Goal: Task Accomplishment & Management: Use online tool/utility

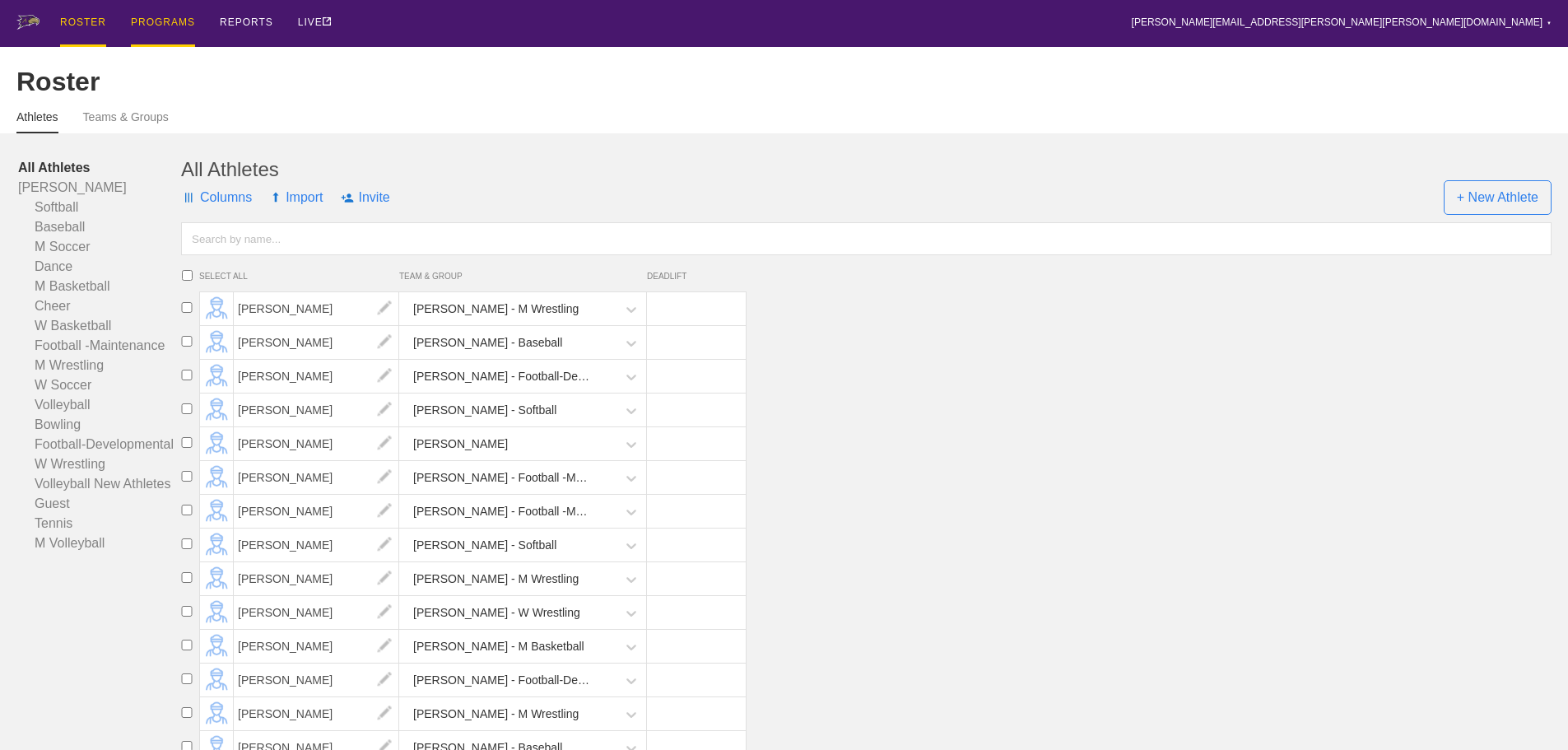
click at [142, 13] on div "PROGRAMS" at bounding box center [163, 23] width 64 height 47
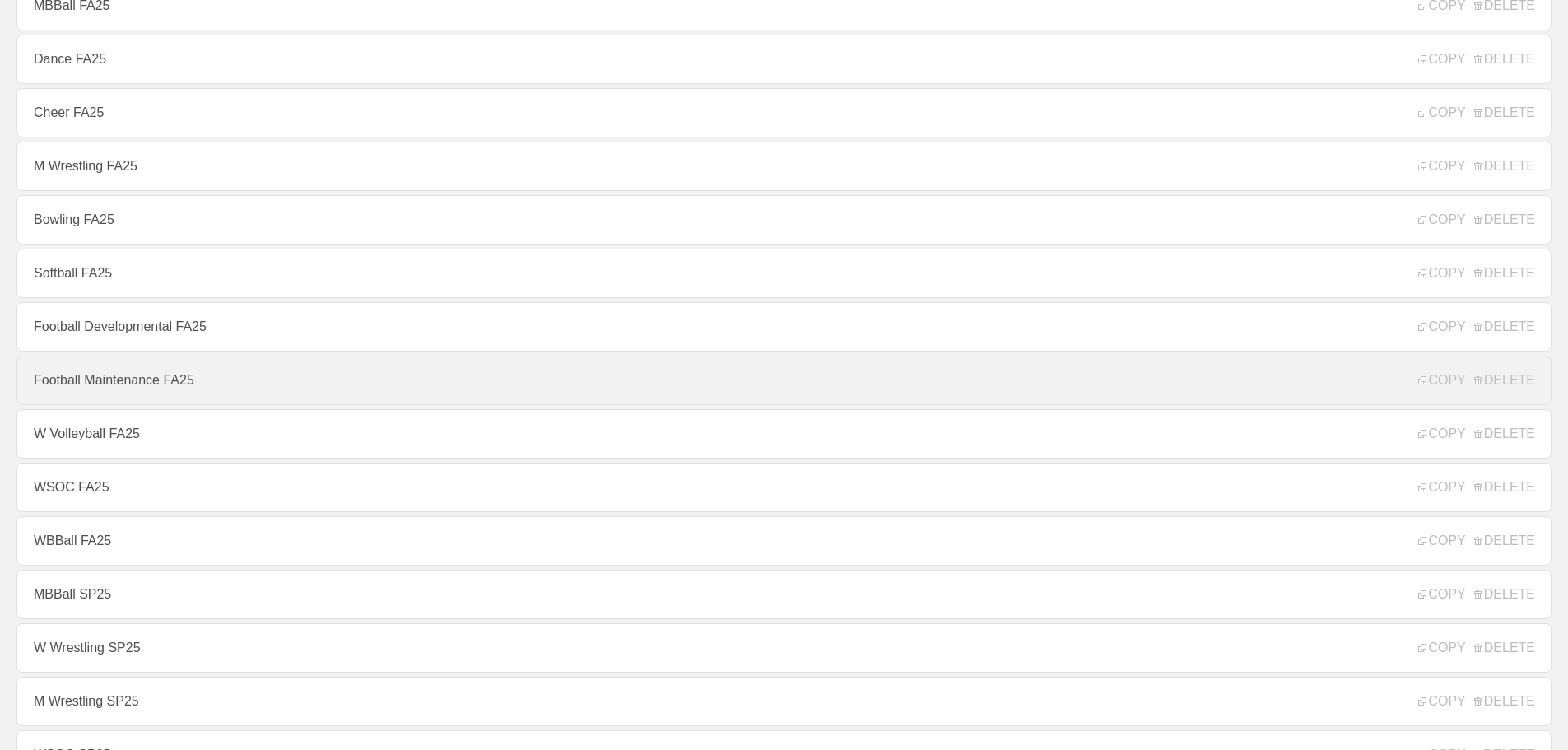
scroll to position [412, 0]
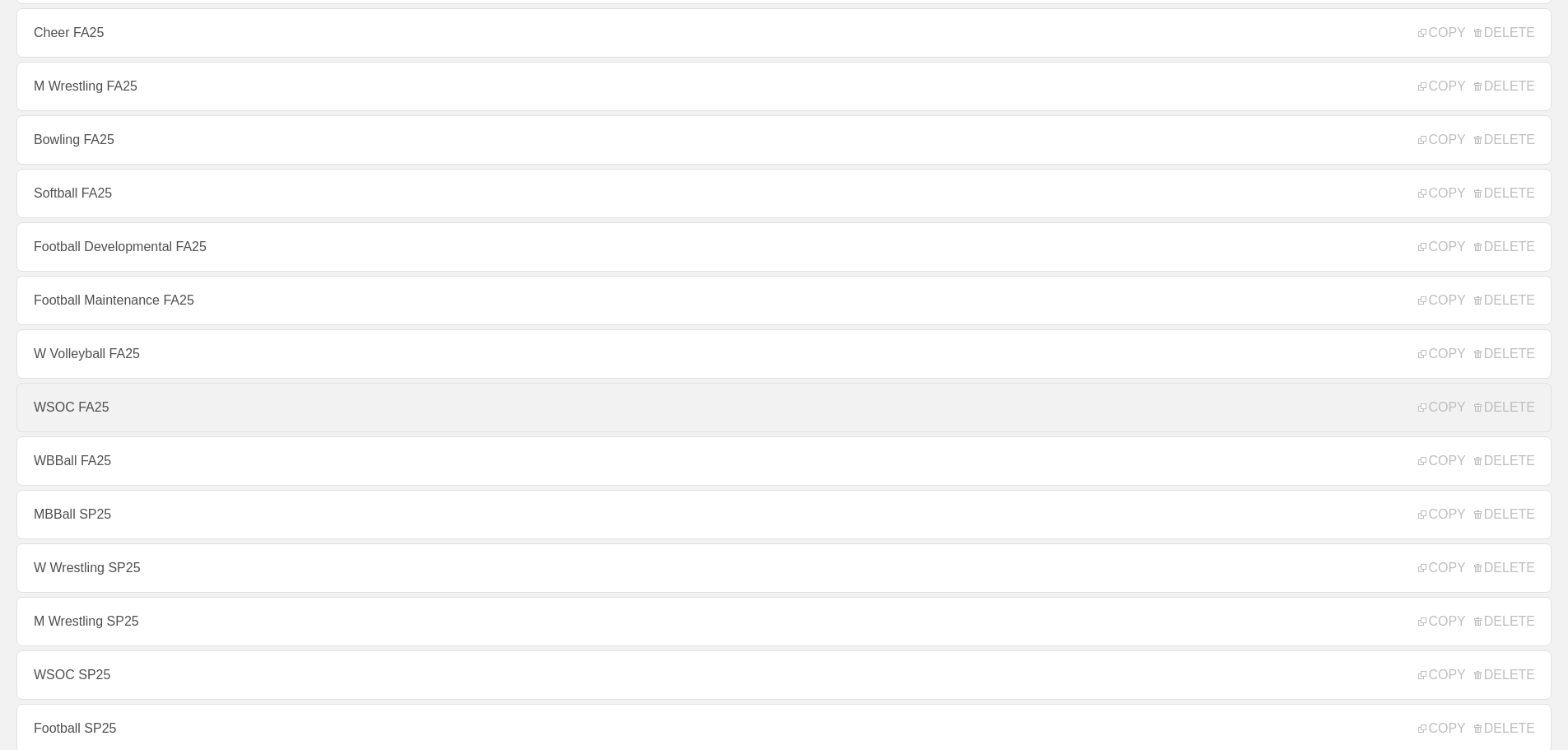
click at [84, 416] on link "WSOC FA25" at bounding box center [783, 407] width 1535 height 49
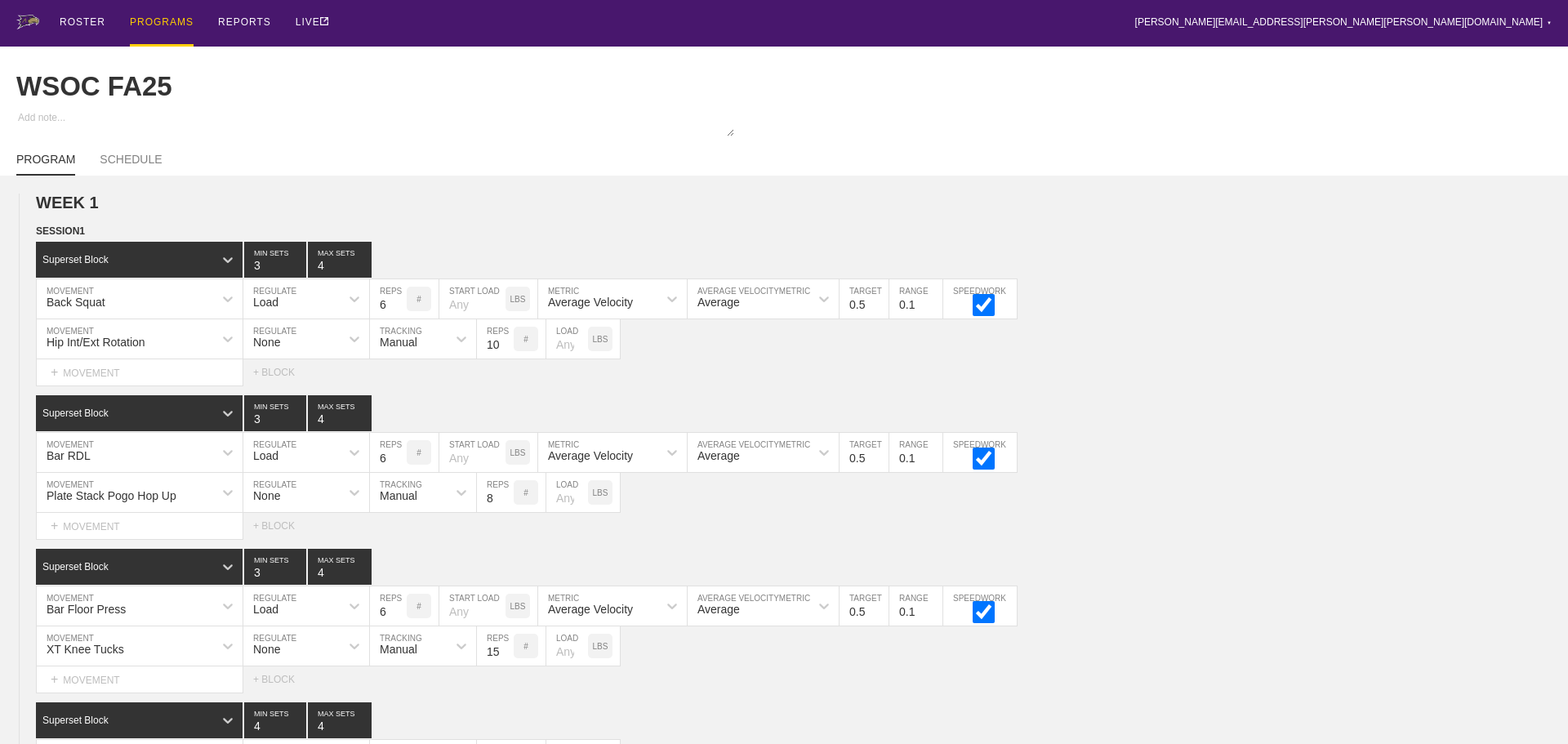
type textarea "x"
type input "WSOC FA25"
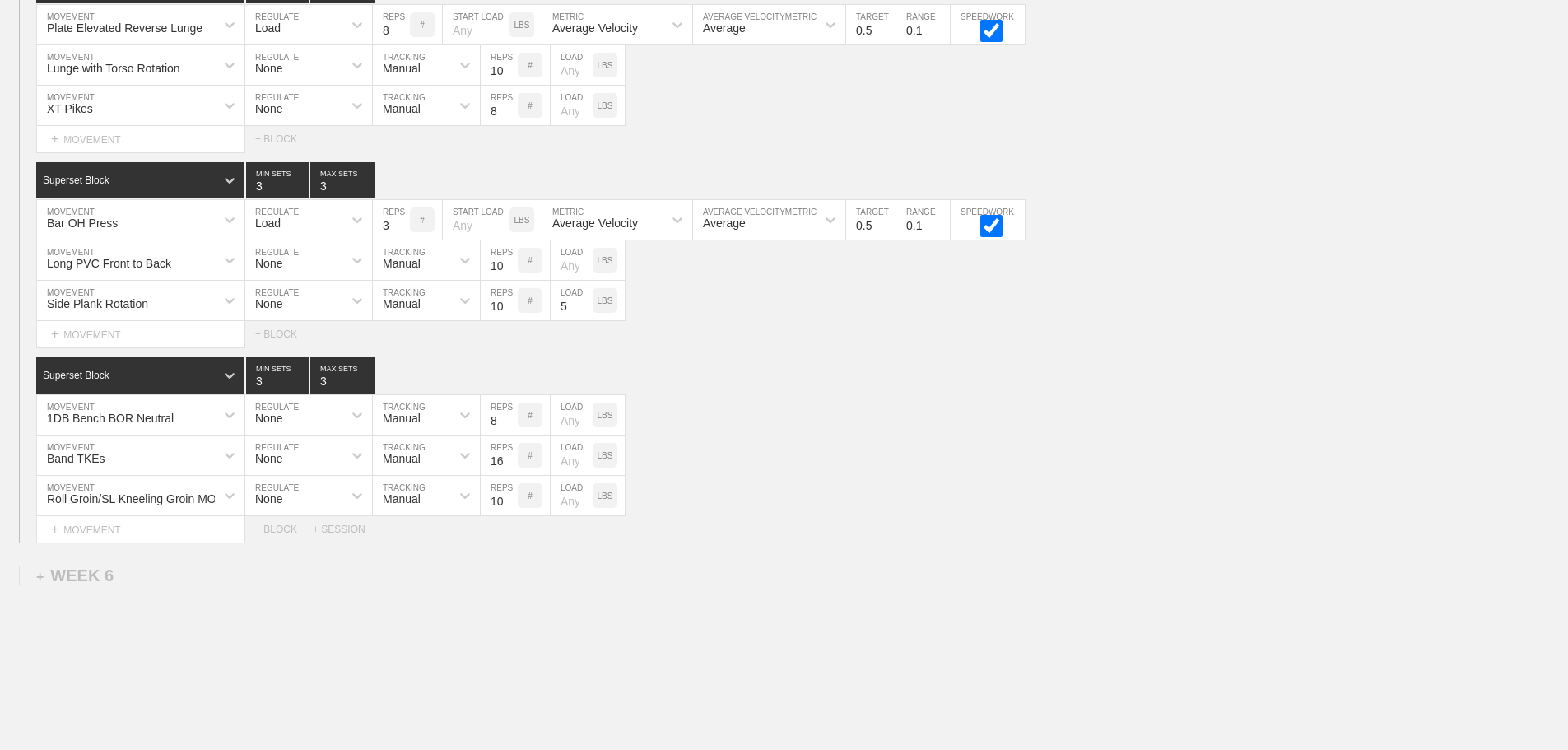
scroll to position [7775, 0]
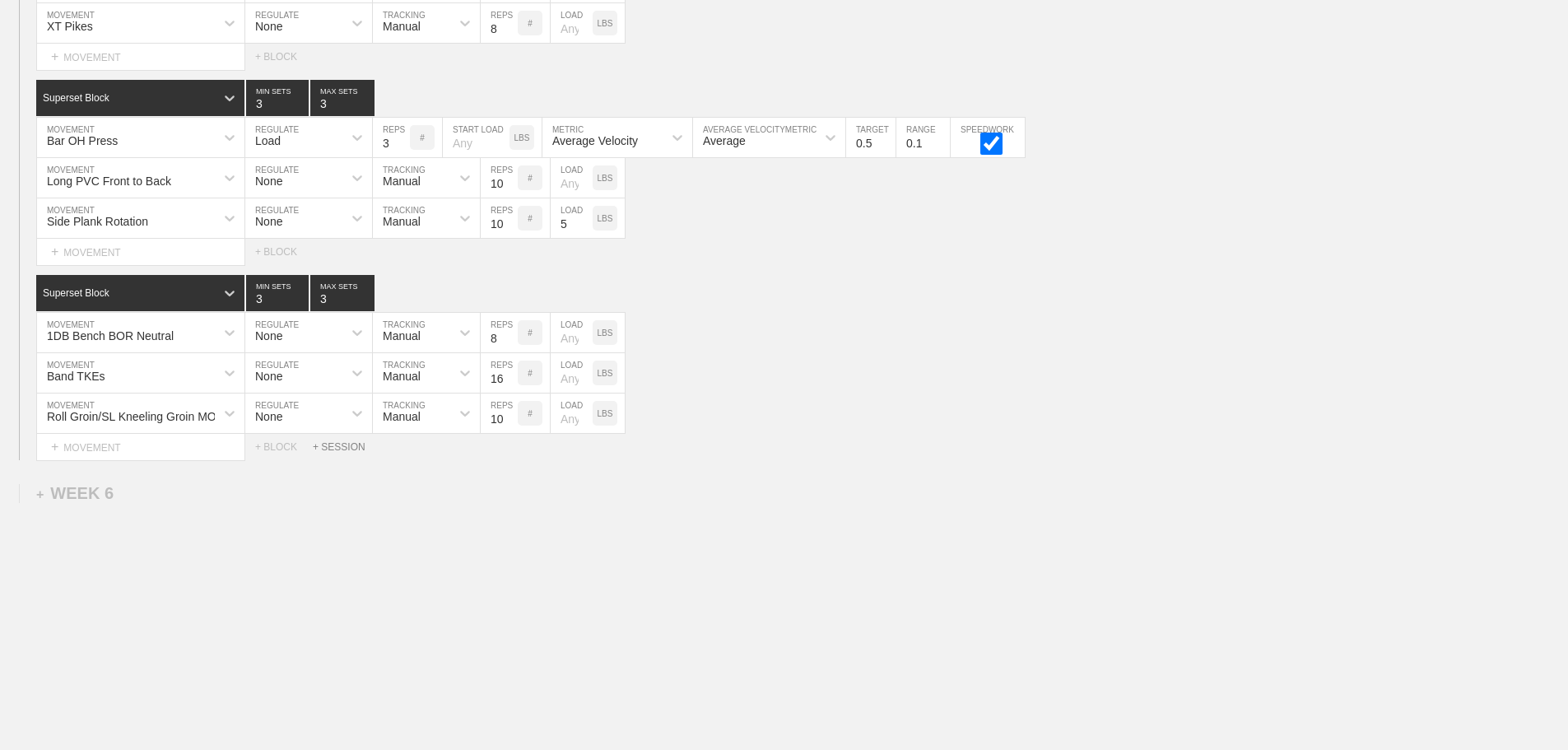
click at [350, 446] on div "+ SESSION" at bounding box center [345, 447] width 66 height 11
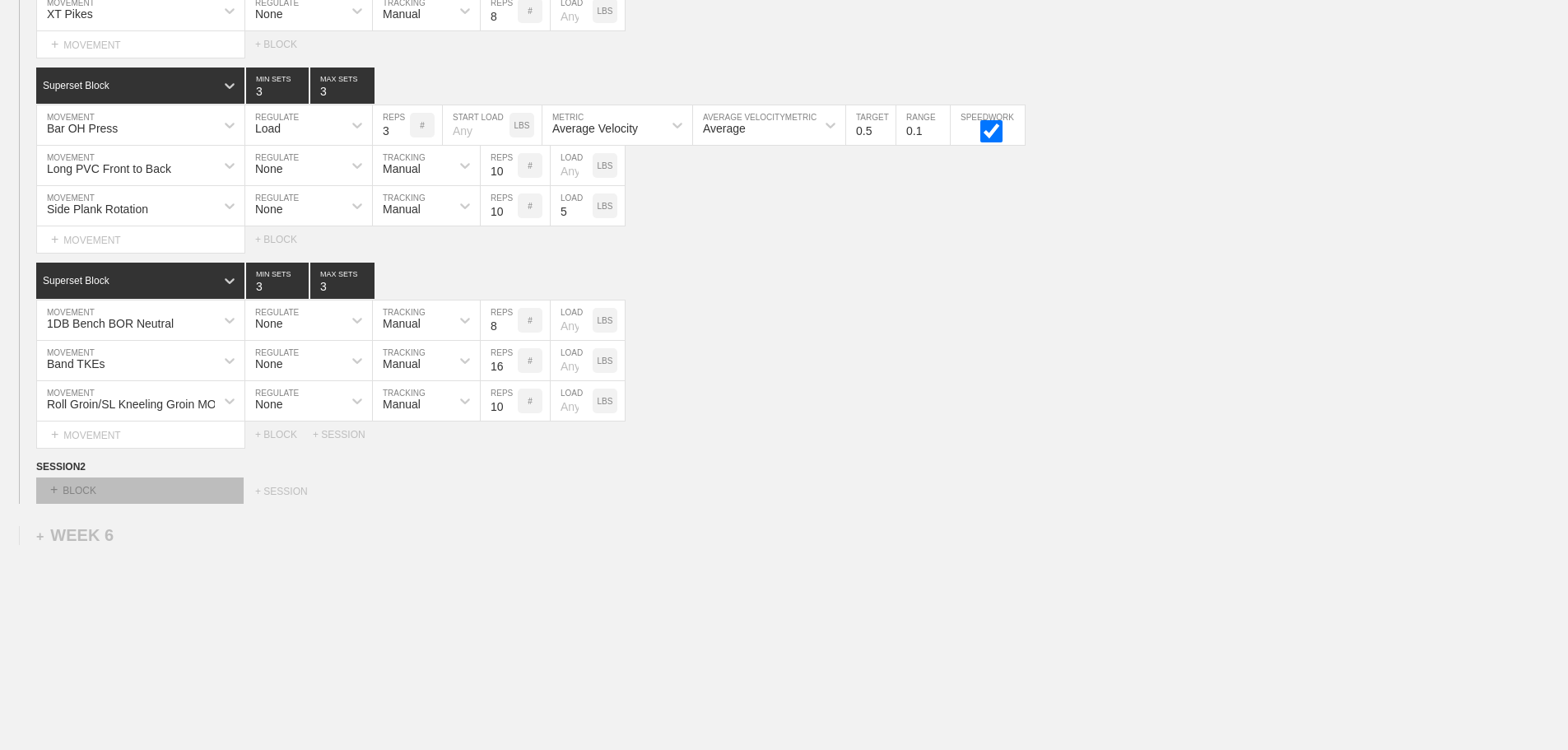
click at [126, 503] on div "+ BLOCK" at bounding box center [140, 491] width 207 height 27
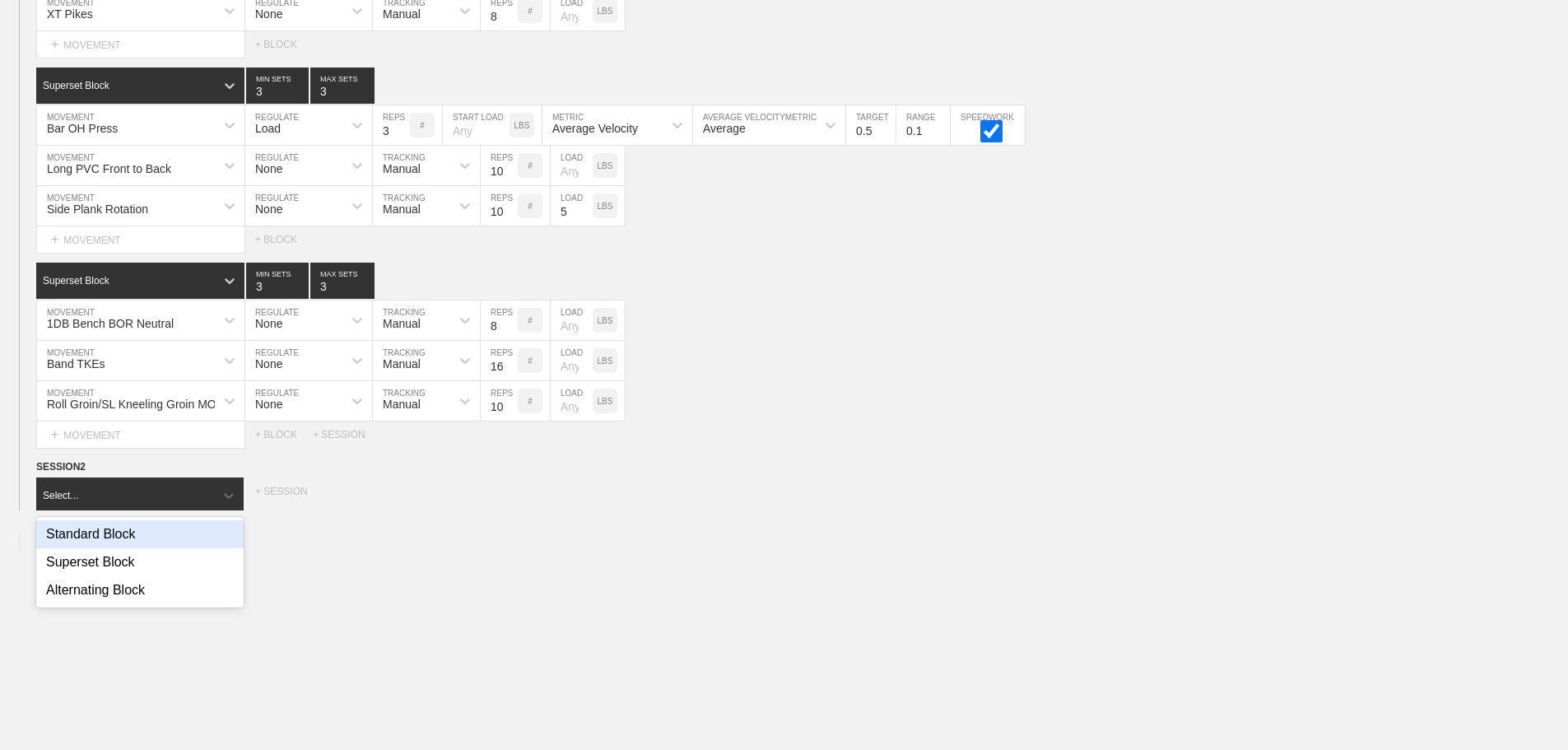
click at [119, 548] on div "Standard Block" at bounding box center [140, 534] width 207 height 28
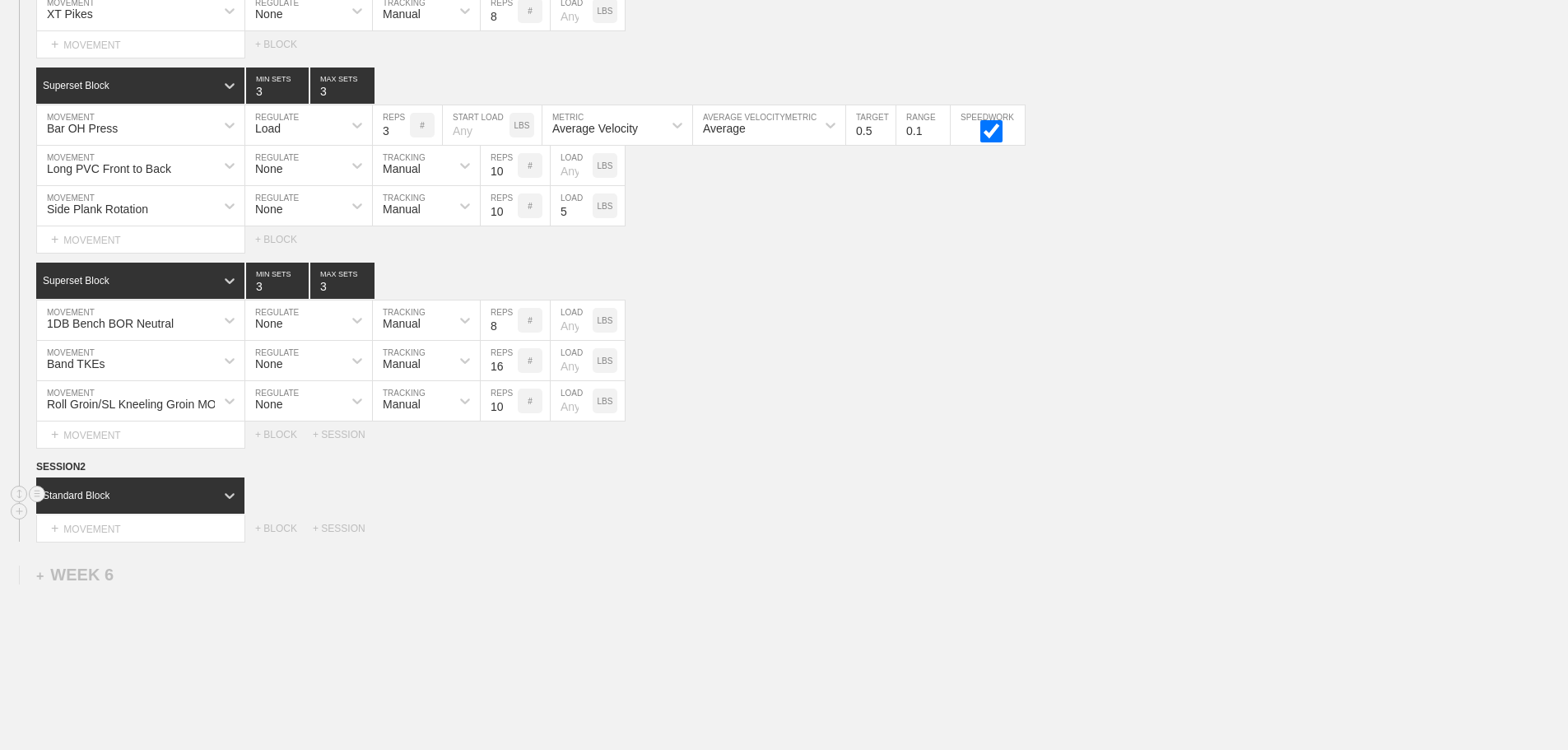
click at [158, 503] on div "Standard Block" at bounding box center [126, 496] width 179 height 15
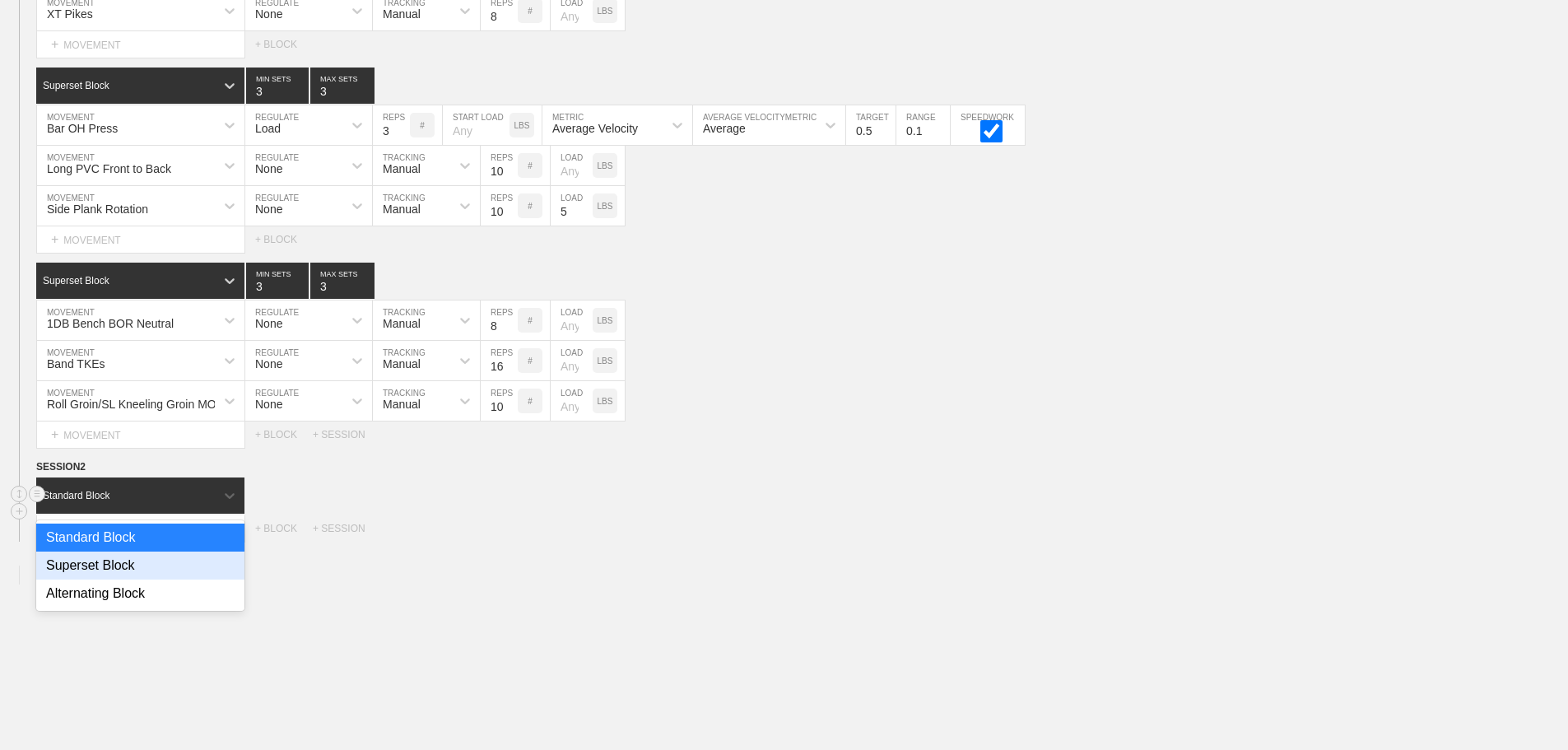
click at [125, 577] on div "Superset Block" at bounding box center [140, 565] width 208 height 28
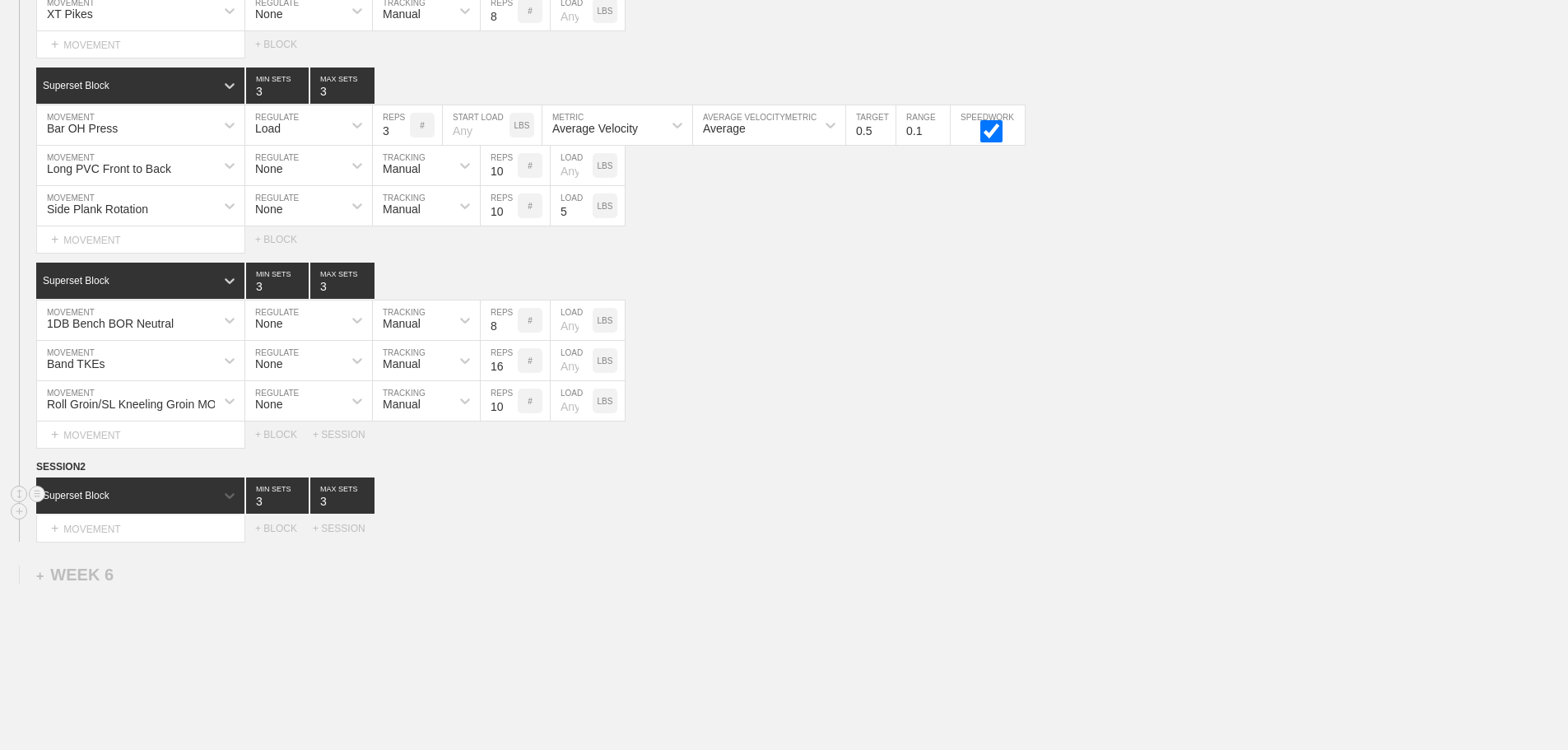
click at [257, 514] on input "3" at bounding box center [278, 496] width 63 height 36
type input "1"
click at [321, 508] on input "3" at bounding box center [342, 496] width 64 height 36
type input "1"
click at [119, 543] on div "+ MOVEMENT" at bounding box center [141, 529] width 209 height 28
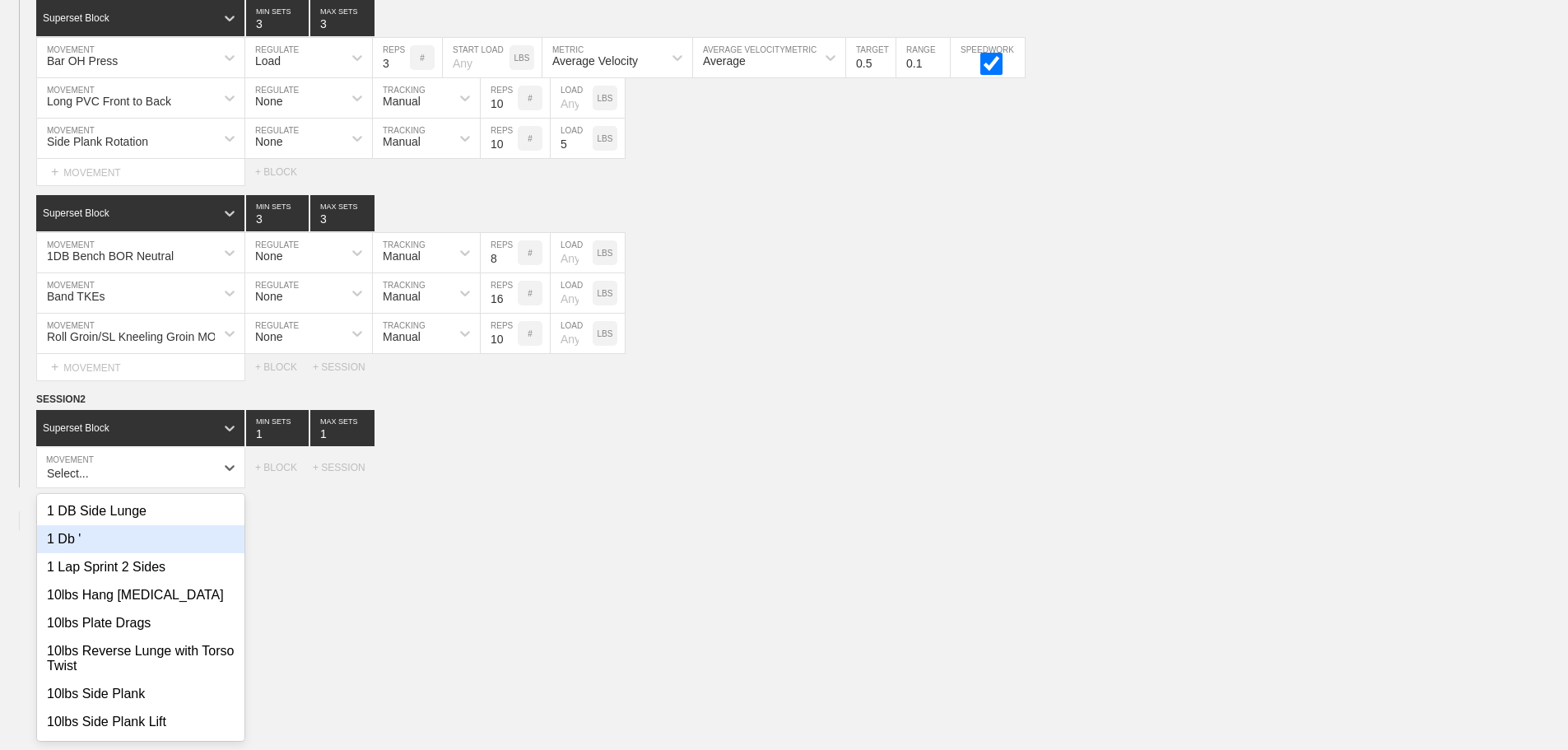
scroll to position [7853, 0]
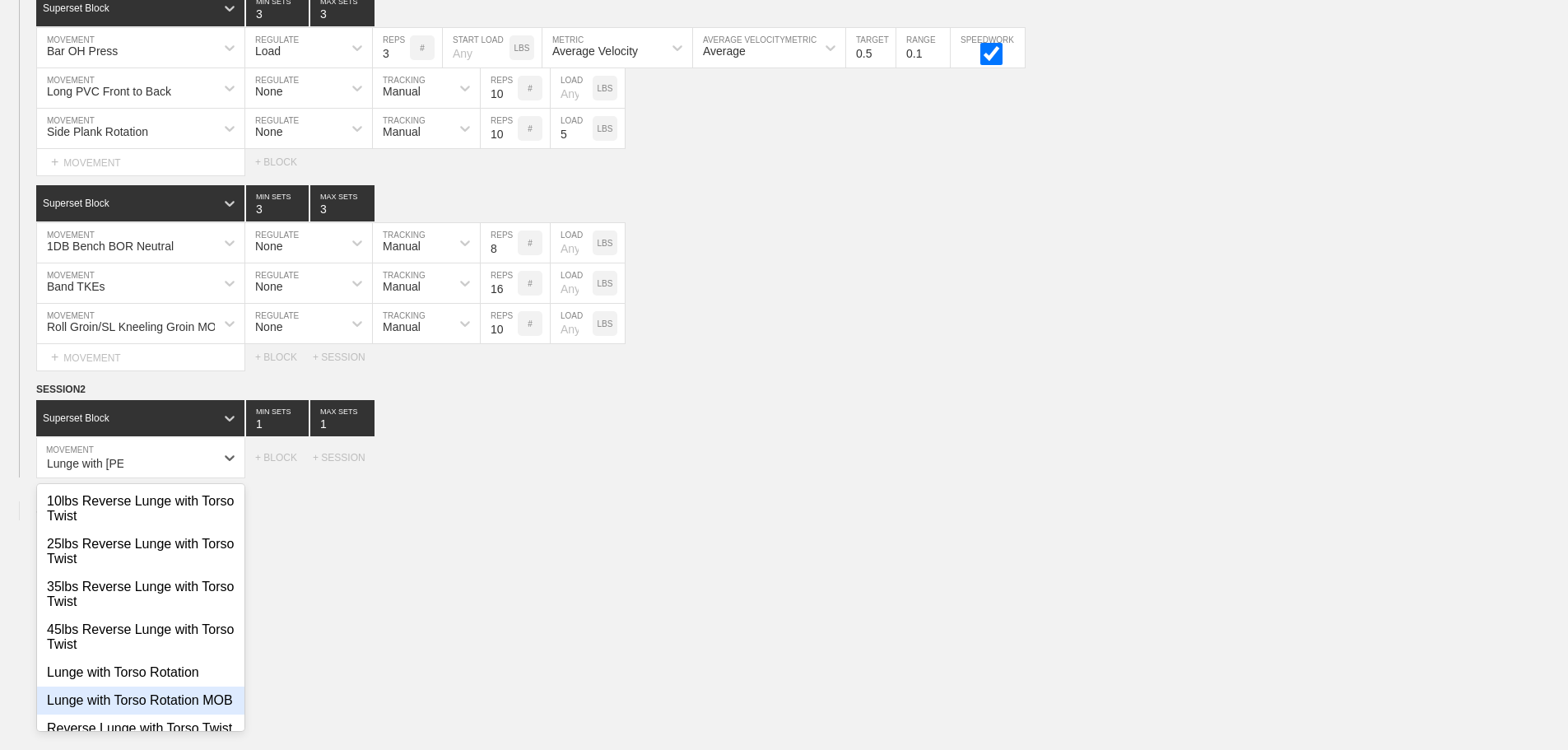
click at [167, 708] on div "Lunge with Torso Rotation MOB" at bounding box center [141, 700] width 207 height 28
type input "Lunge with [PERSON_NAME]"
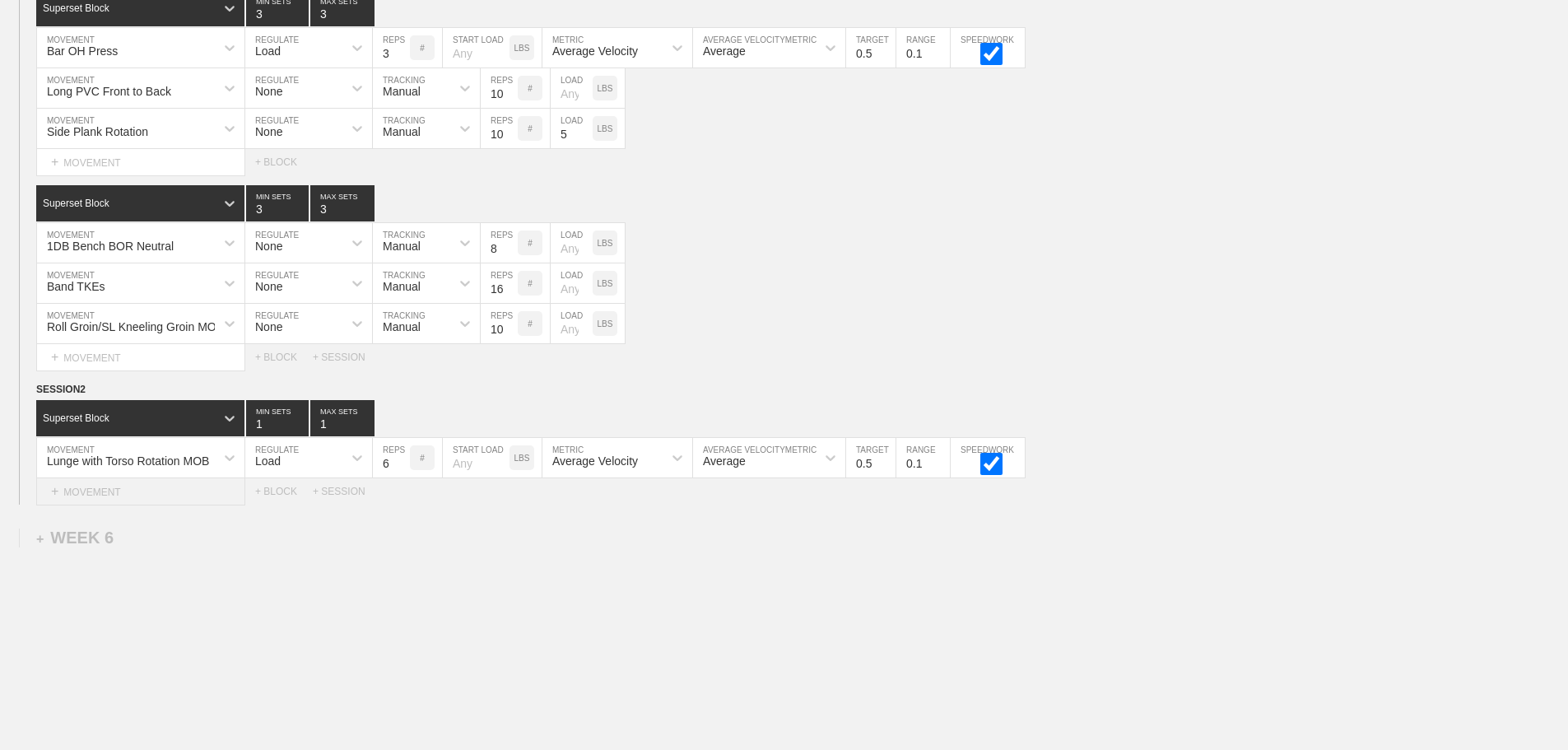
click at [167, 496] on div "+ MOVEMENT" at bounding box center [141, 492] width 209 height 28
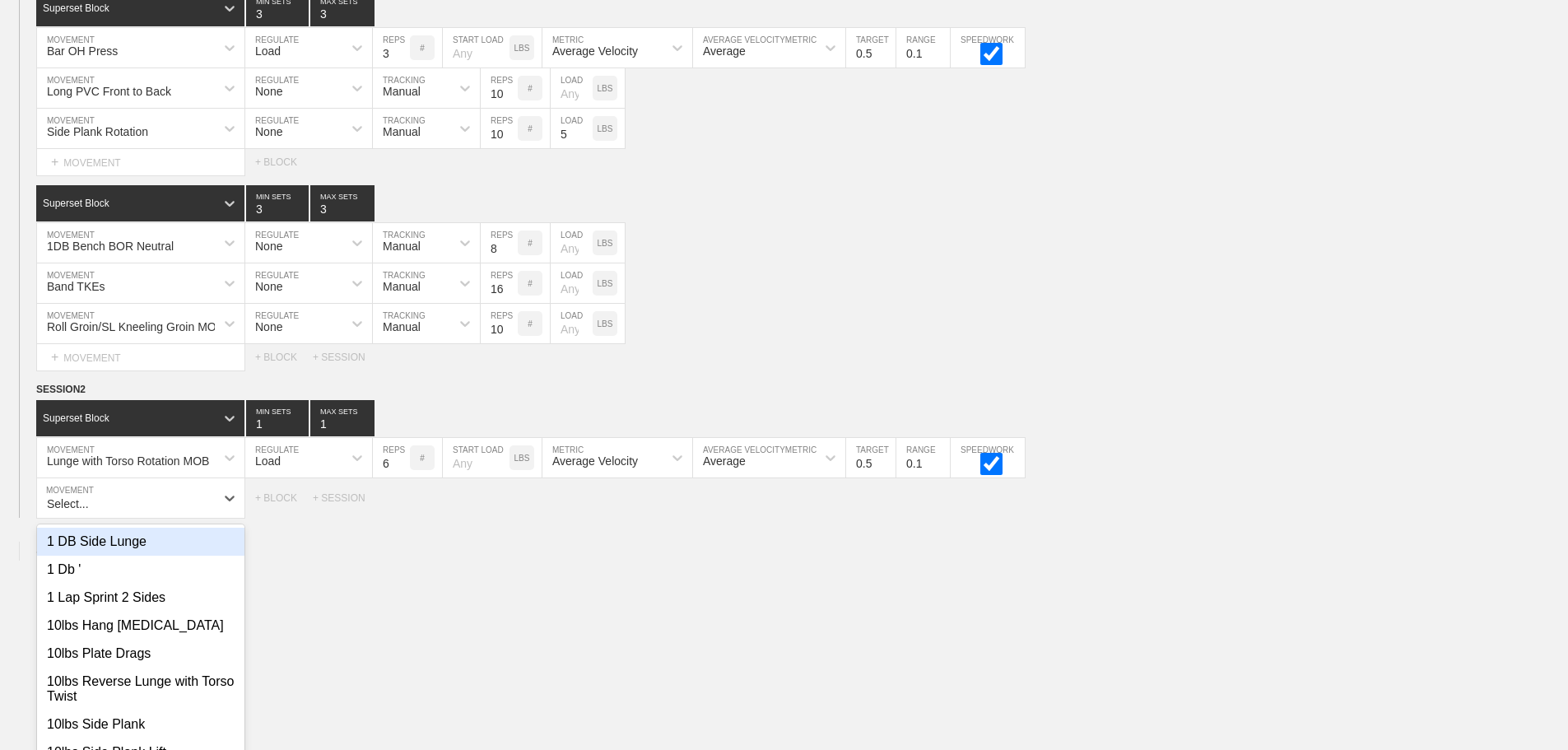
scroll to position [7893, 0]
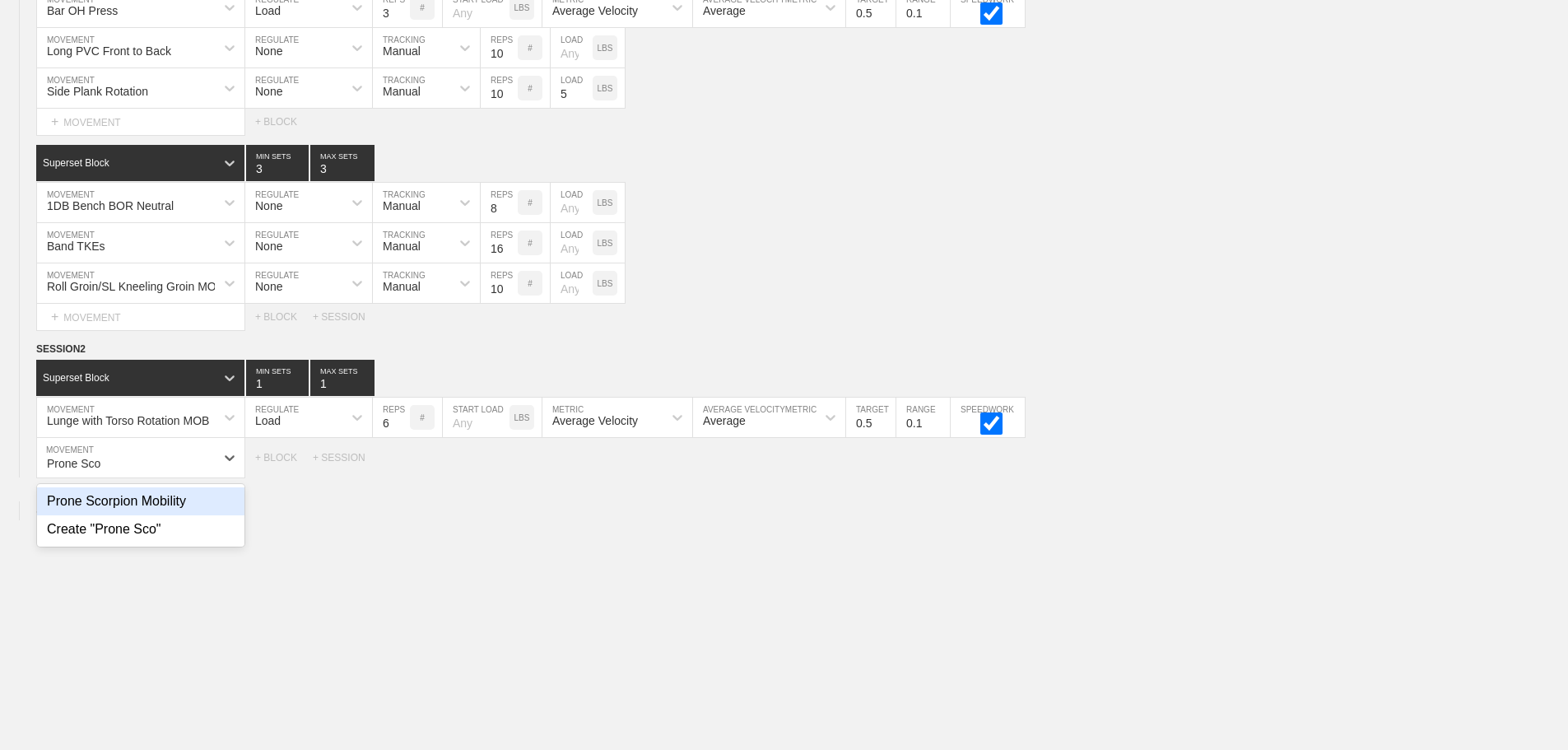
click at [174, 512] on div "Prone Scorpion Mobility" at bounding box center [141, 501] width 207 height 28
type input "Prone Sco"
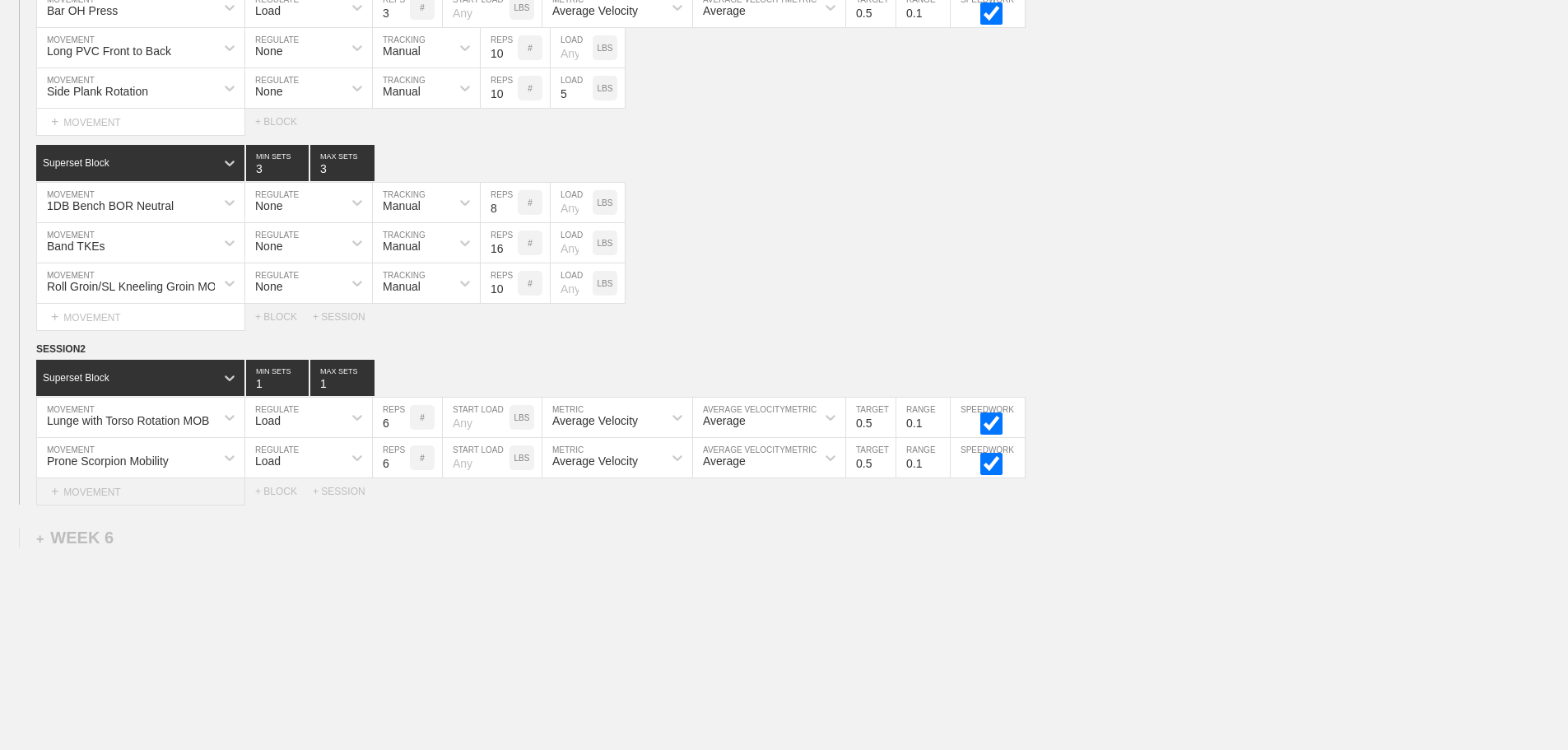
click at [145, 505] on div "+ MOVEMENT" at bounding box center [141, 492] width 209 height 28
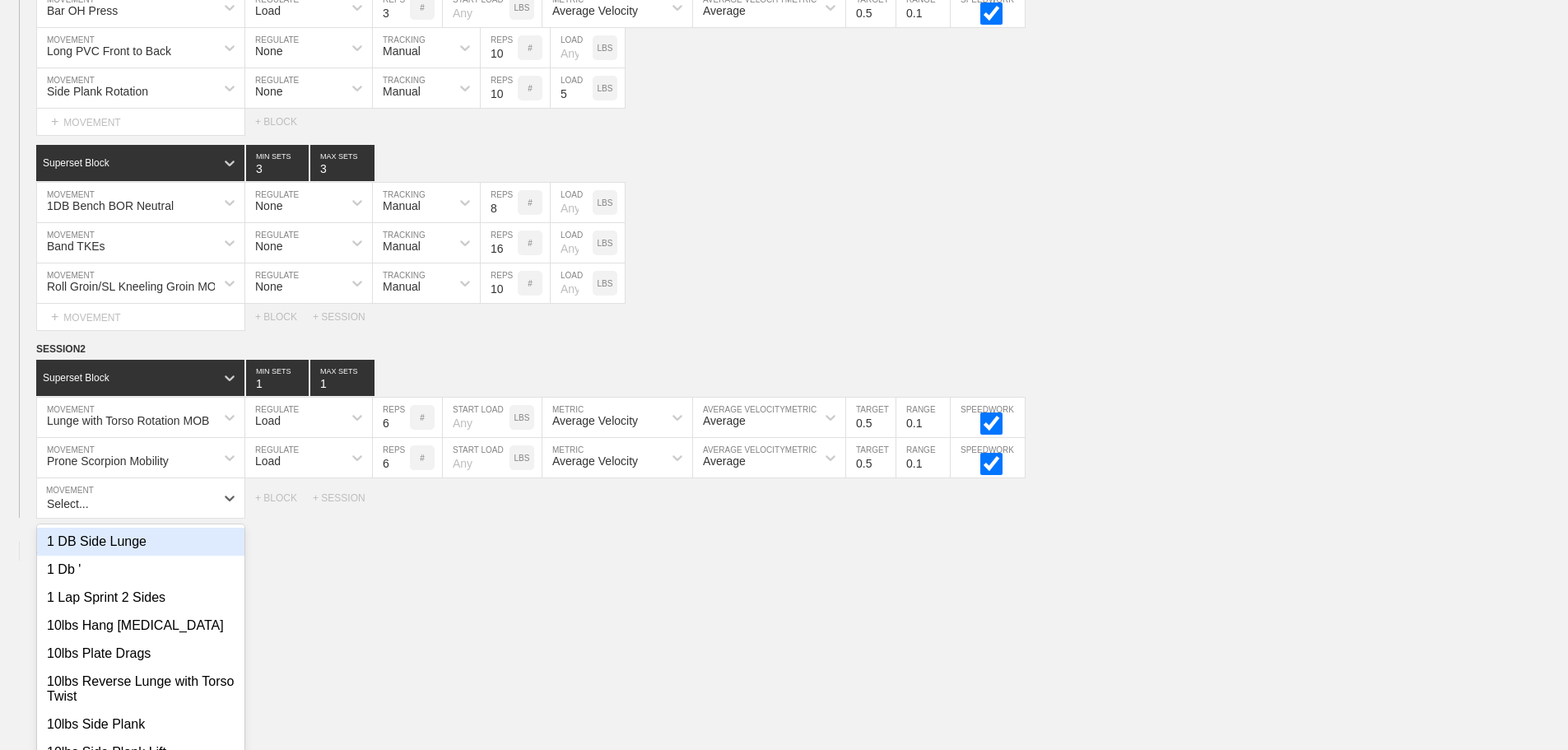
scroll to position [7933, 0]
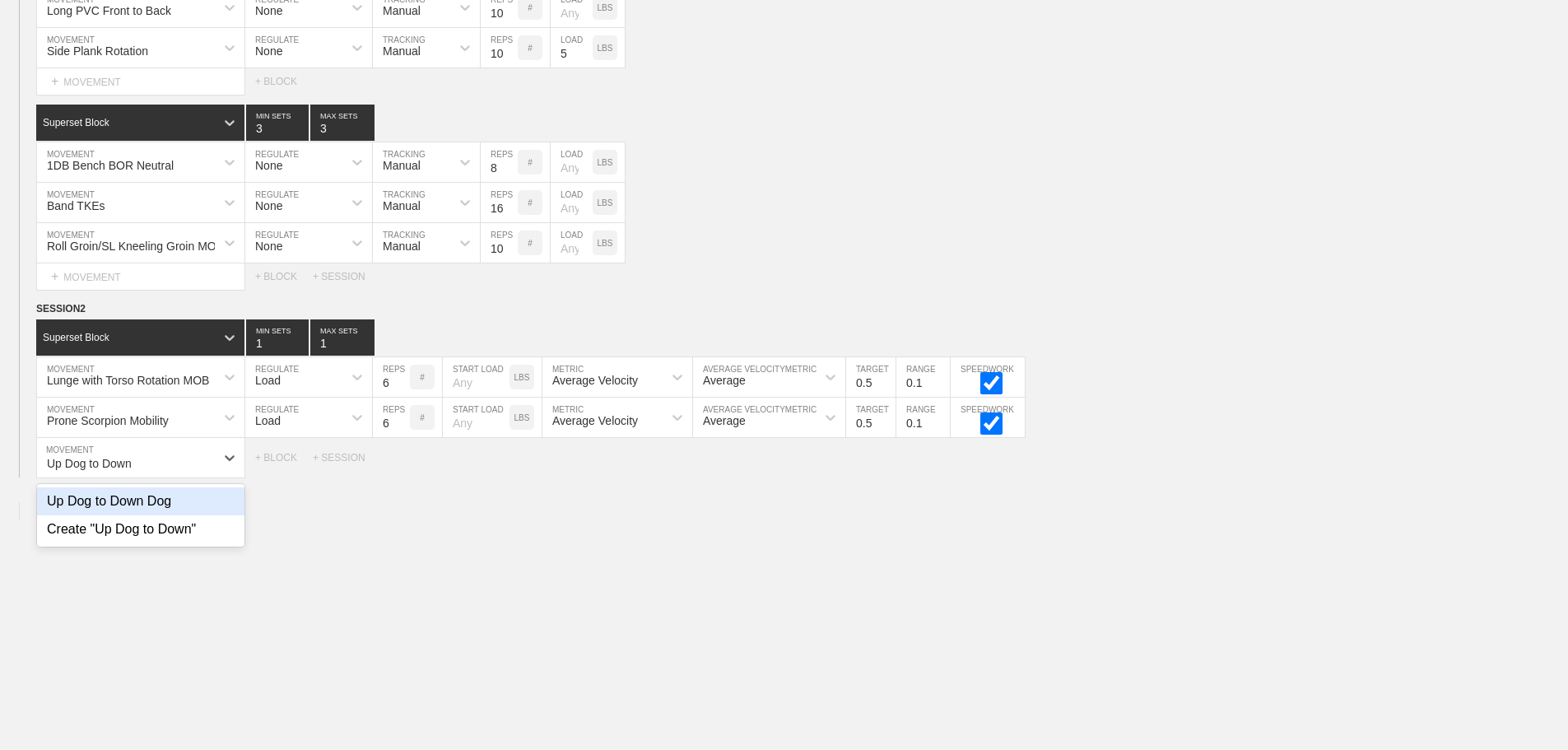
click at [145, 506] on div "Up Dog to Down Dog" at bounding box center [141, 501] width 207 height 28
type input "Up Dog to Down"
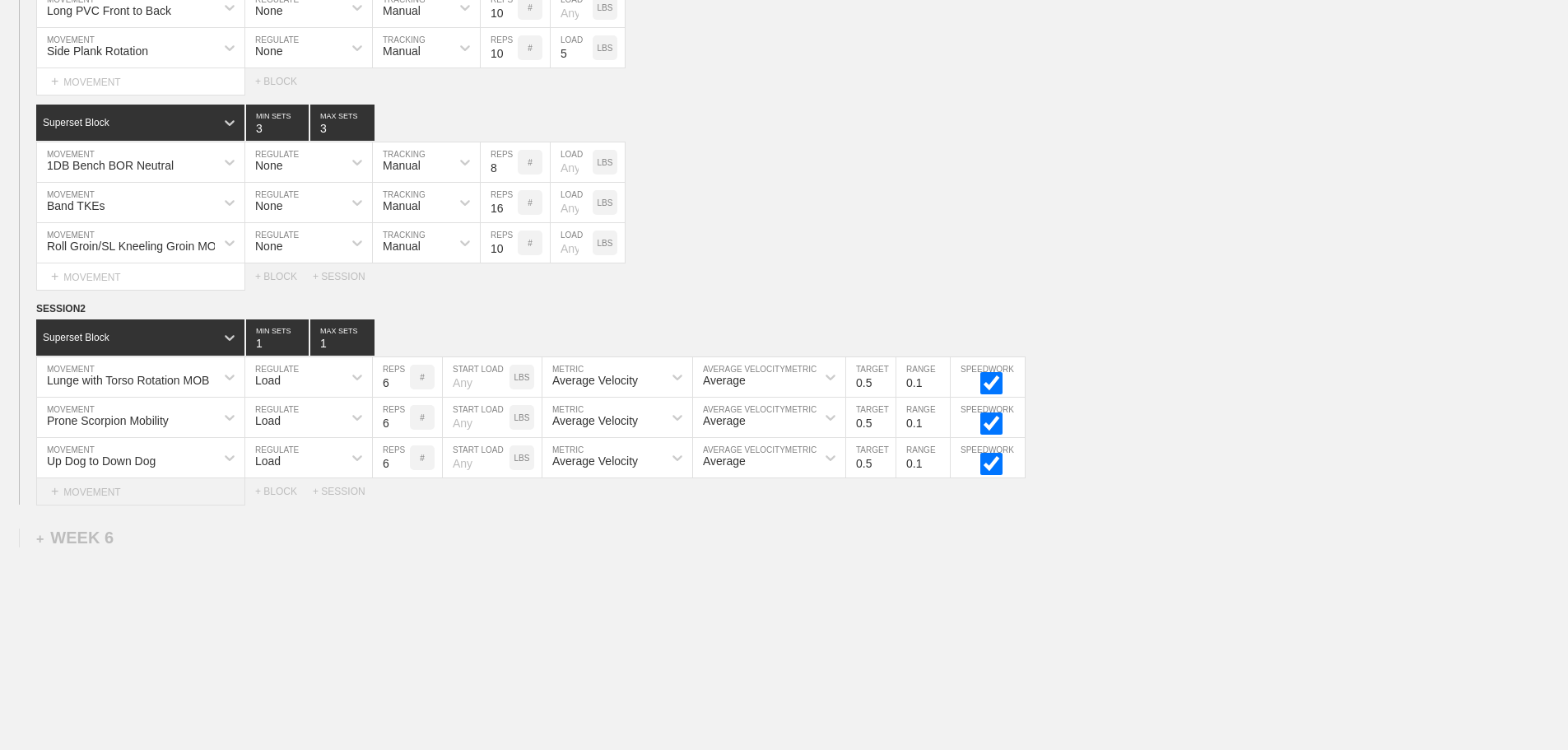
click at [145, 505] on div "+ MOVEMENT" at bounding box center [141, 492] width 209 height 28
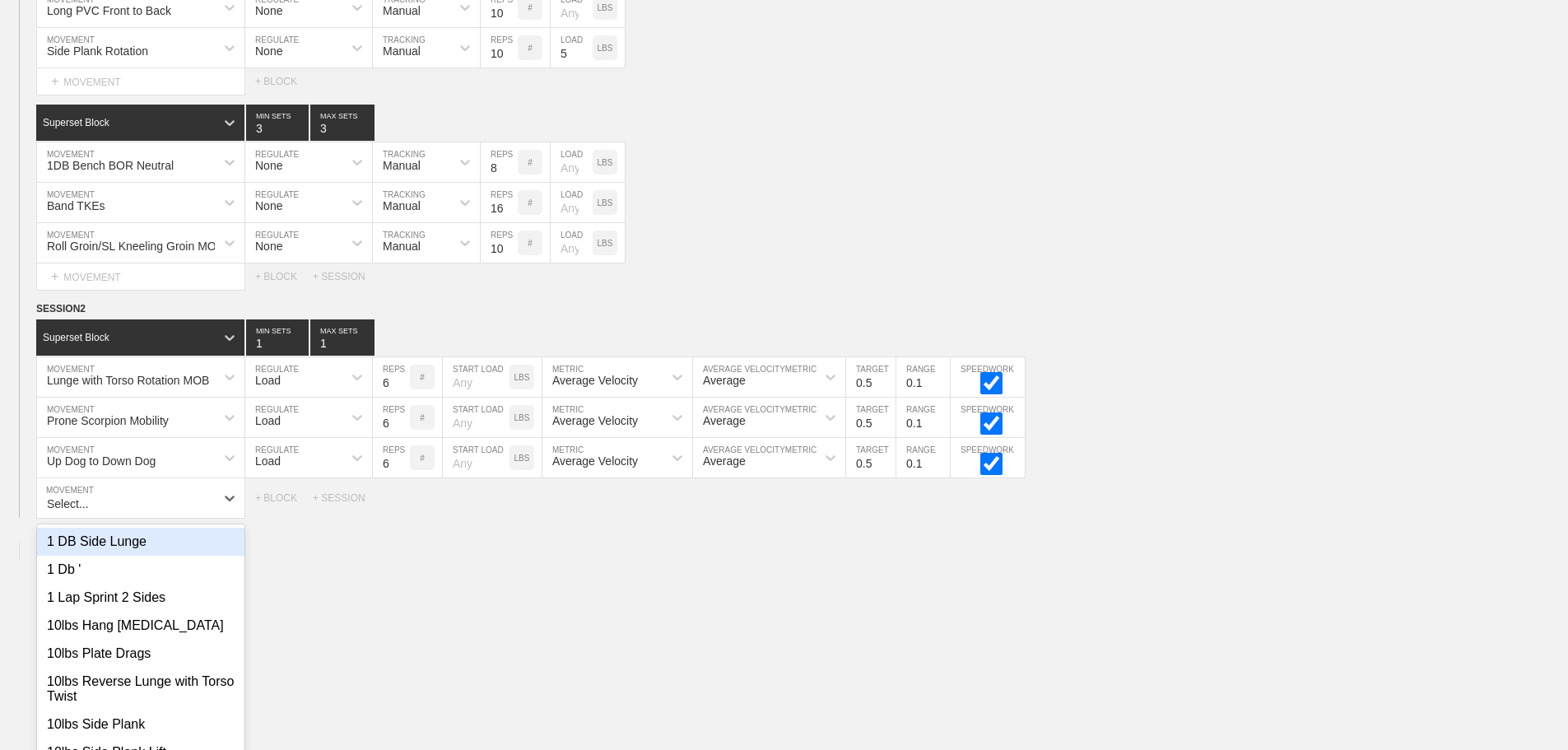
scroll to position [7974, 0]
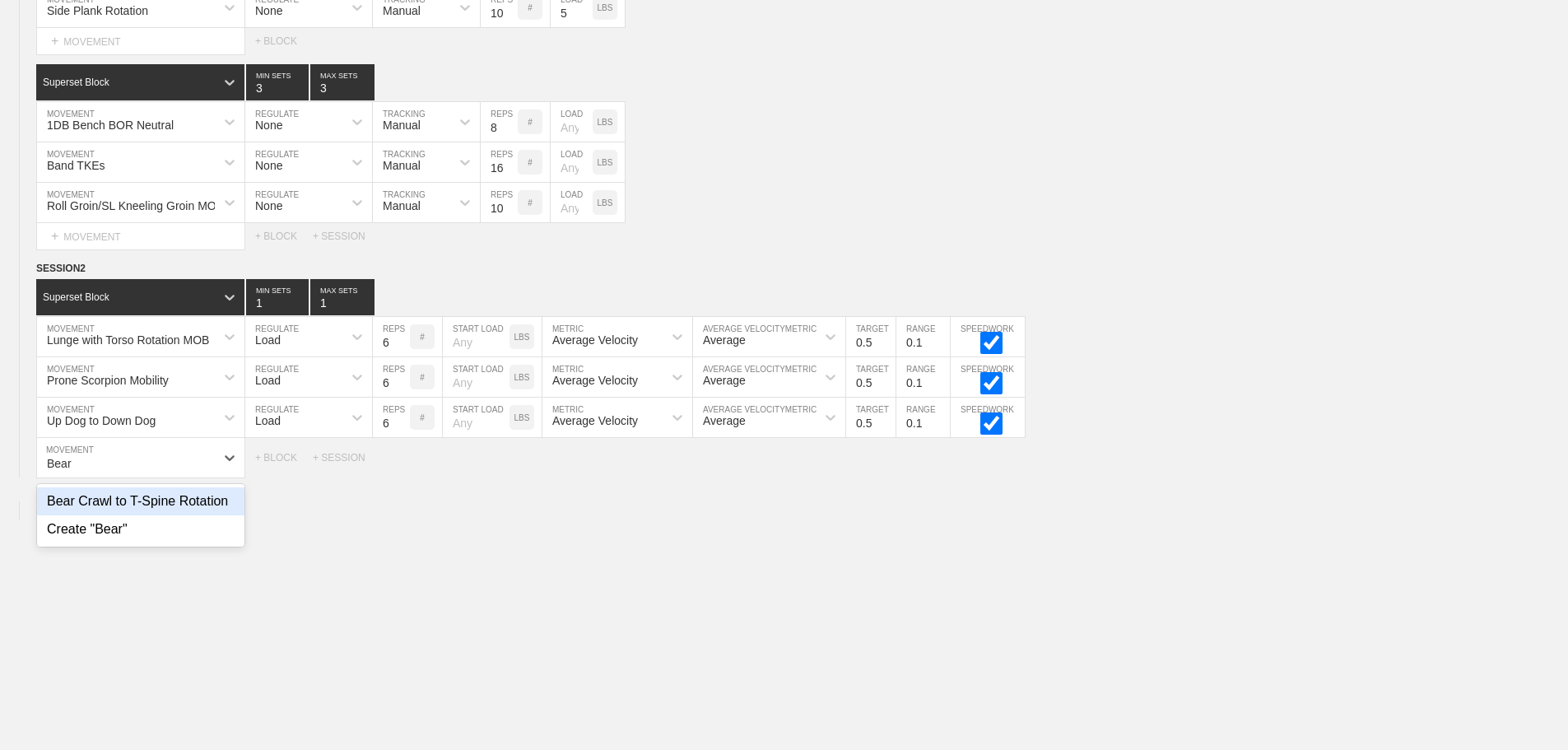
click at [149, 516] on div "Bear Crawl to T-Spine Rotation" at bounding box center [141, 501] width 207 height 28
type input "Bear"
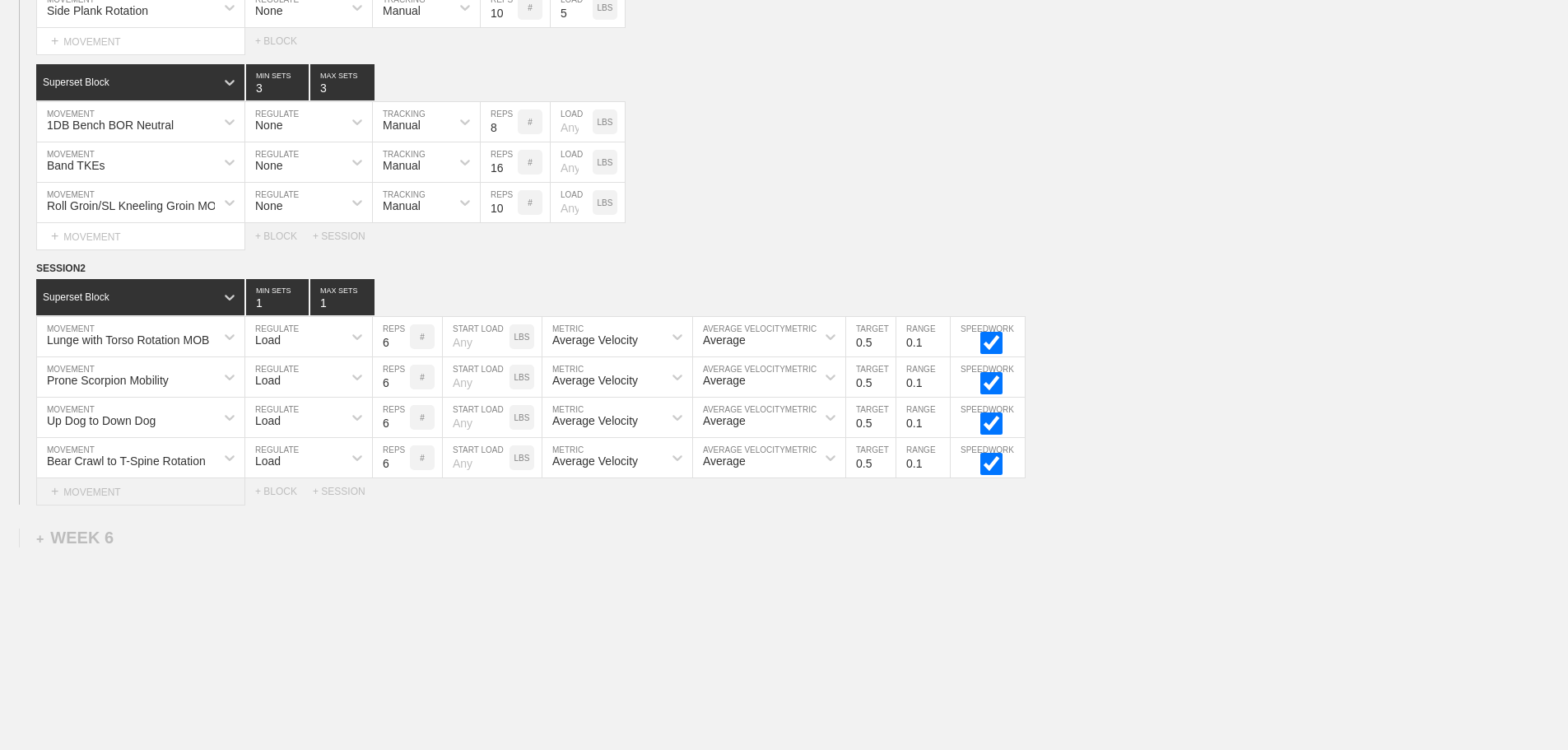
click at [128, 497] on div "+ MOVEMENT" at bounding box center [141, 492] width 209 height 28
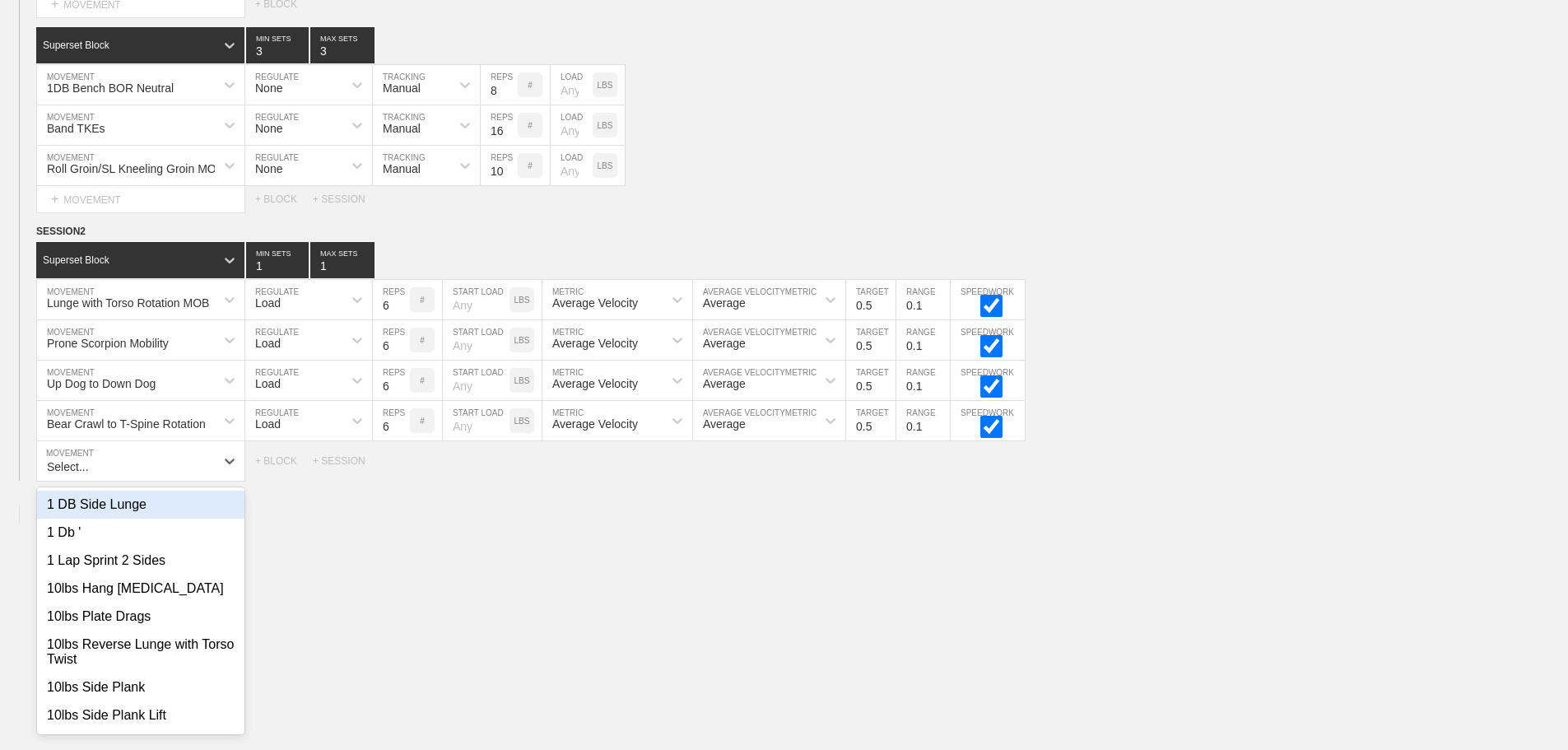
scroll to position [8014, 0]
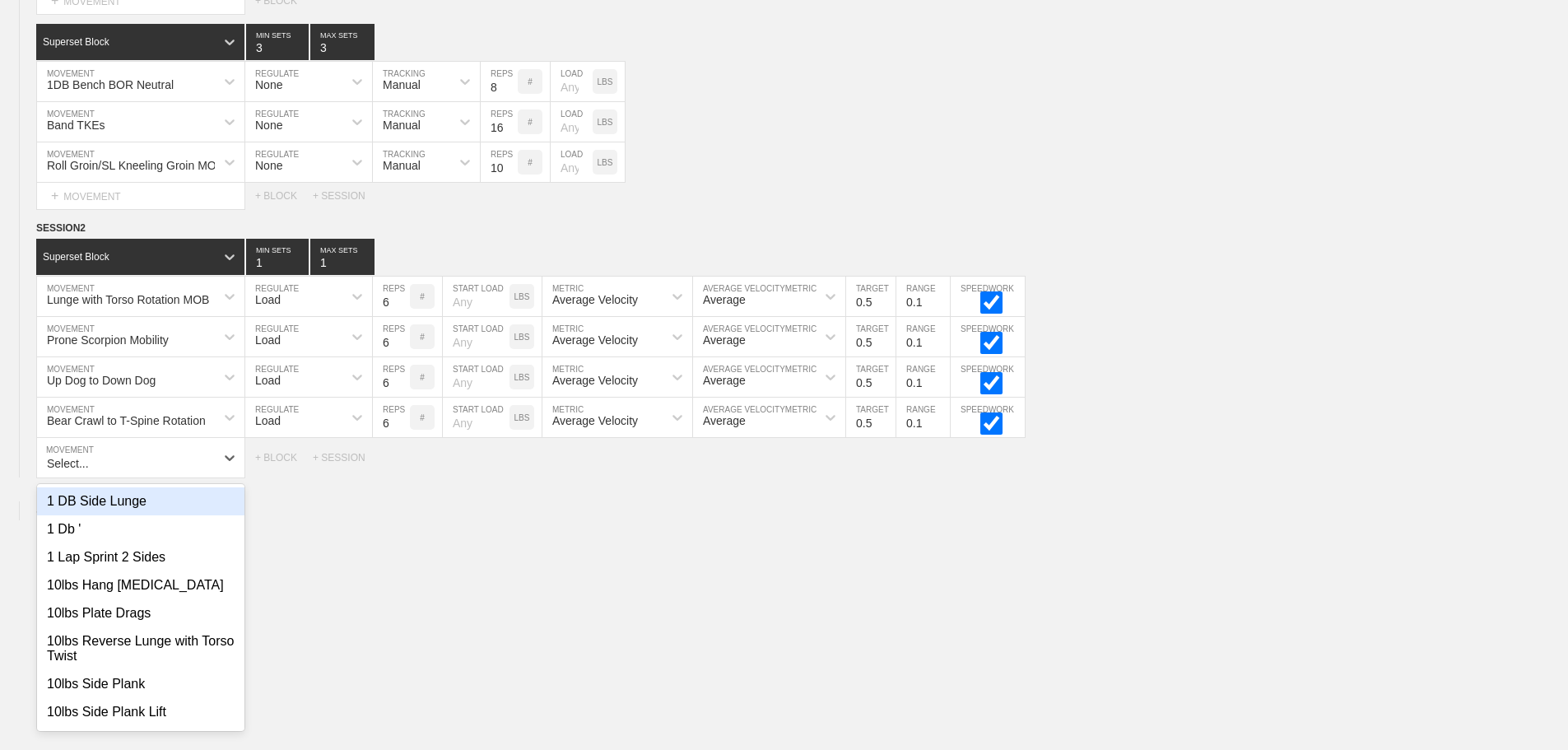
type input "S"
type input "SL"
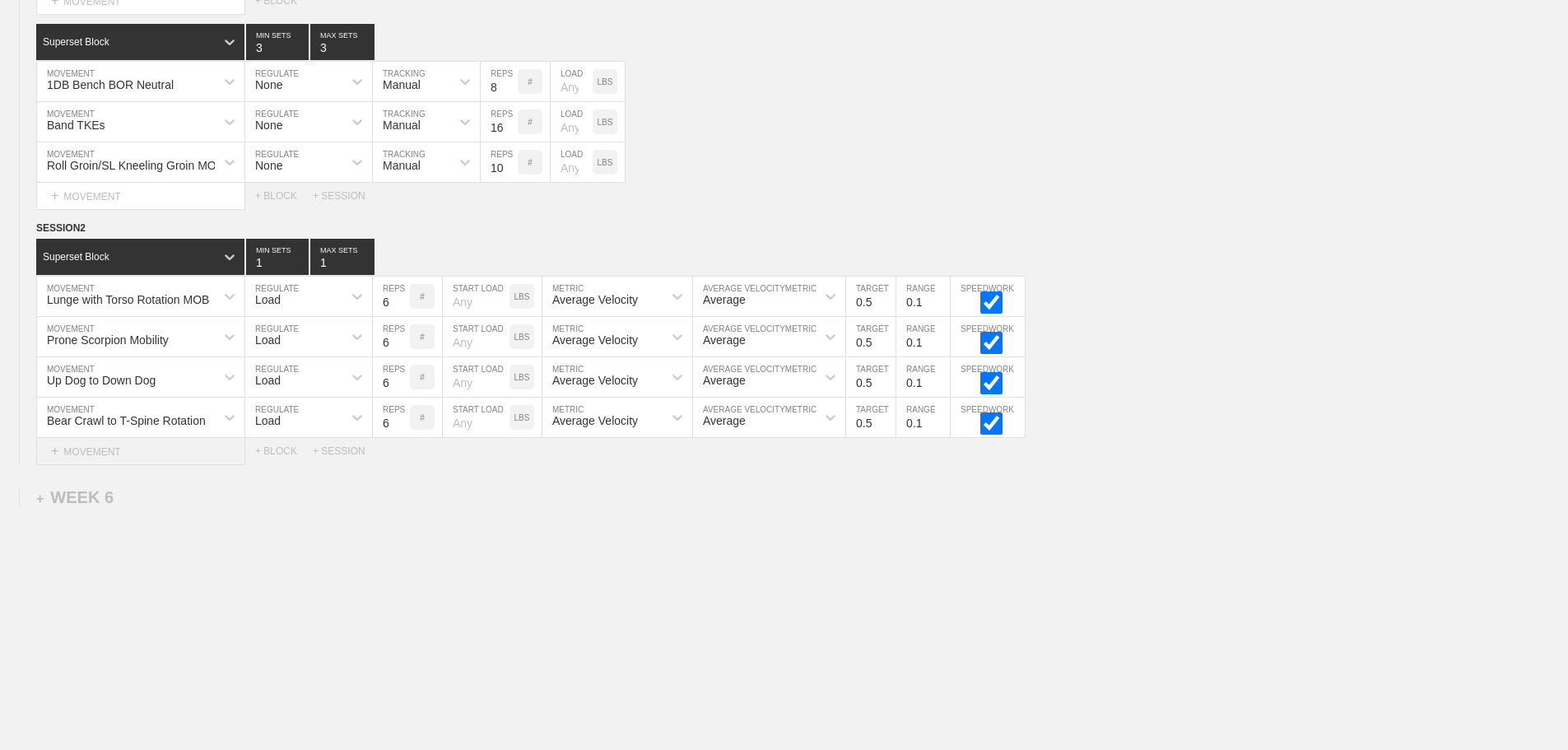
click at [124, 463] on div "+ MOVEMENT" at bounding box center [141, 451] width 209 height 28
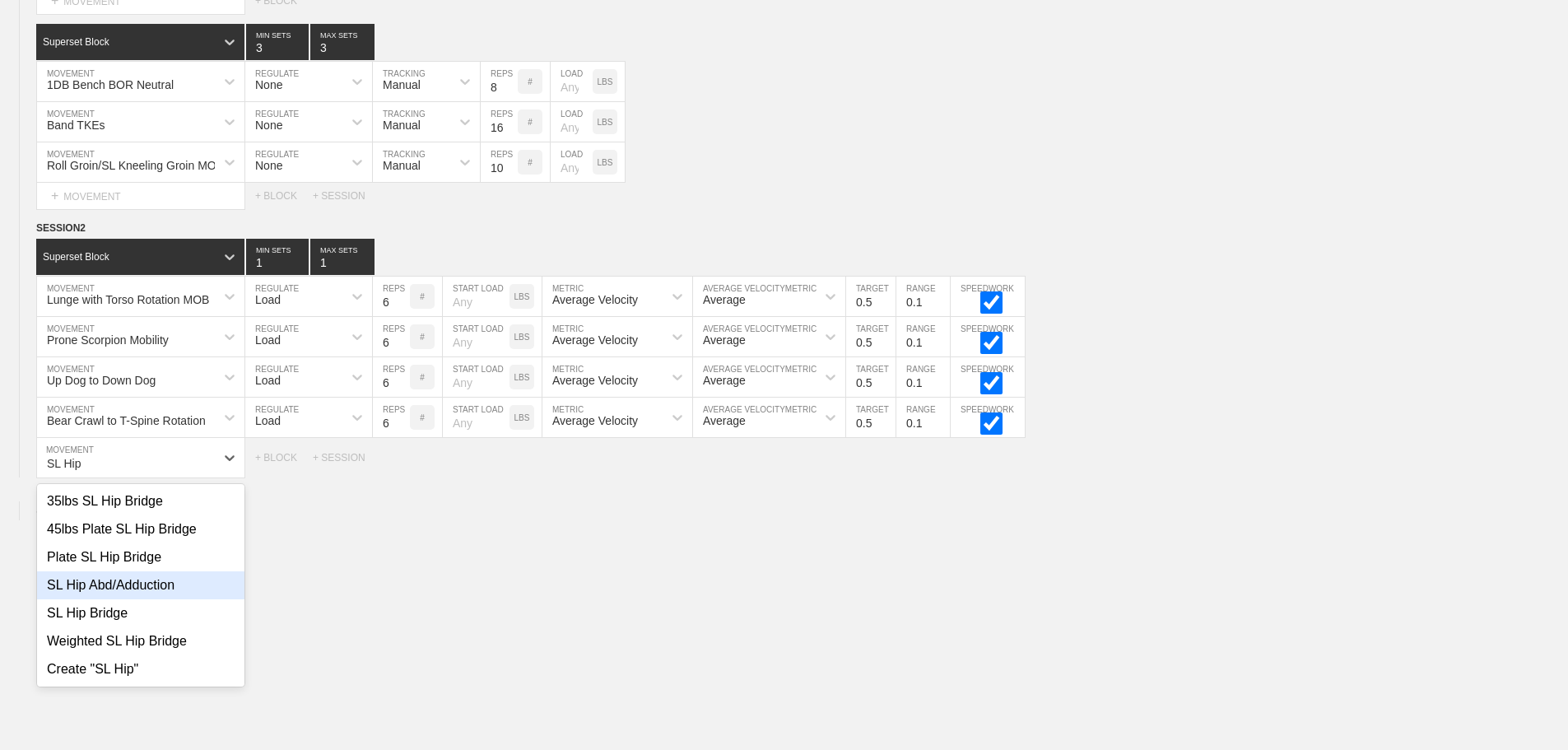
drag, startPoint x: 149, startPoint y: 595, endPoint x: 158, endPoint y: 579, distance: 18.4
click at [149, 596] on div "SL Hip Abd/Adduction" at bounding box center [141, 584] width 207 height 28
type input "SL Hip"
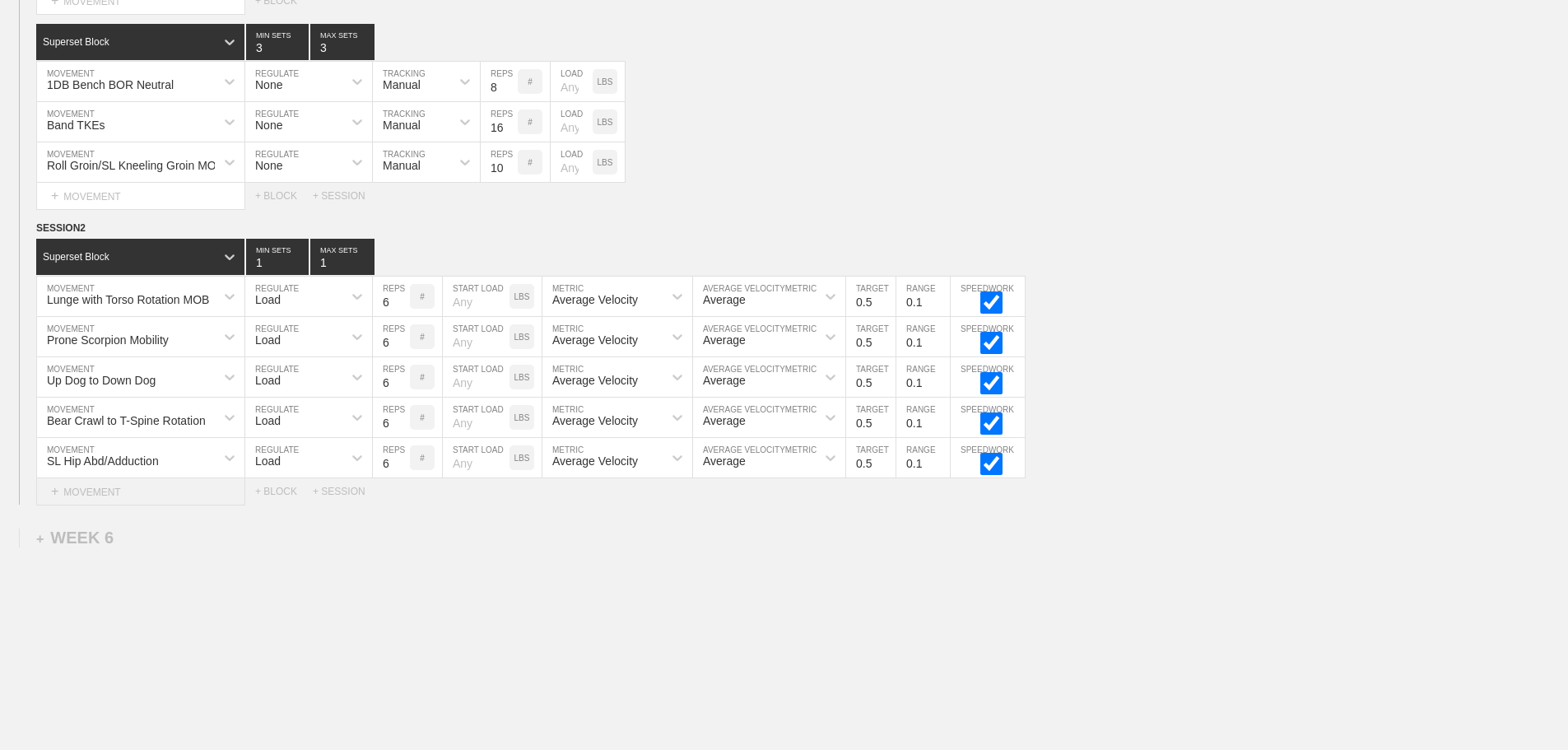
click at [114, 503] on div "+ MOVEMENT" at bounding box center [141, 492] width 209 height 28
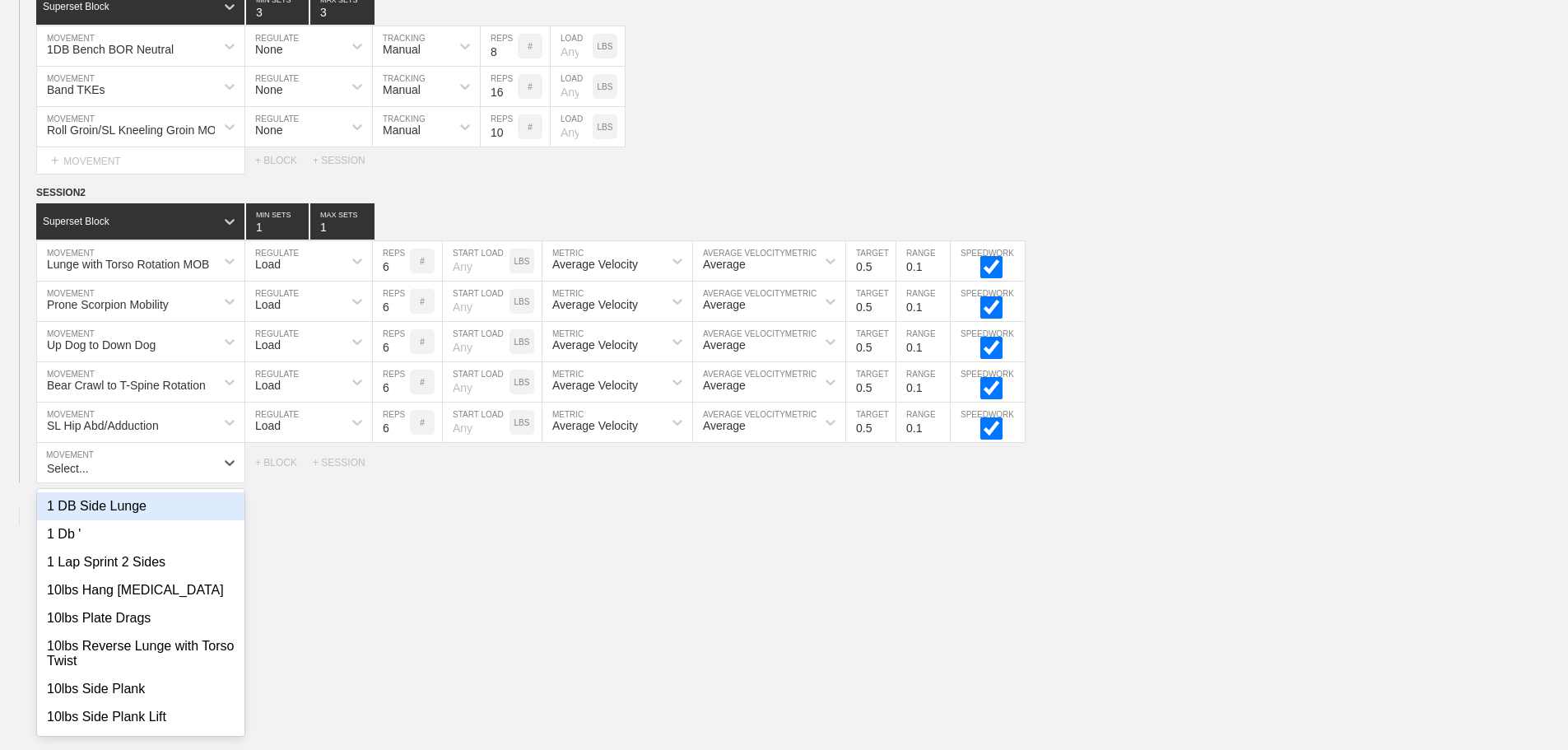
scroll to position [8055, 0]
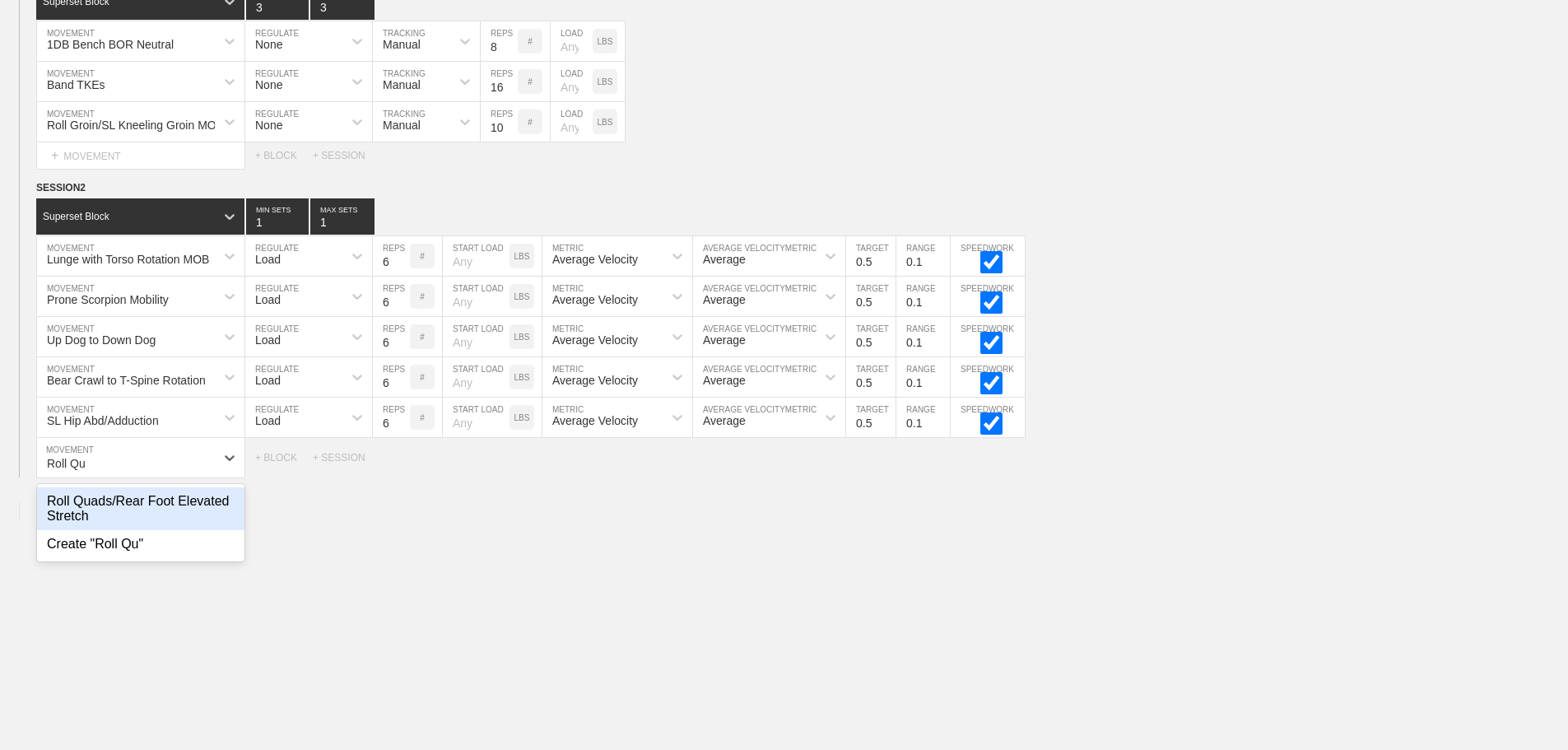
click at [137, 518] on div "Roll Quads/Rear Foot Elevated Stretch" at bounding box center [141, 508] width 207 height 43
type input "Roll Qu"
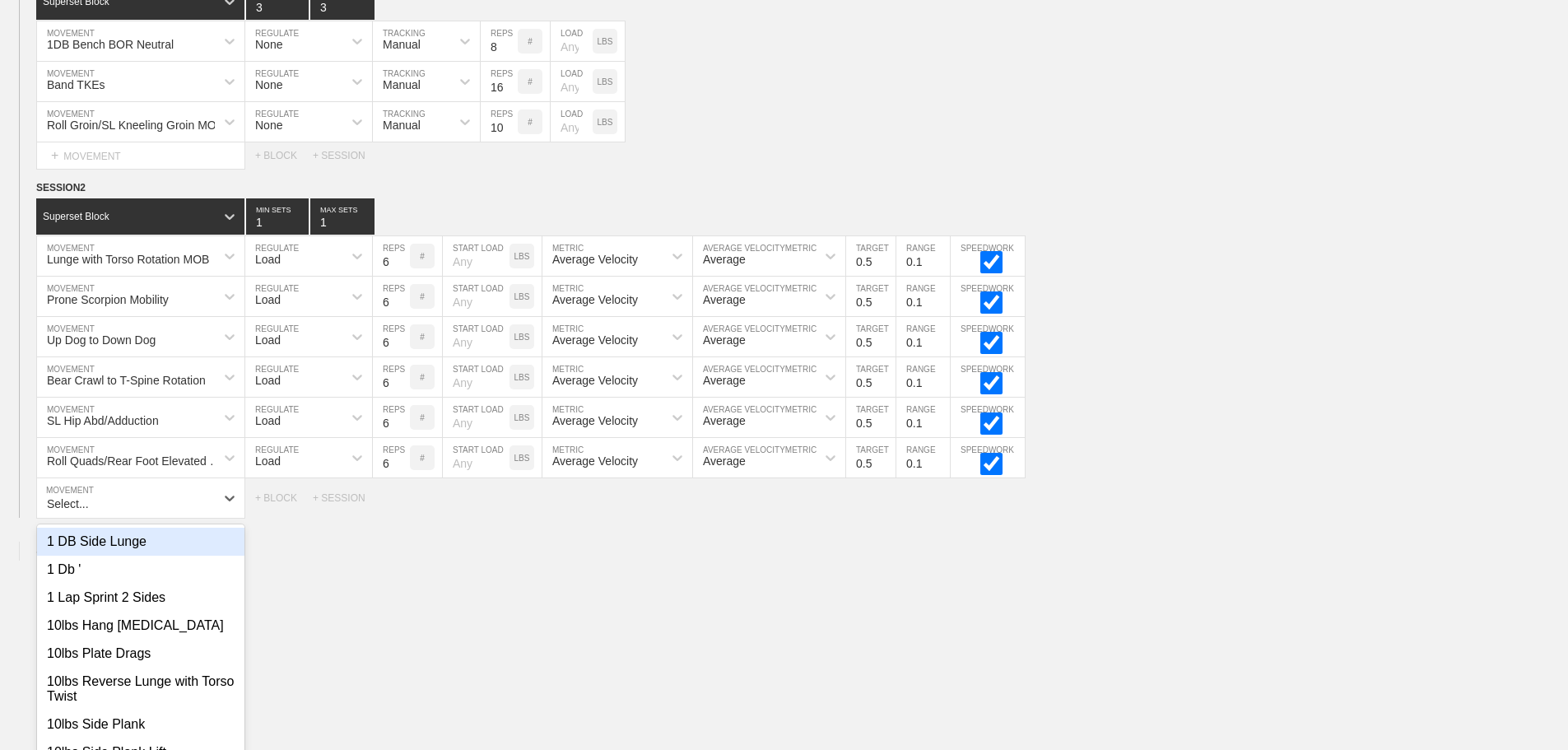
click at [155, 516] on div "option Roll Quads/Rear Foot Elevated Stretch, selected. option 1 DB Side Lunge …" at bounding box center [141, 499] width 209 height 40
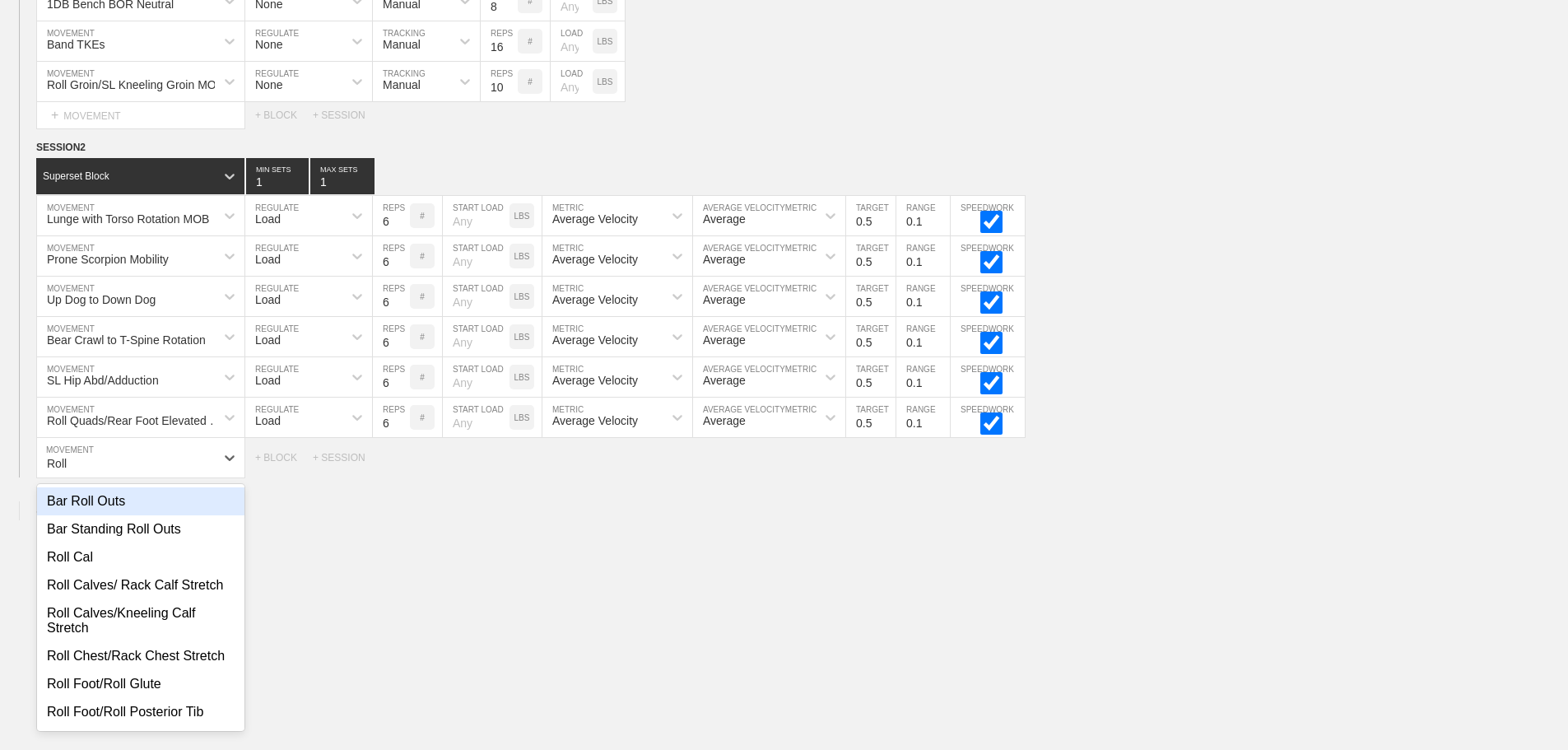
type input "Roll"
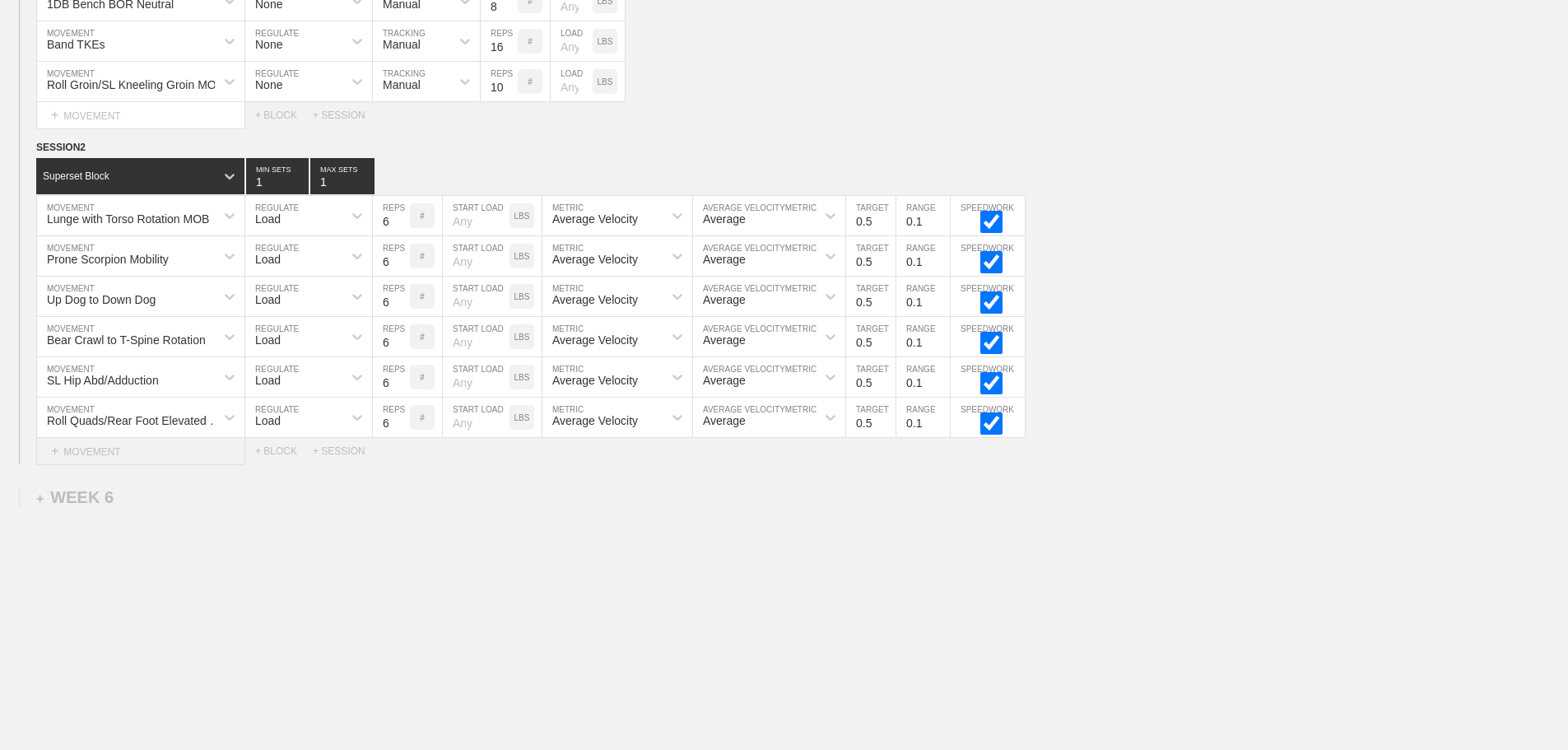
click at [155, 464] on div "Select... MOVEMENT + MOVEMENT" at bounding box center [146, 451] width 219 height 27
click at [95, 464] on div "+ MOVEMENT" at bounding box center [141, 451] width 209 height 28
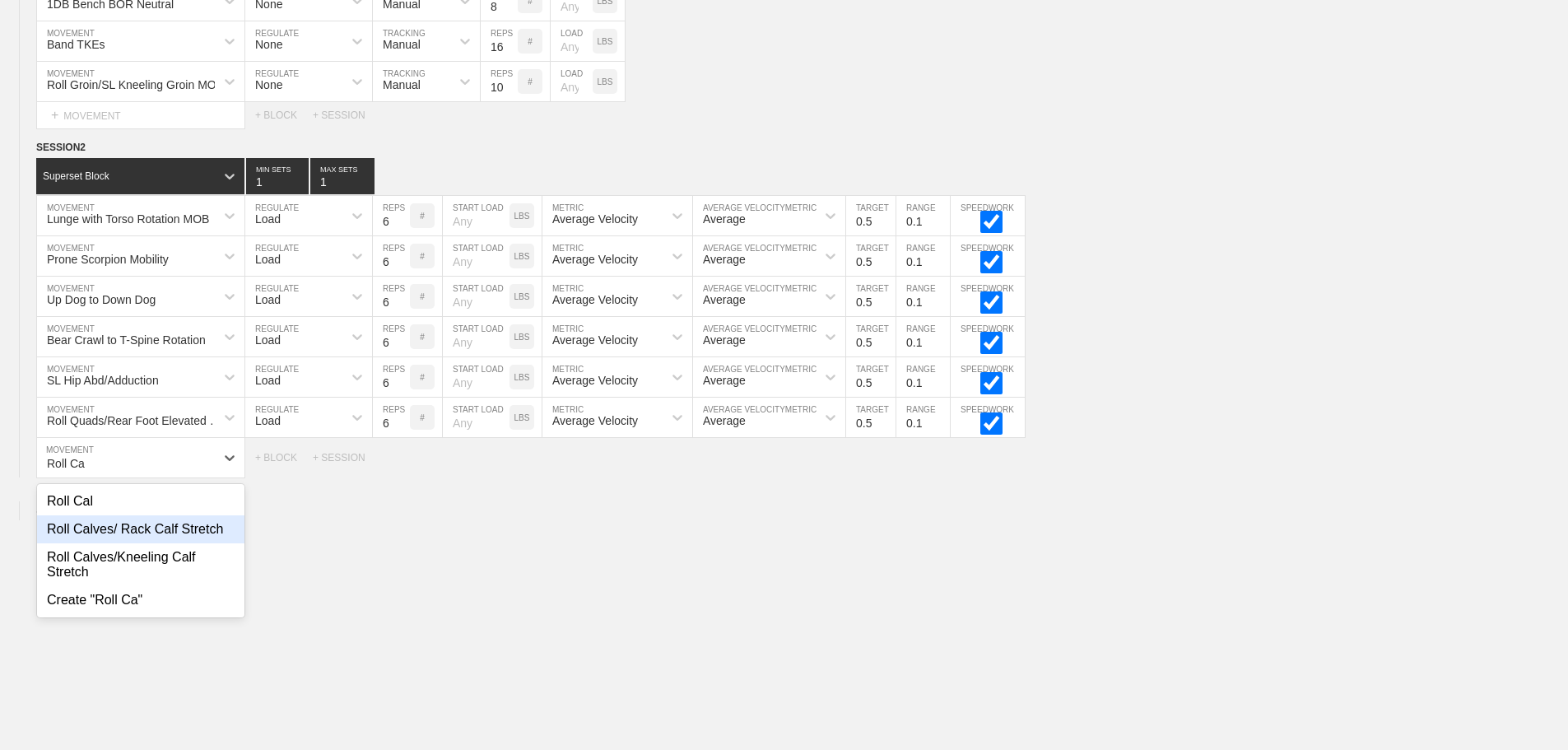
click at [159, 543] on div "Roll Calves/ Rack Calf Stretch" at bounding box center [141, 529] width 207 height 28
type input "Roll Ca"
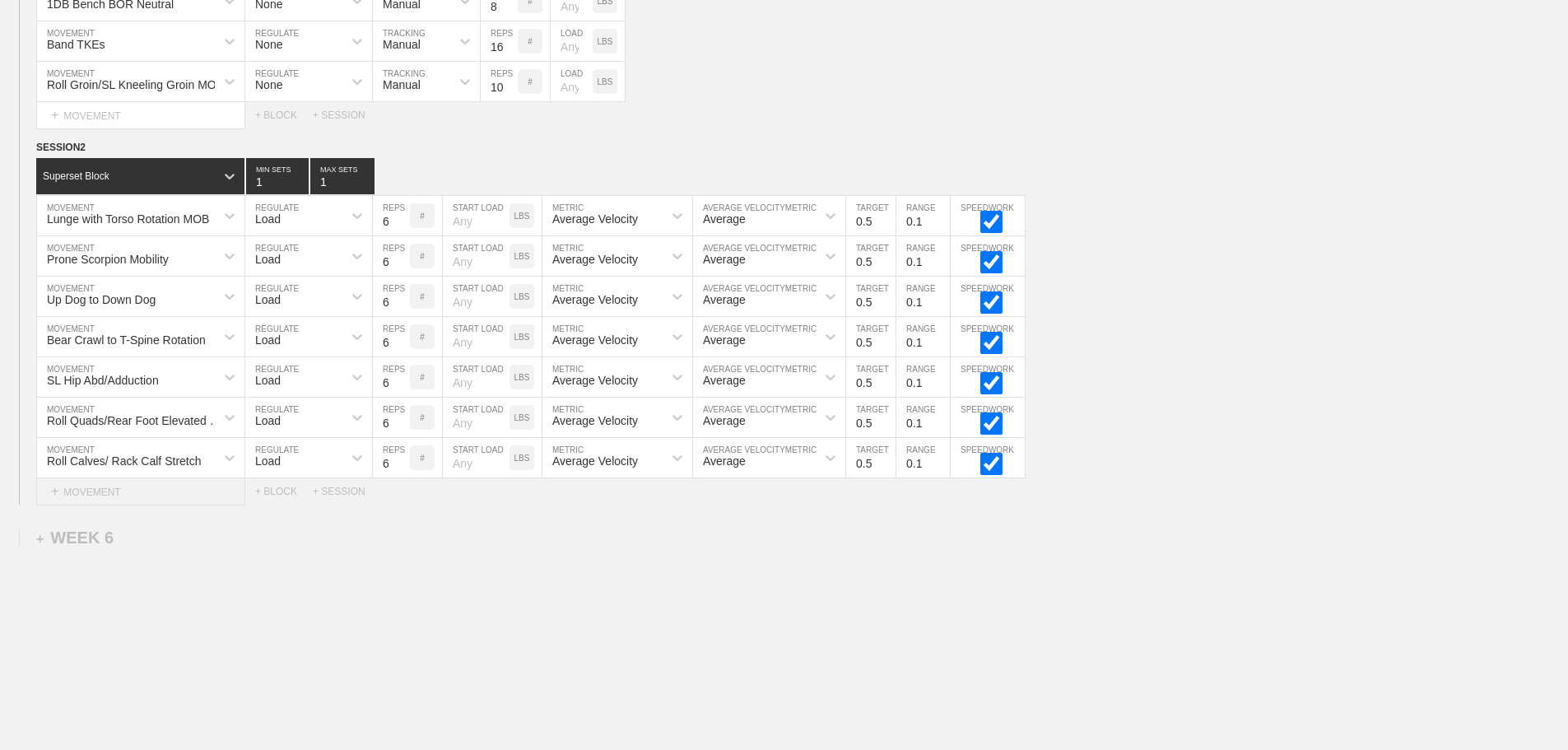
click at [137, 505] on div "+ MOVEMENT" at bounding box center [141, 492] width 209 height 28
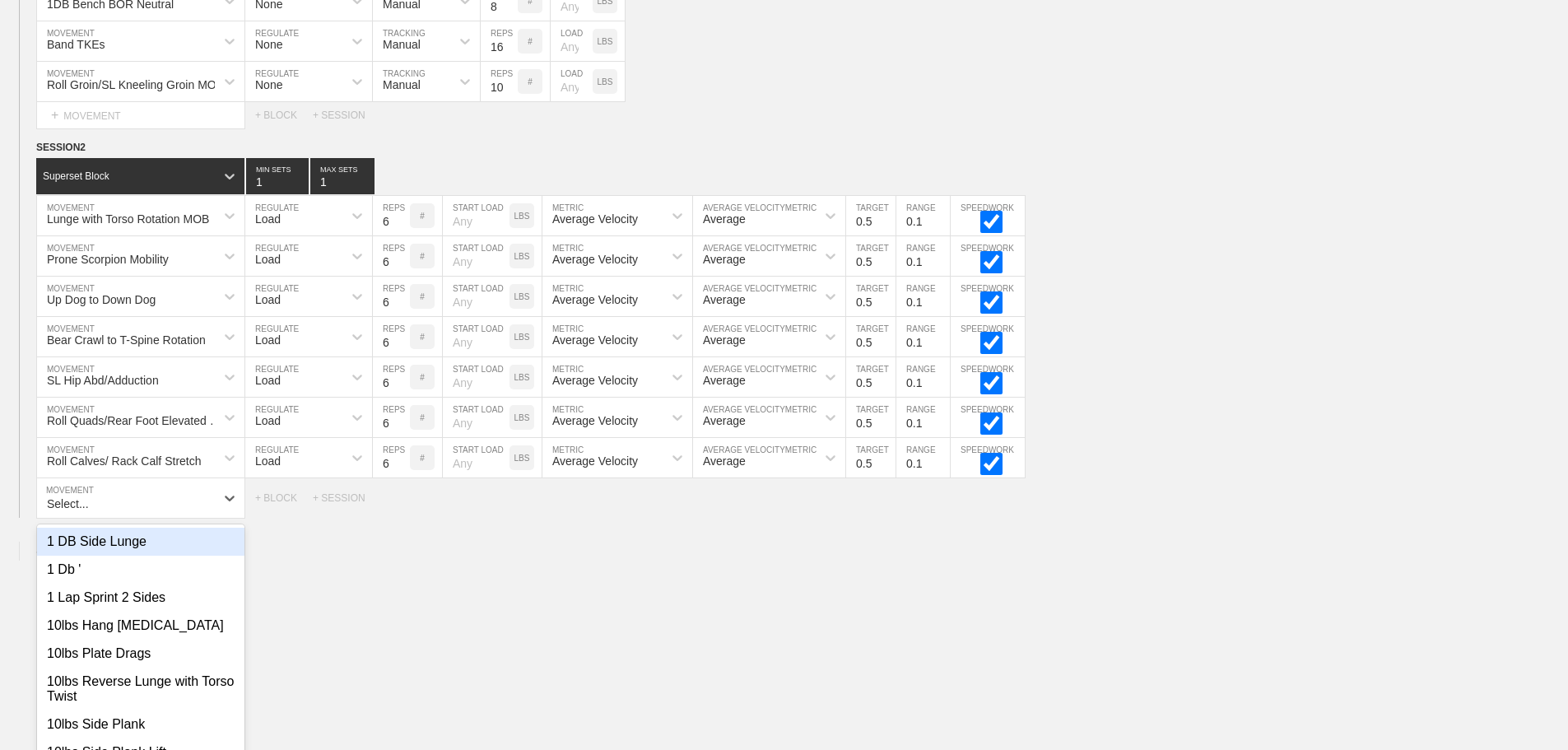
scroll to position [8135, 0]
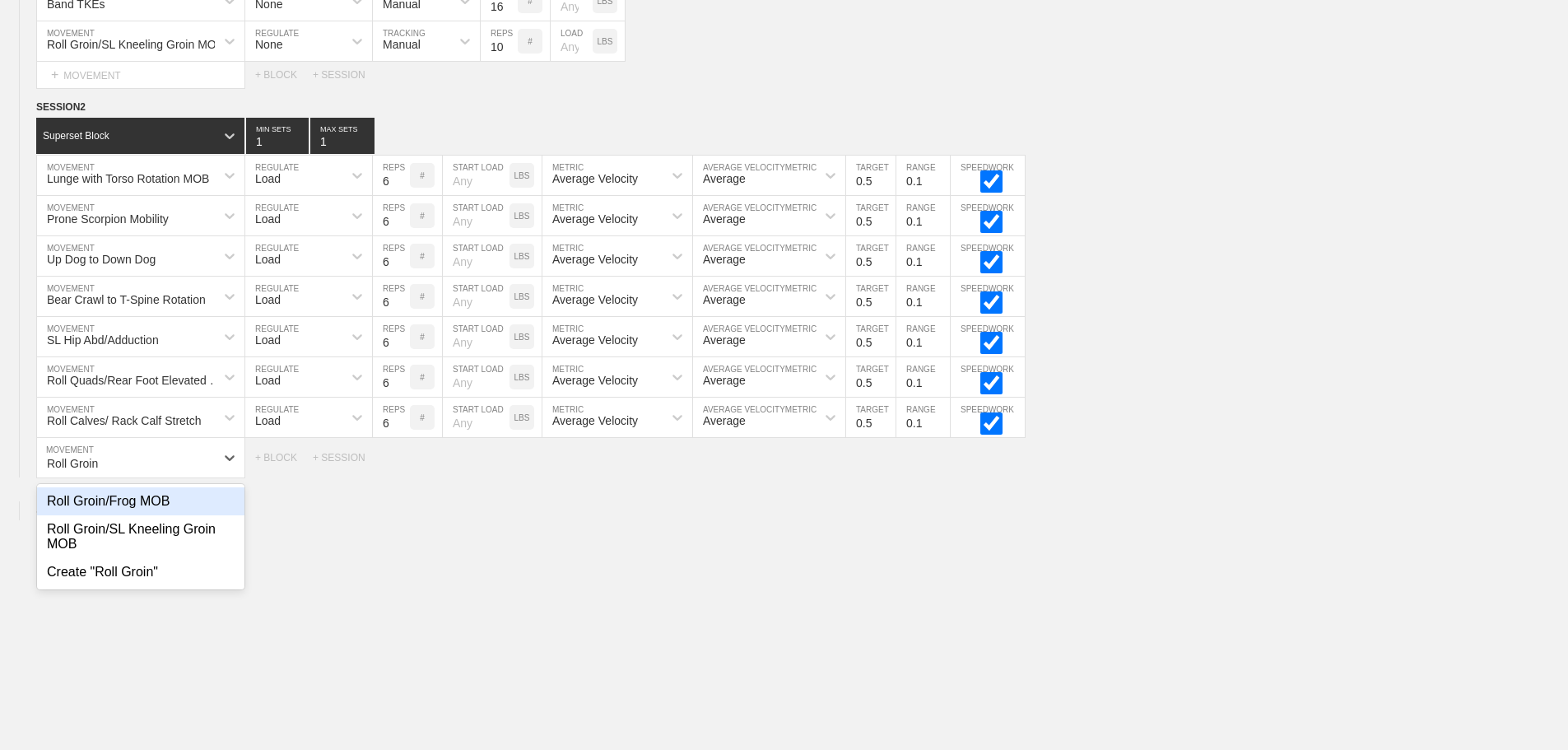
click at [159, 516] on div "Roll Groin/Frog MOB" at bounding box center [141, 501] width 207 height 28
type input "Roll Groin"
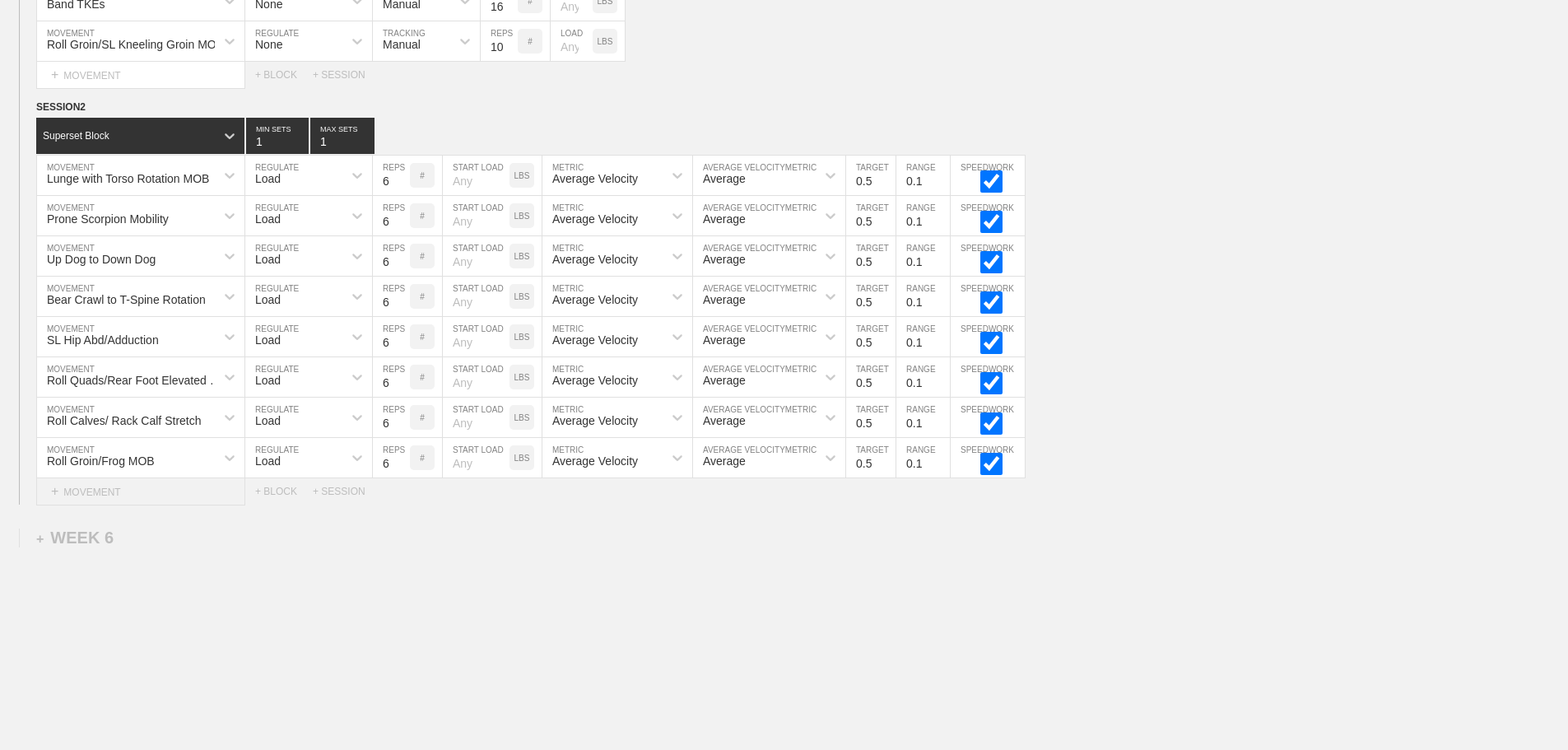
click at [159, 504] on div "+ MOVEMENT" at bounding box center [141, 492] width 209 height 28
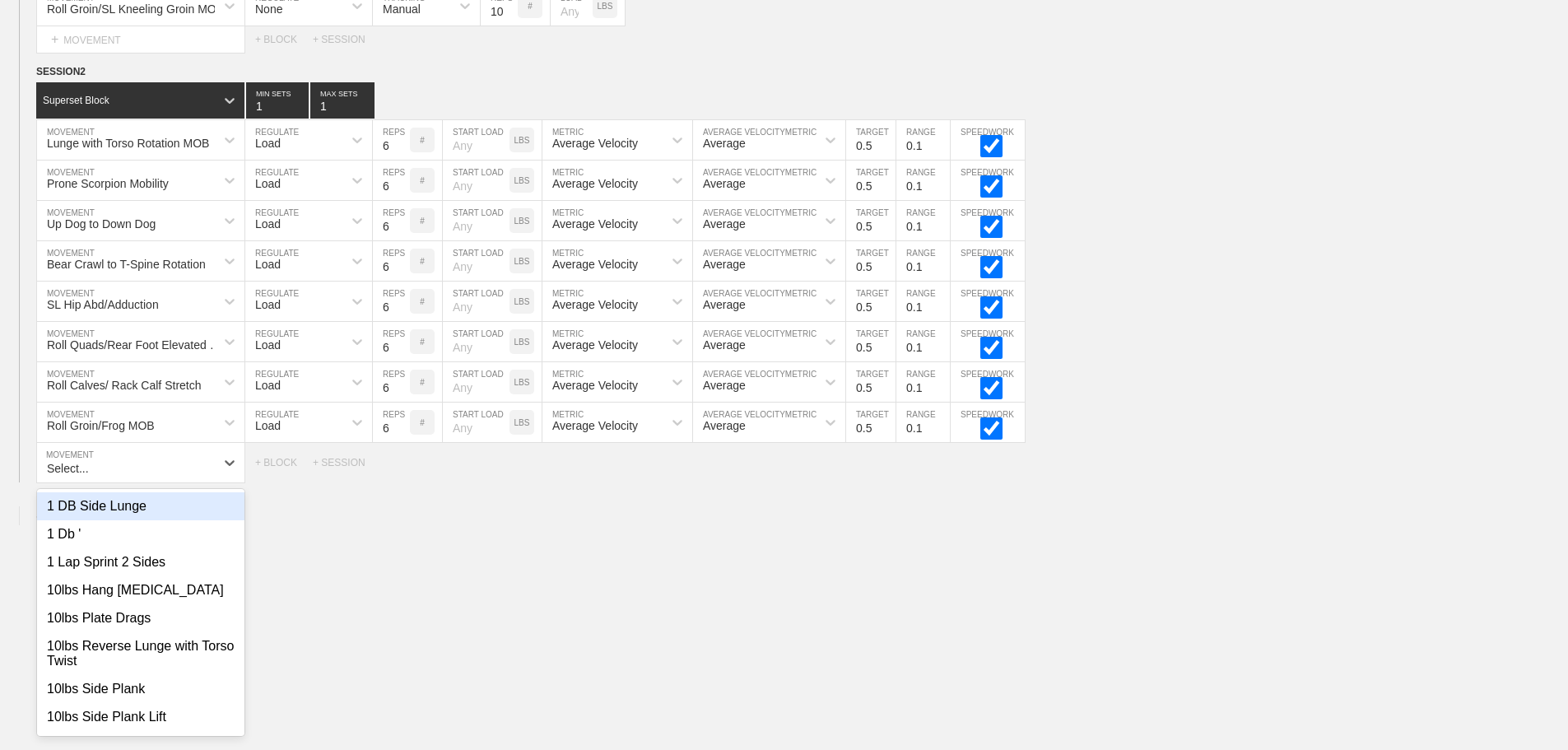
scroll to position [8176, 0]
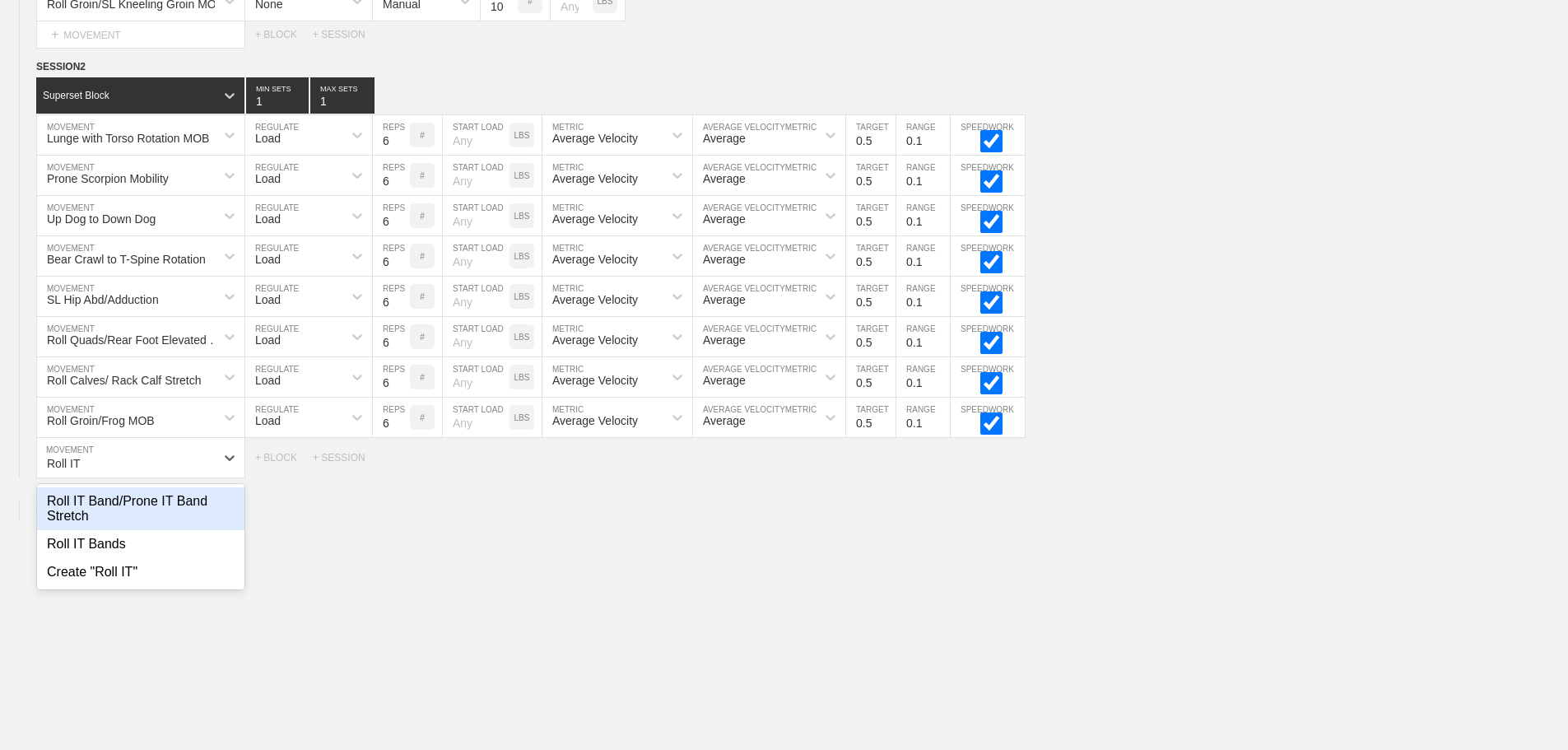
click at [158, 518] on div "Roll IT Band/Prone IT Band Stretch" at bounding box center [141, 508] width 207 height 43
type input "Roll IT"
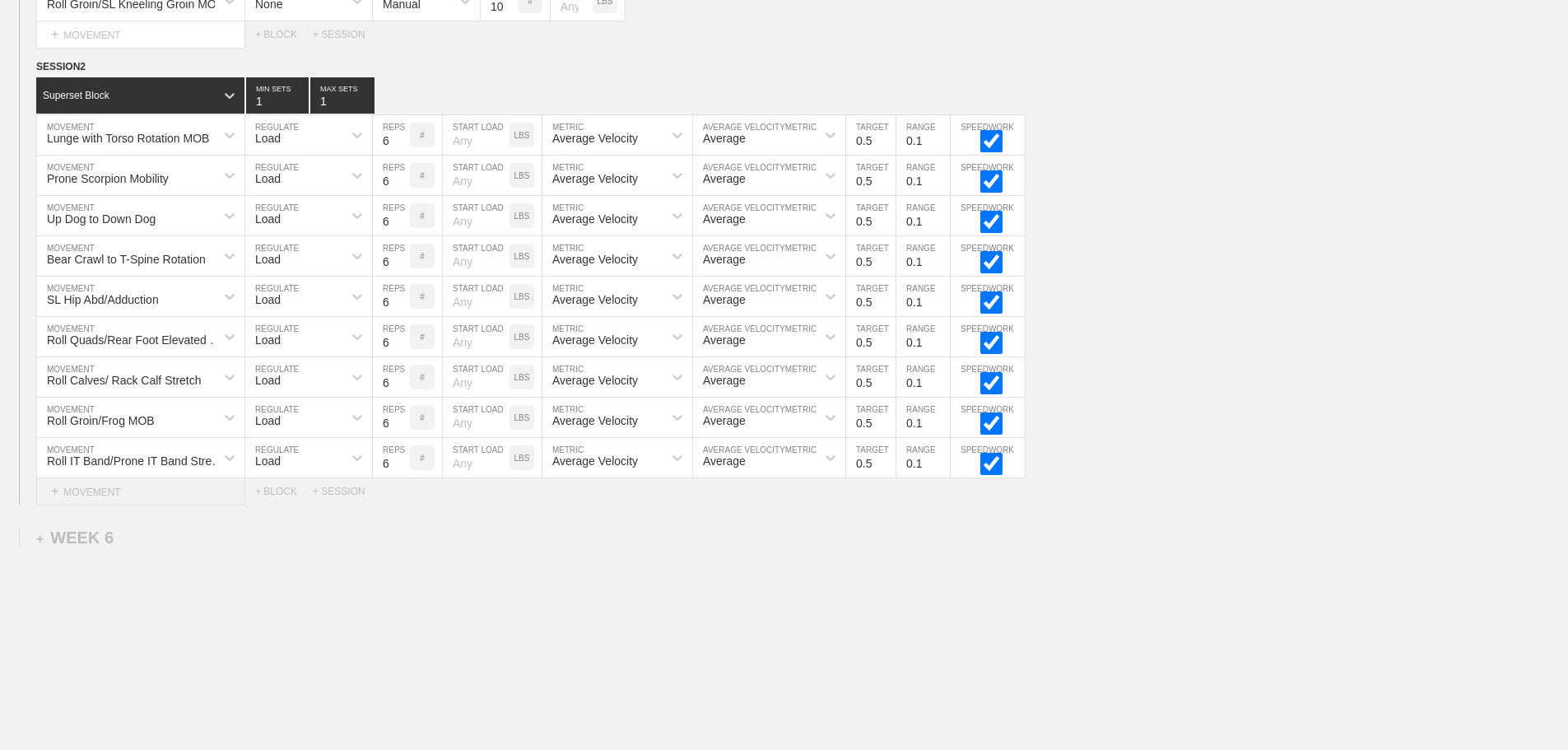
click at [143, 505] on div "+ MOVEMENT" at bounding box center [141, 492] width 209 height 28
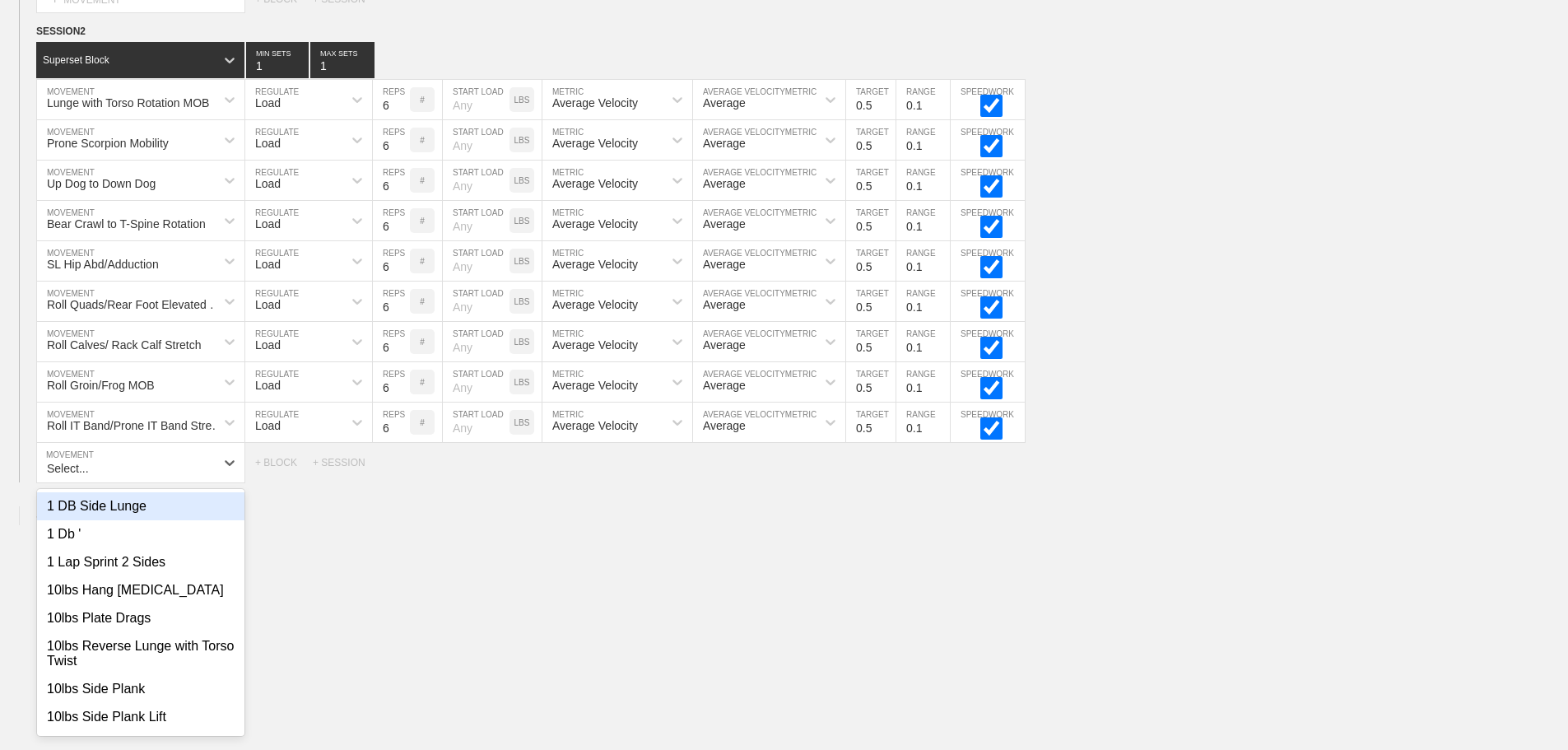
scroll to position [8216, 0]
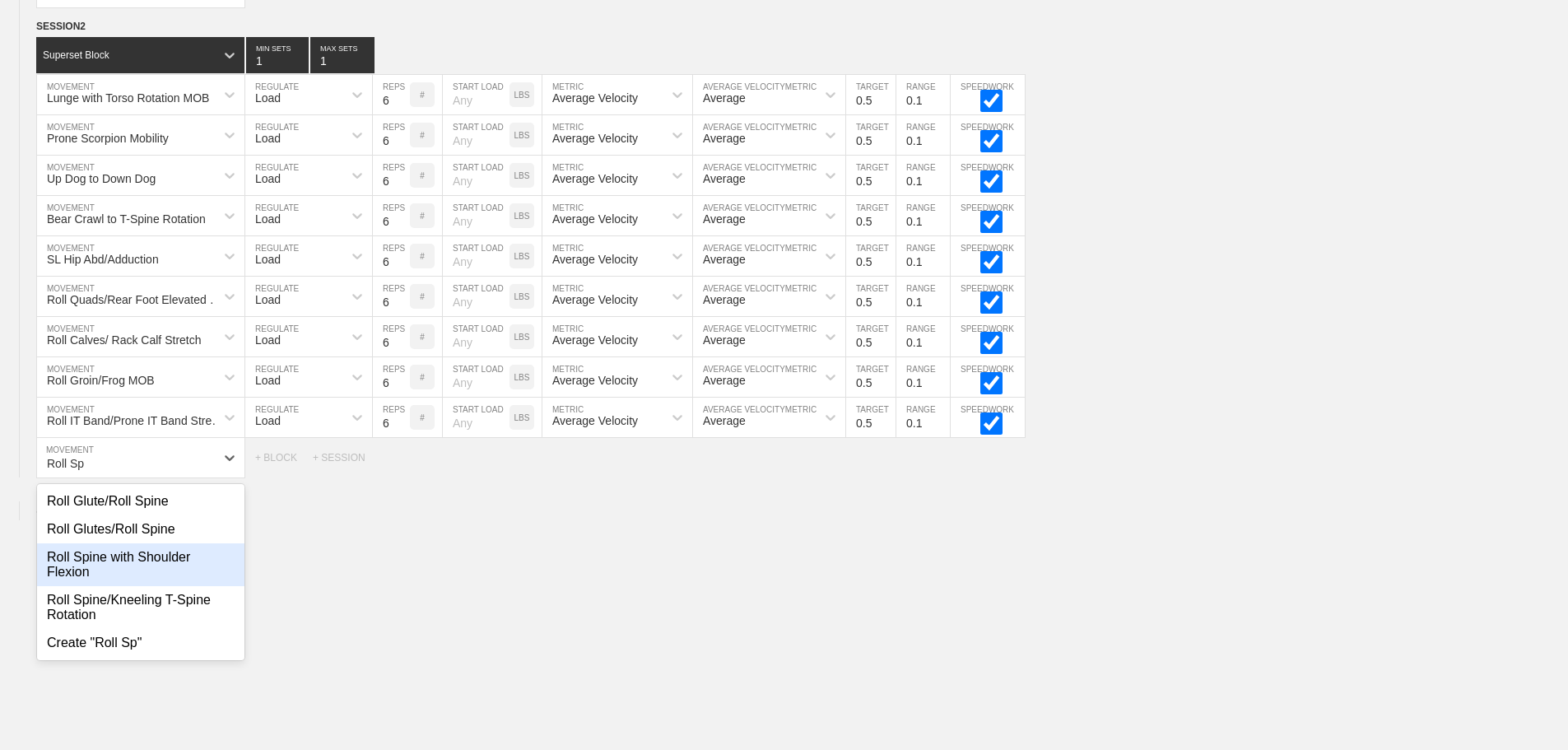
click at [136, 568] on div "Roll Spine with Shoulder Flexion" at bounding box center [141, 564] width 207 height 43
type input "Roll Sp"
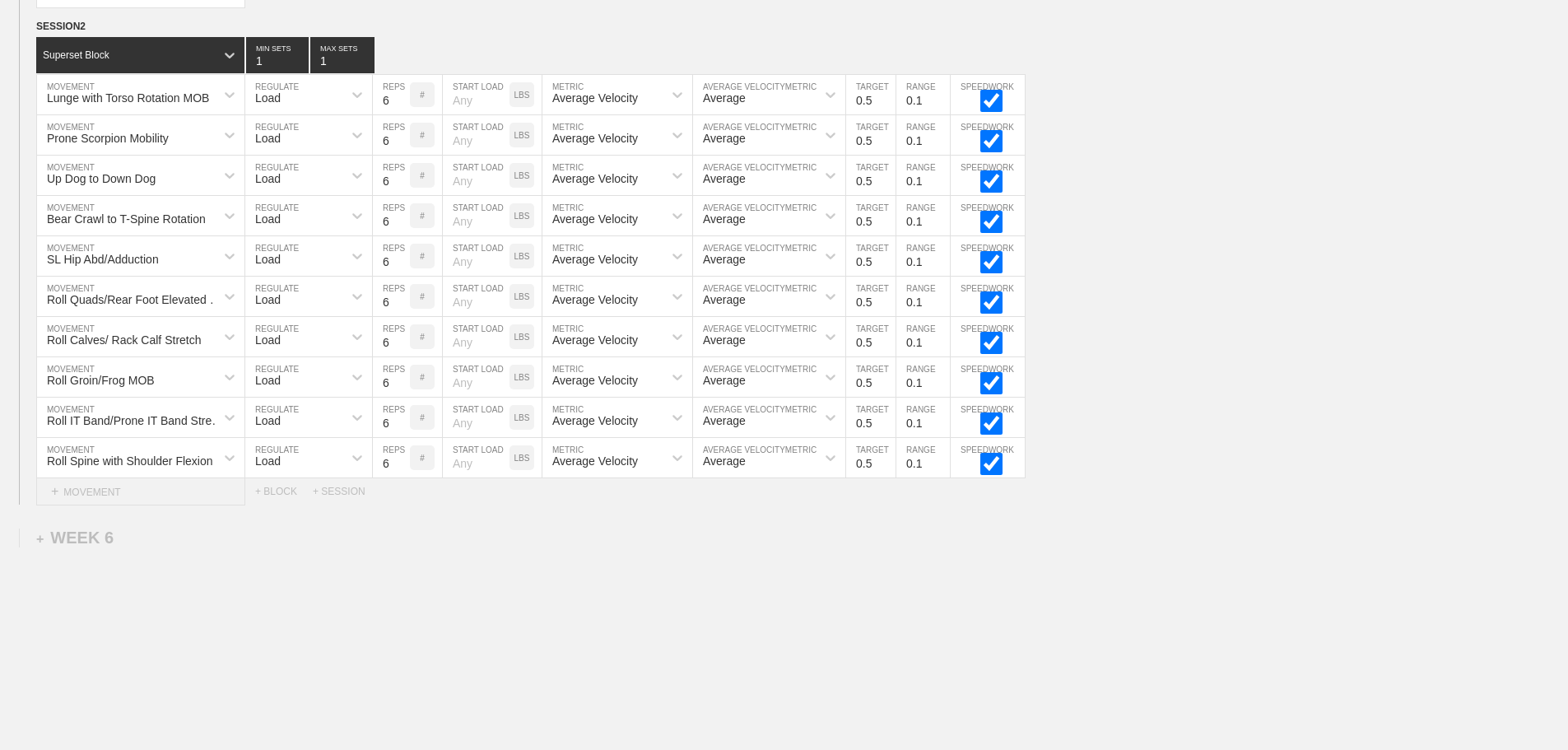
click at [151, 500] on div "+ MOVEMENT" at bounding box center [141, 492] width 209 height 28
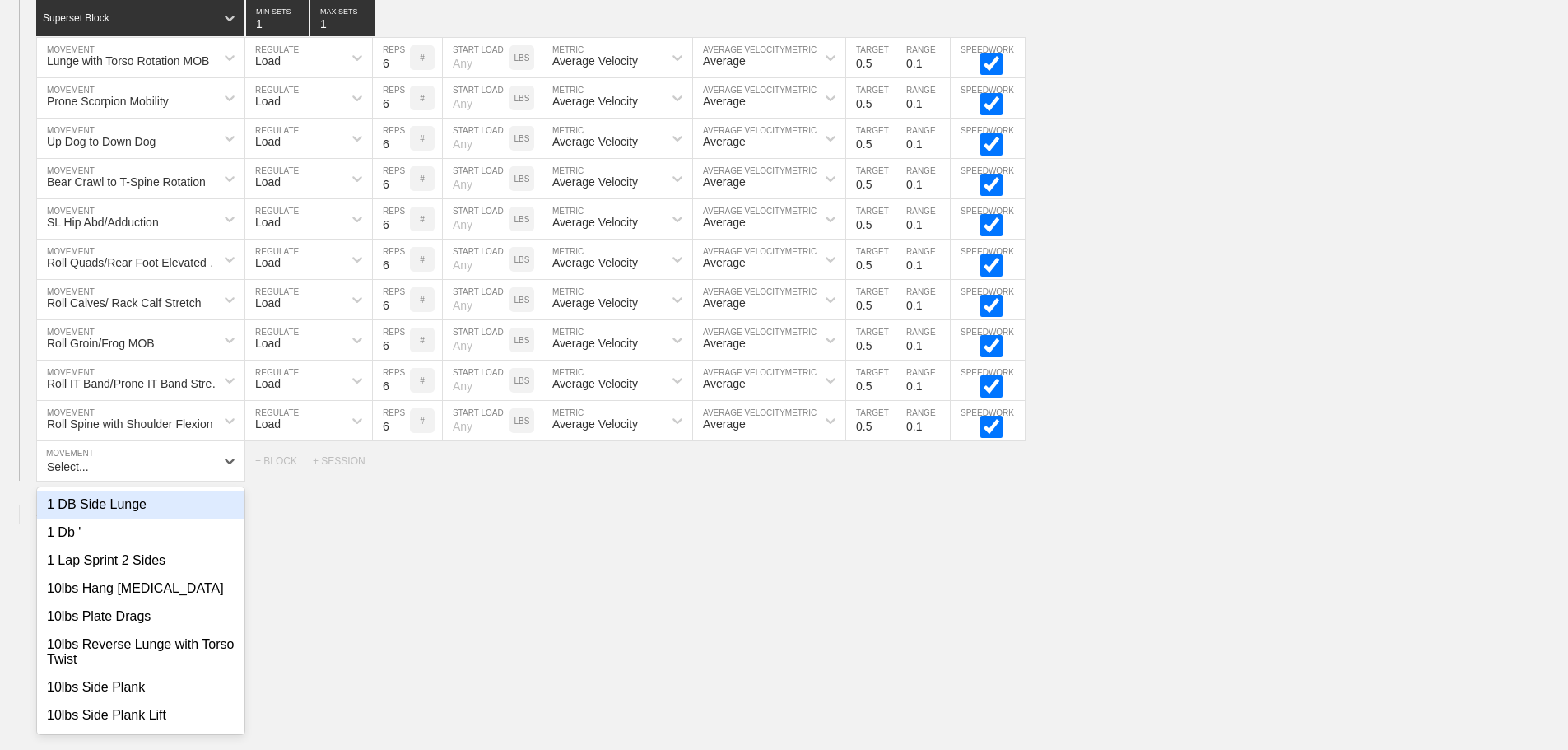
scroll to position [8257, 0]
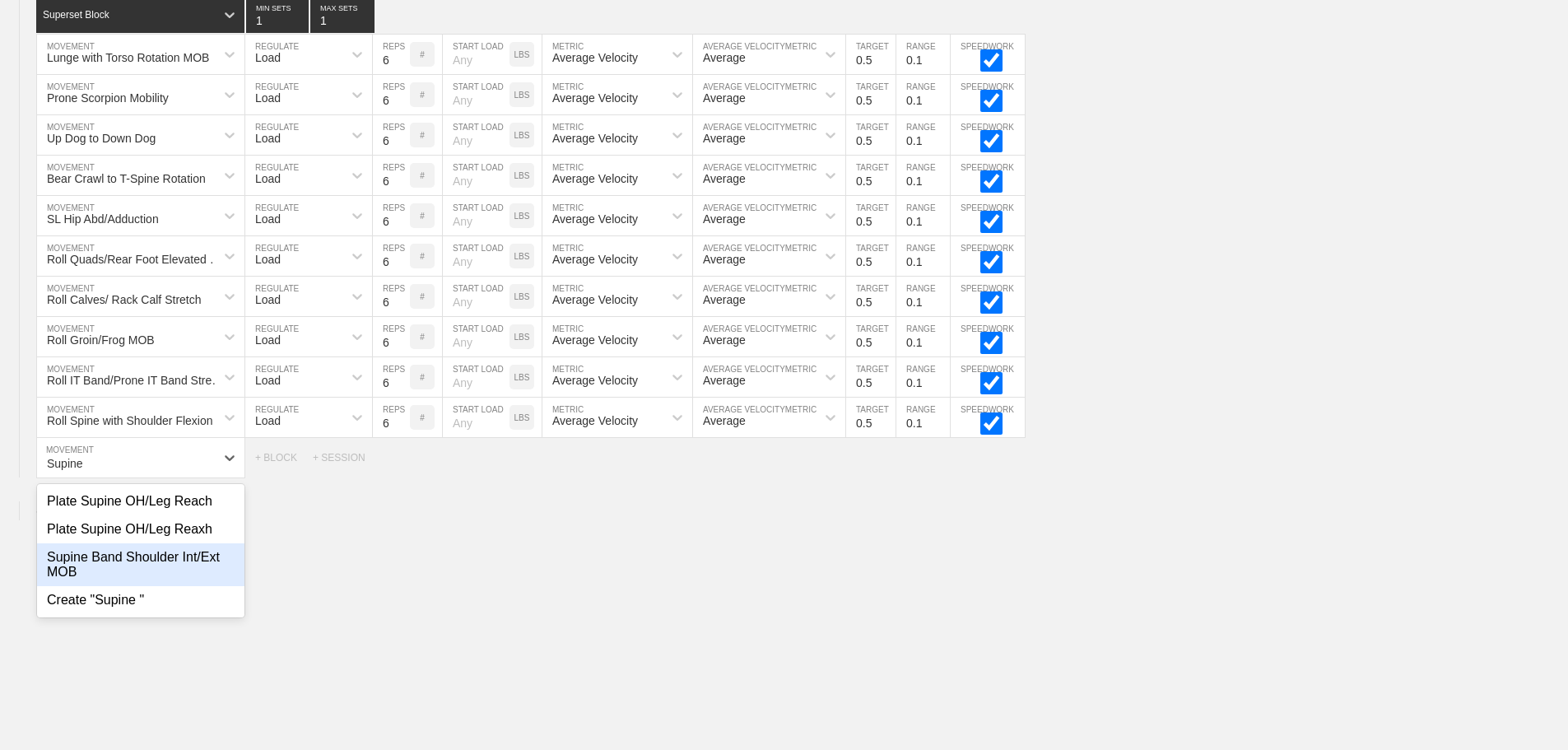
click at [142, 564] on div "Supine Band Shoulder Int/Ext MOB" at bounding box center [141, 564] width 207 height 43
type input "Supine"
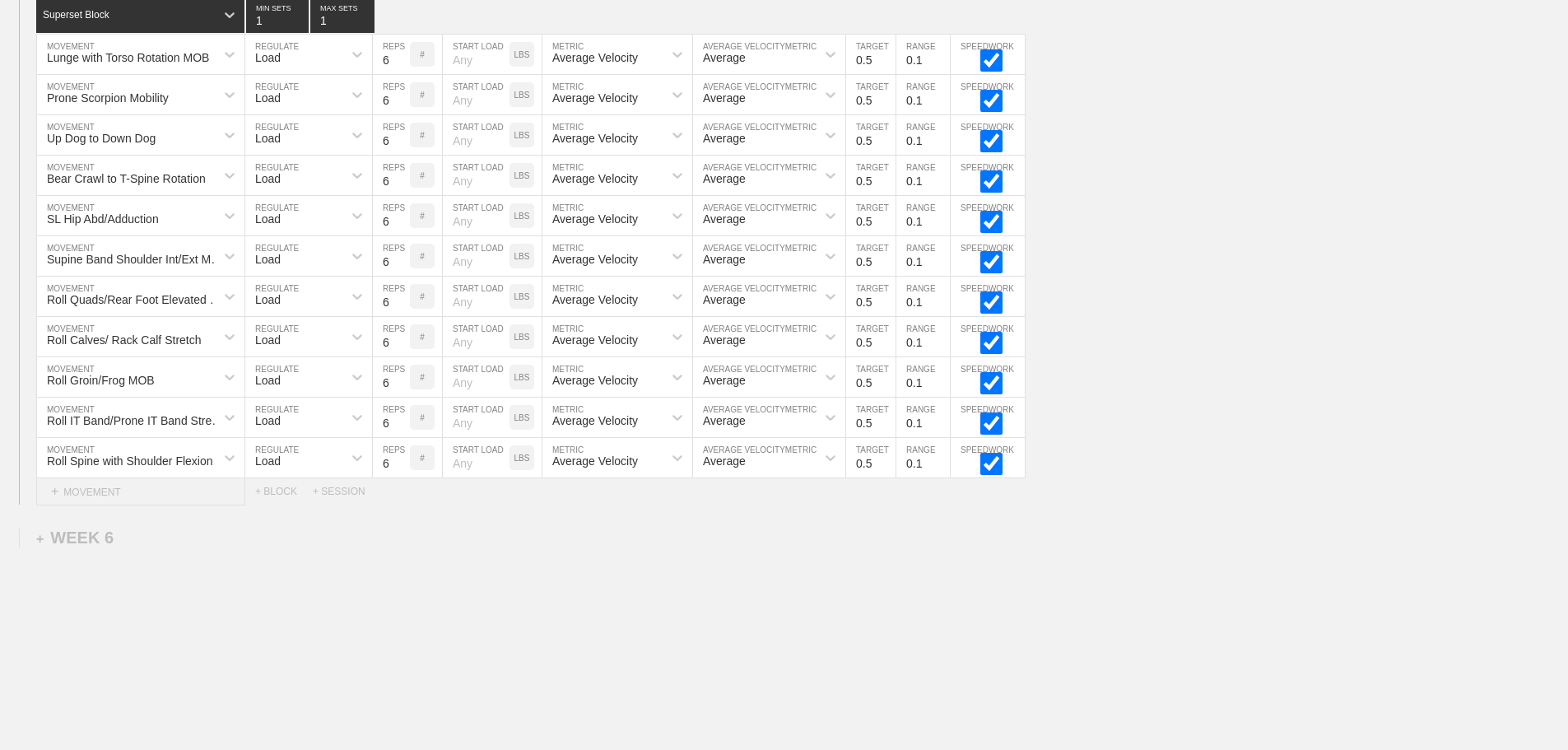
click at [101, 504] on div "+ MOVEMENT" at bounding box center [141, 492] width 209 height 28
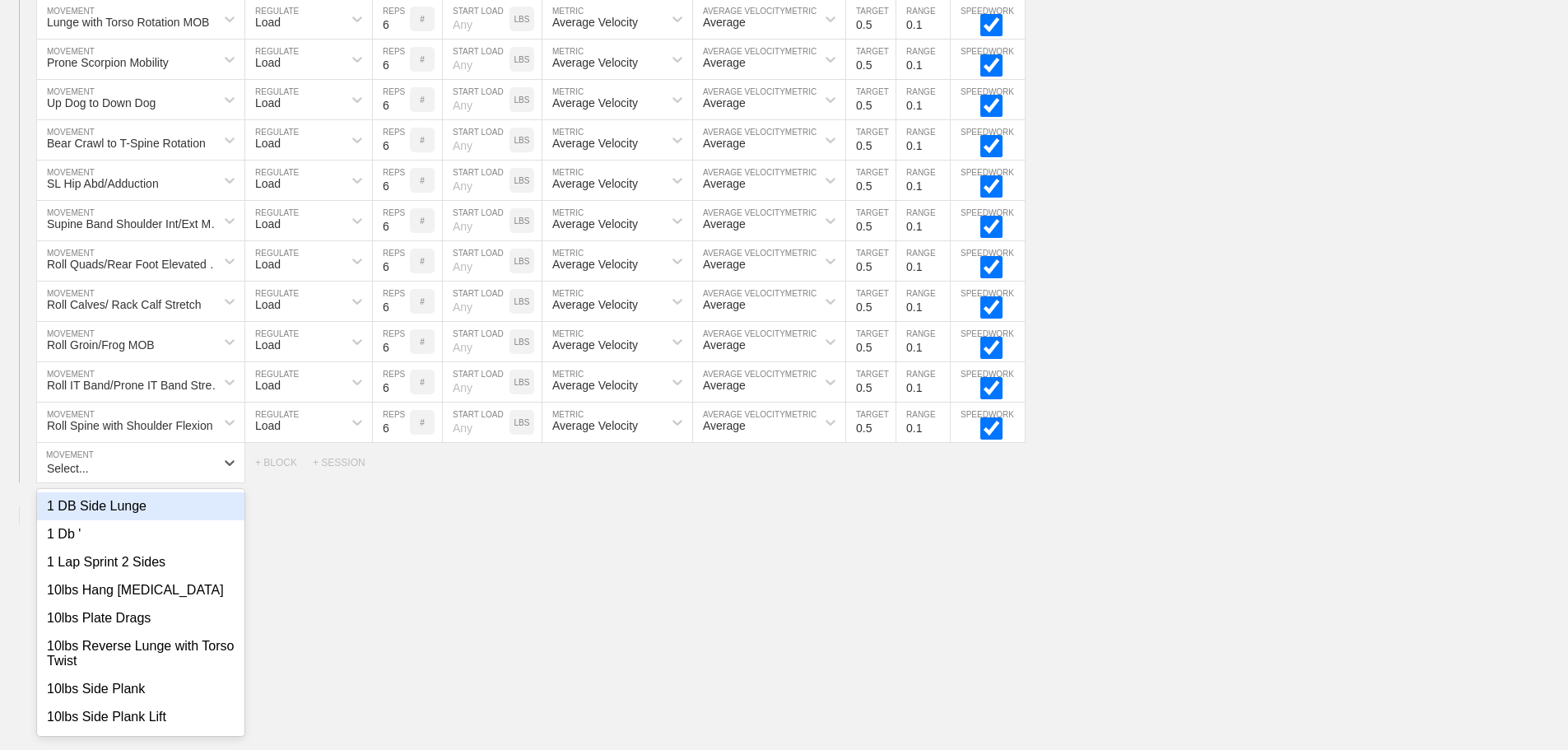
scroll to position [8297, 0]
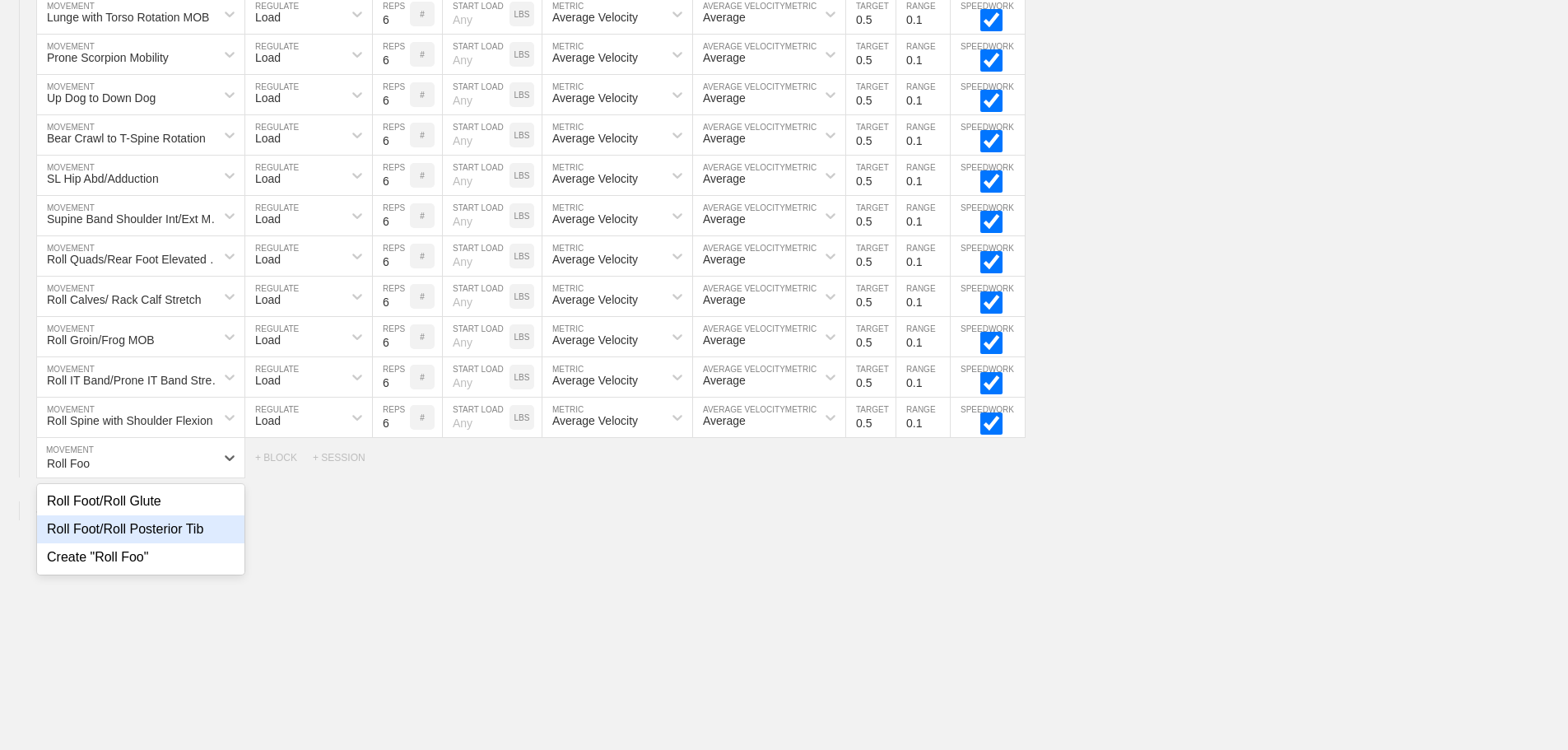
click at [132, 541] on div "Roll Foot/Roll Posterior Tib" at bounding box center [141, 529] width 207 height 28
type input "Roll Foo"
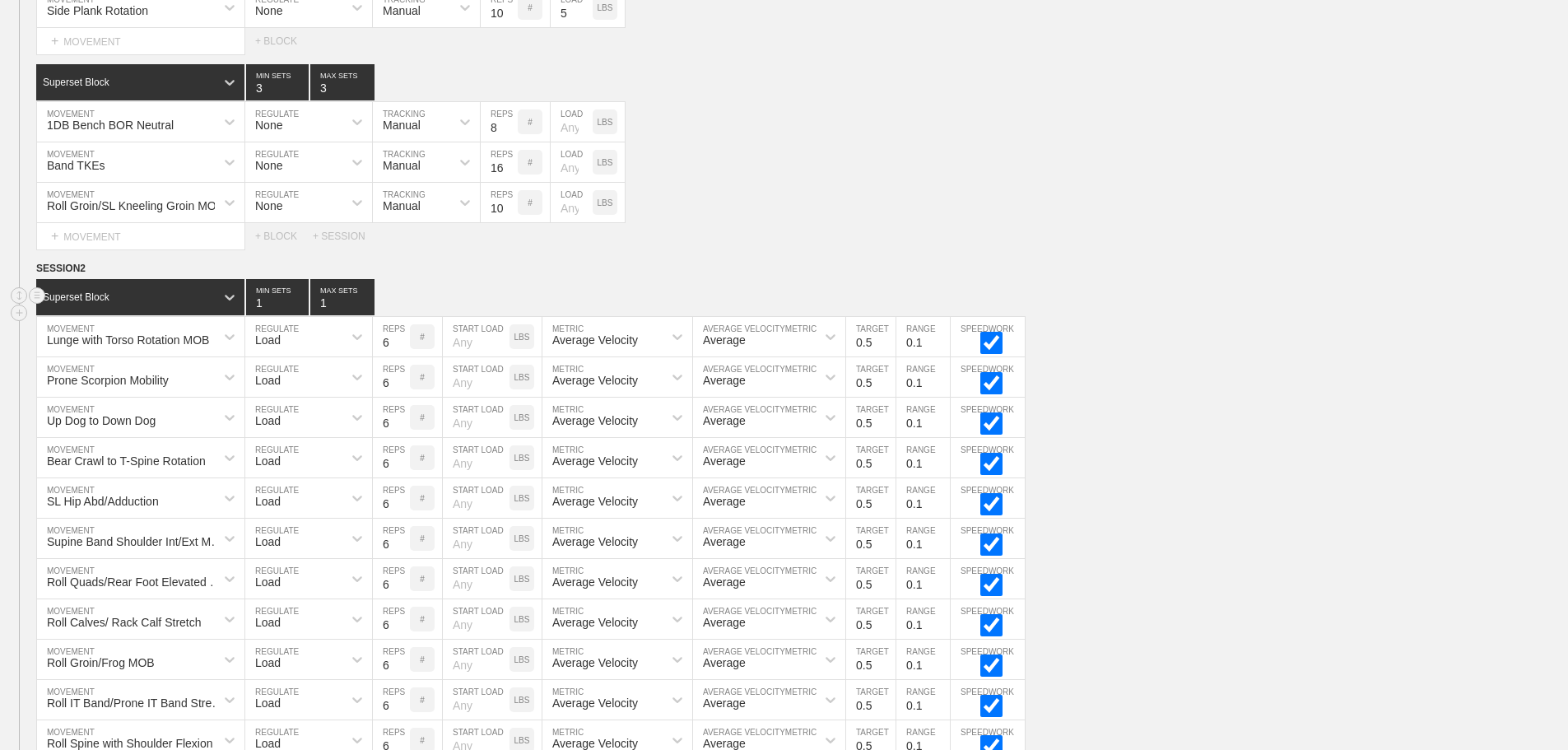
scroll to position [7967, 0]
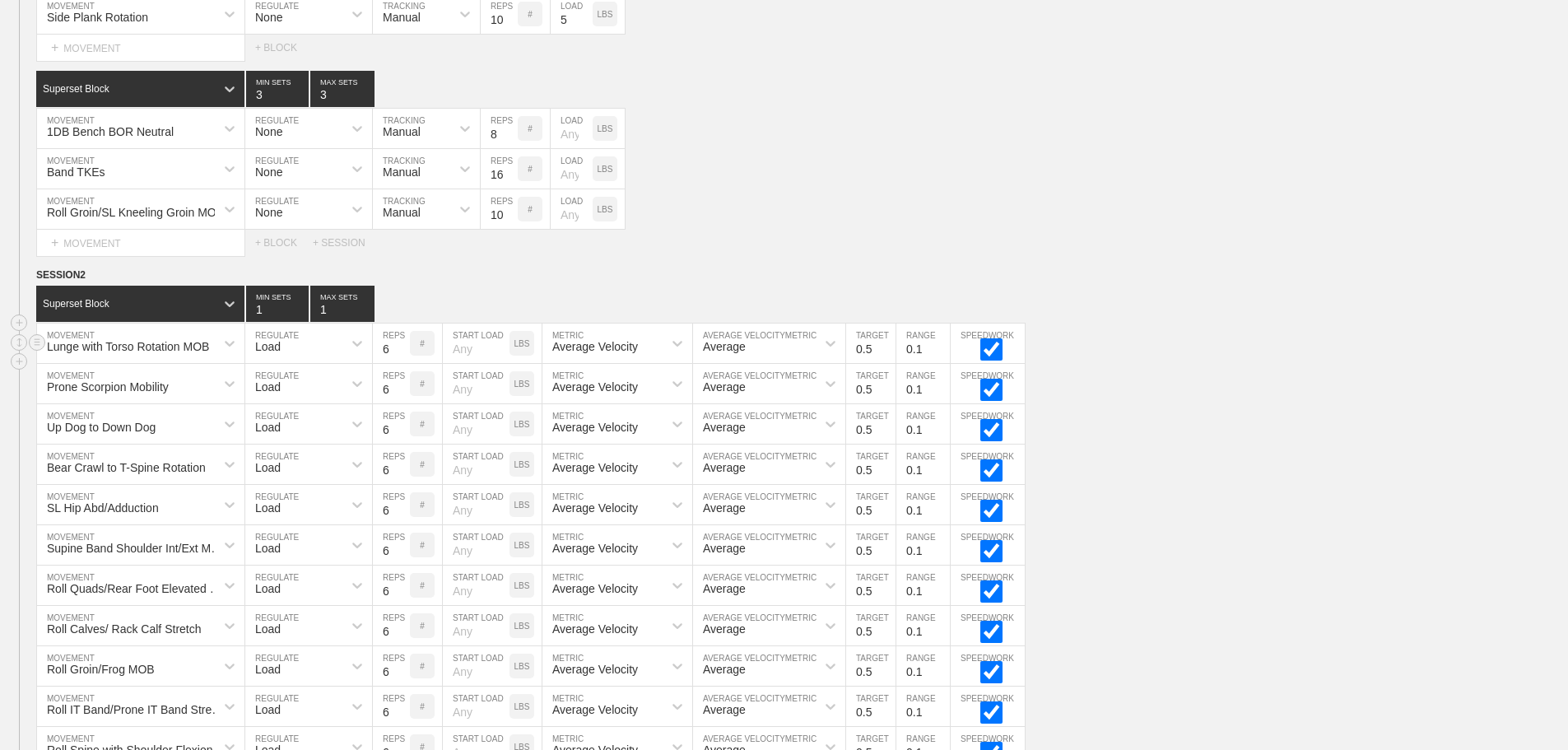
click at [383, 363] on input "6" at bounding box center [391, 344] width 37 height 40
type input "10"
click at [388, 404] on input "6" at bounding box center [391, 384] width 37 height 40
type input "12"
click at [385, 363] on input "10" at bounding box center [391, 344] width 37 height 40
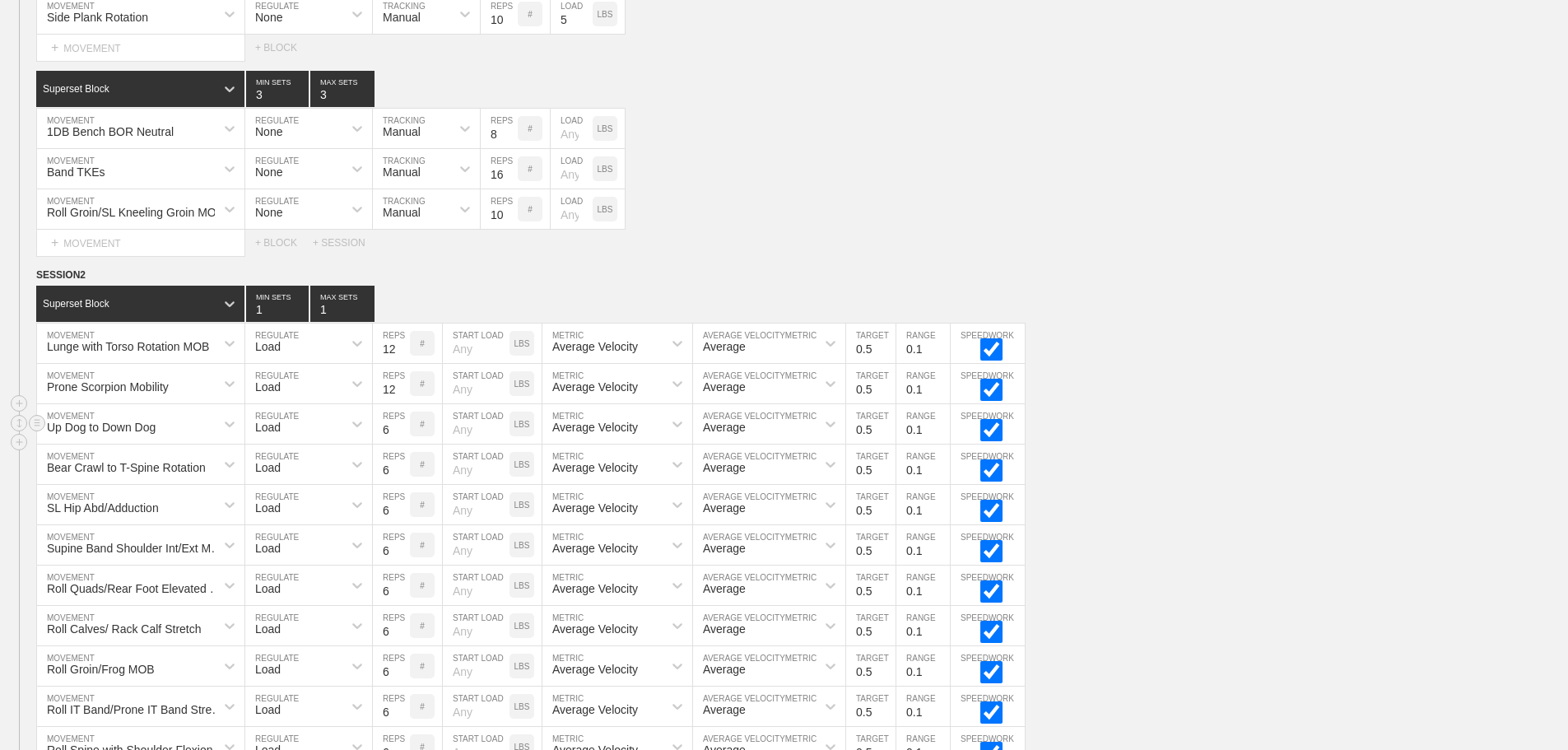
type input "12"
click at [384, 427] on input "6" at bounding box center [391, 424] width 37 height 40
type input "12"
click at [386, 479] on input "6" at bounding box center [391, 464] width 37 height 40
type input "12"
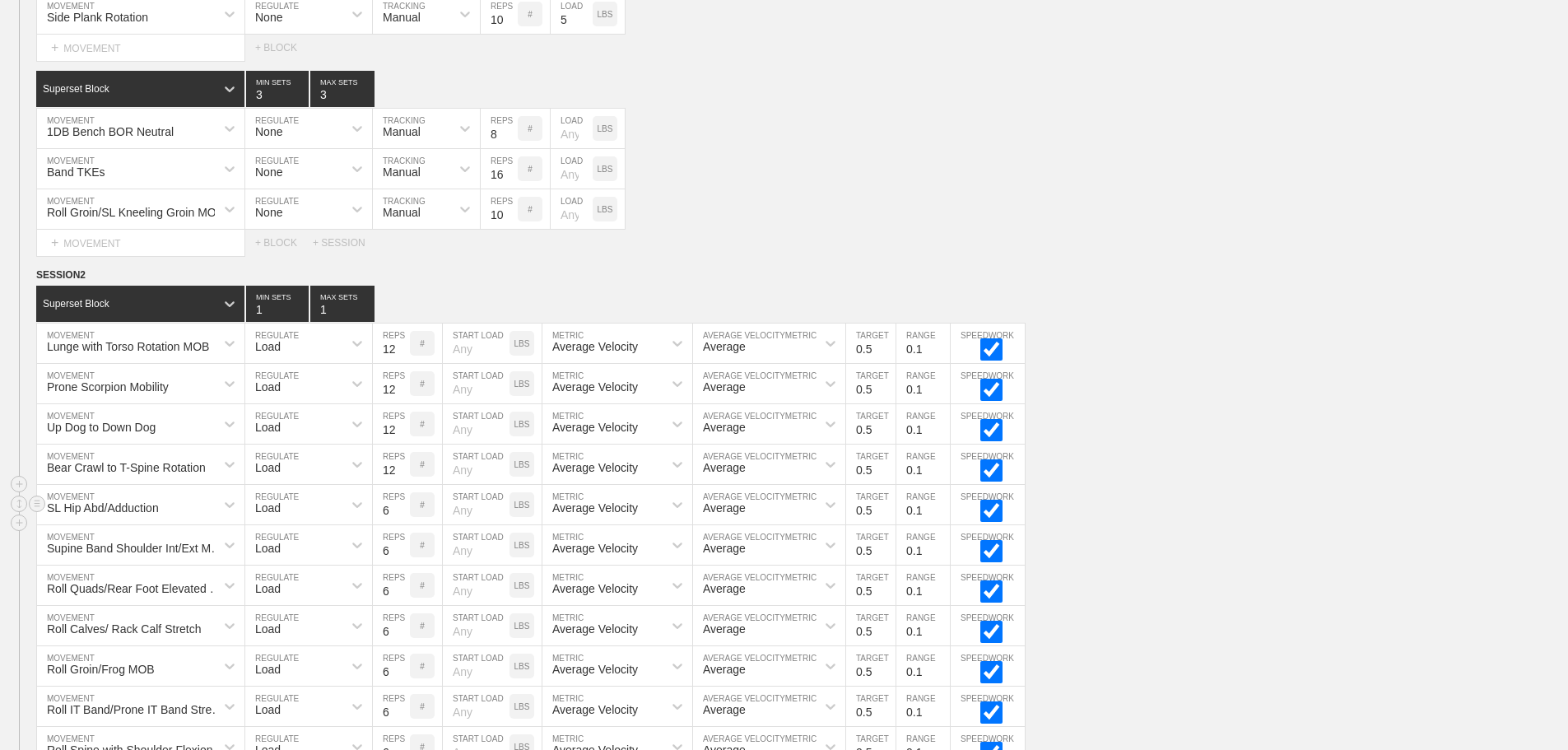
click at [379, 524] on input "6" at bounding box center [391, 505] width 37 height 40
type input "12"
click at [381, 557] on input "6" at bounding box center [391, 545] width 37 height 40
type input "12"
click at [387, 602] on input "6" at bounding box center [391, 585] width 37 height 40
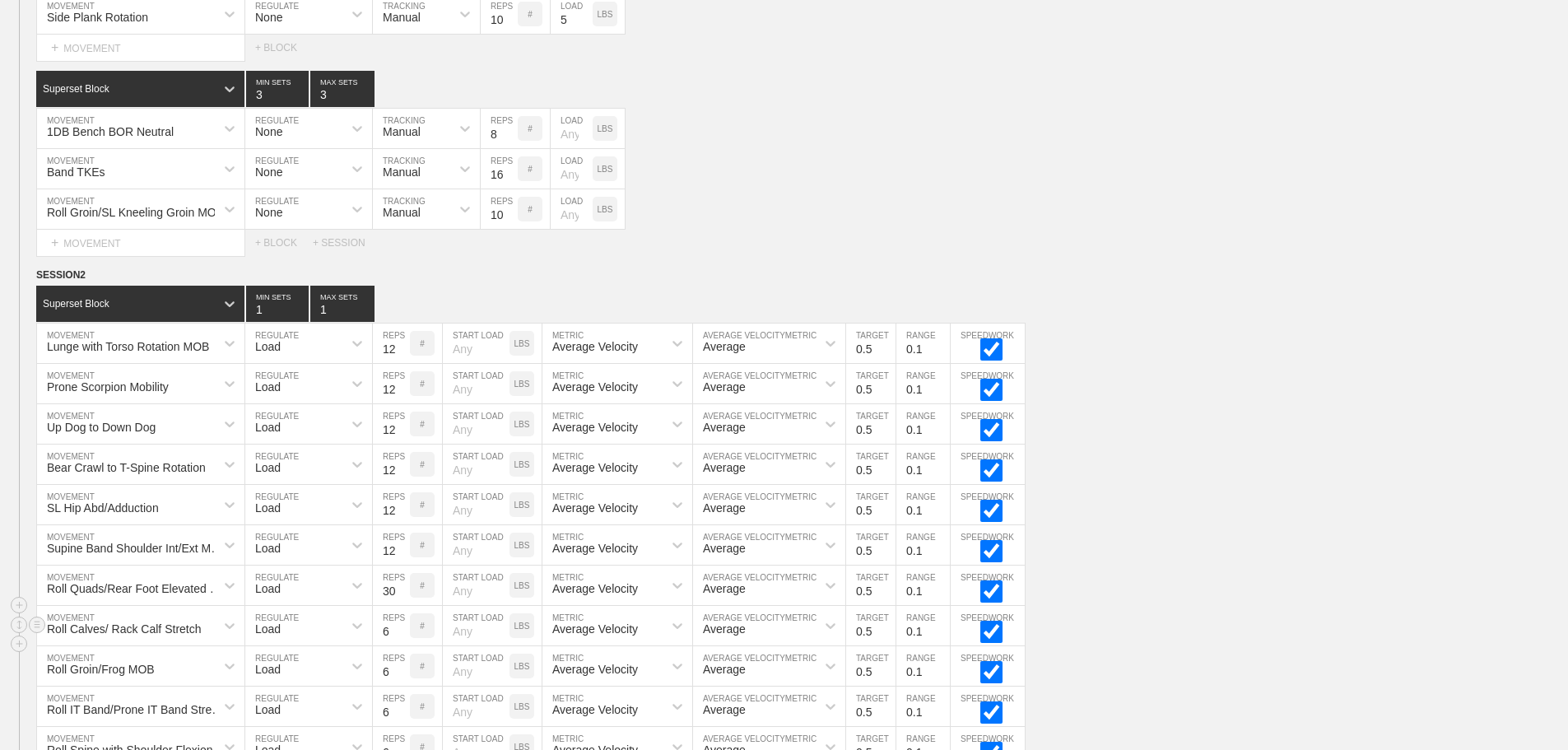
type input "30"
click at [384, 644] on input "6" at bounding box center [391, 626] width 37 height 40
type input "30"
click at [382, 686] on input "6" at bounding box center [391, 666] width 37 height 40
type input "30"
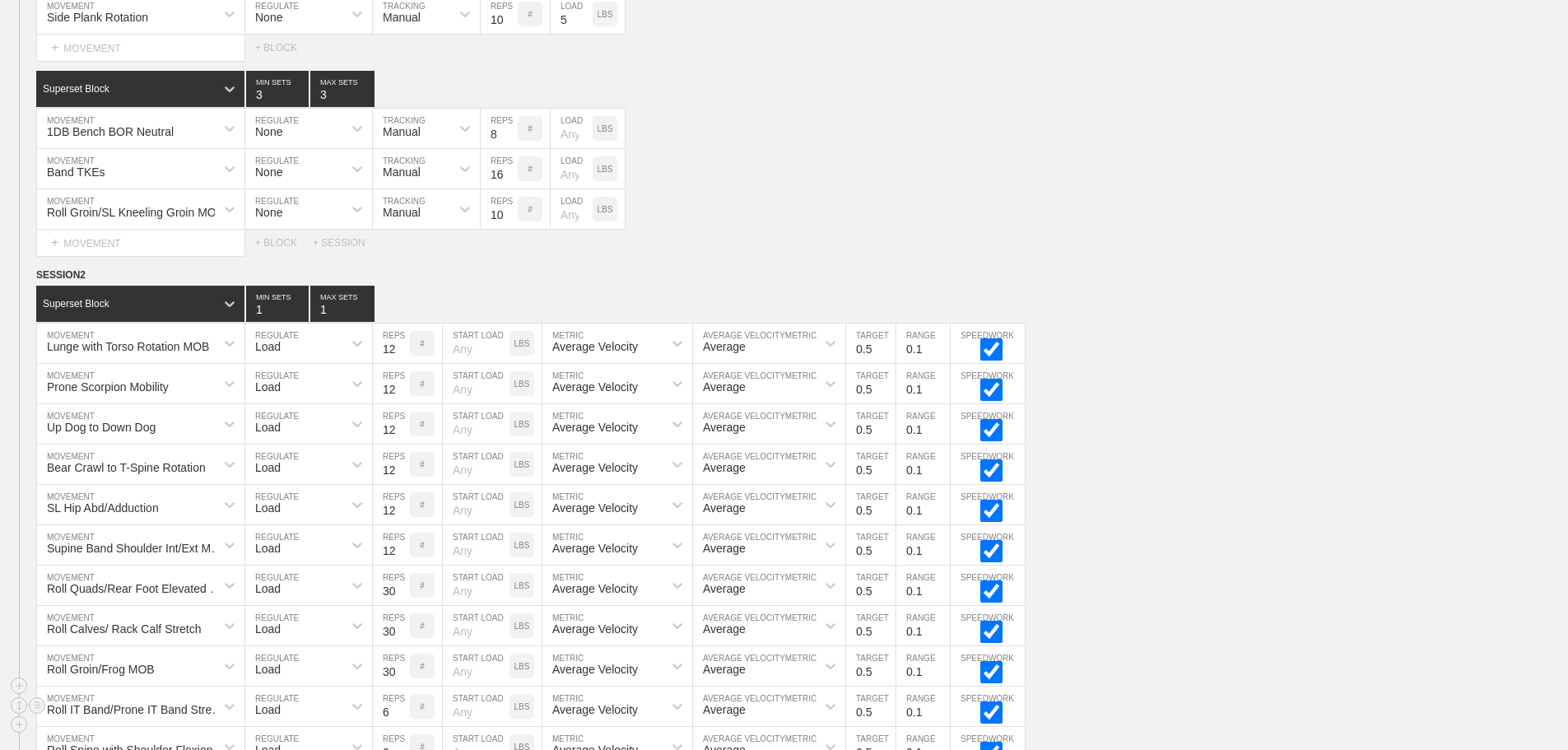
click at [379, 720] on input "6" at bounding box center [391, 706] width 37 height 40
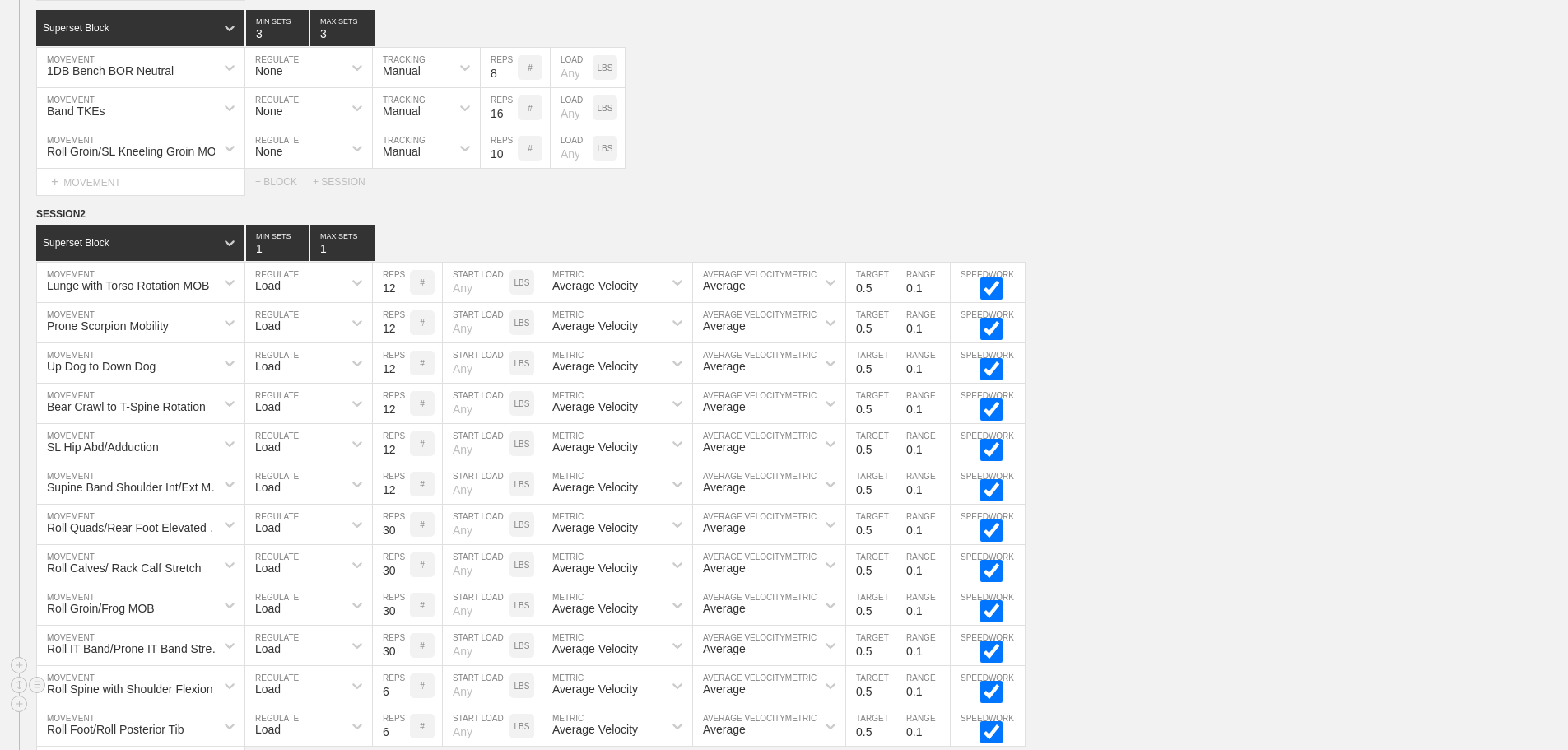
scroll to position [8132, 0]
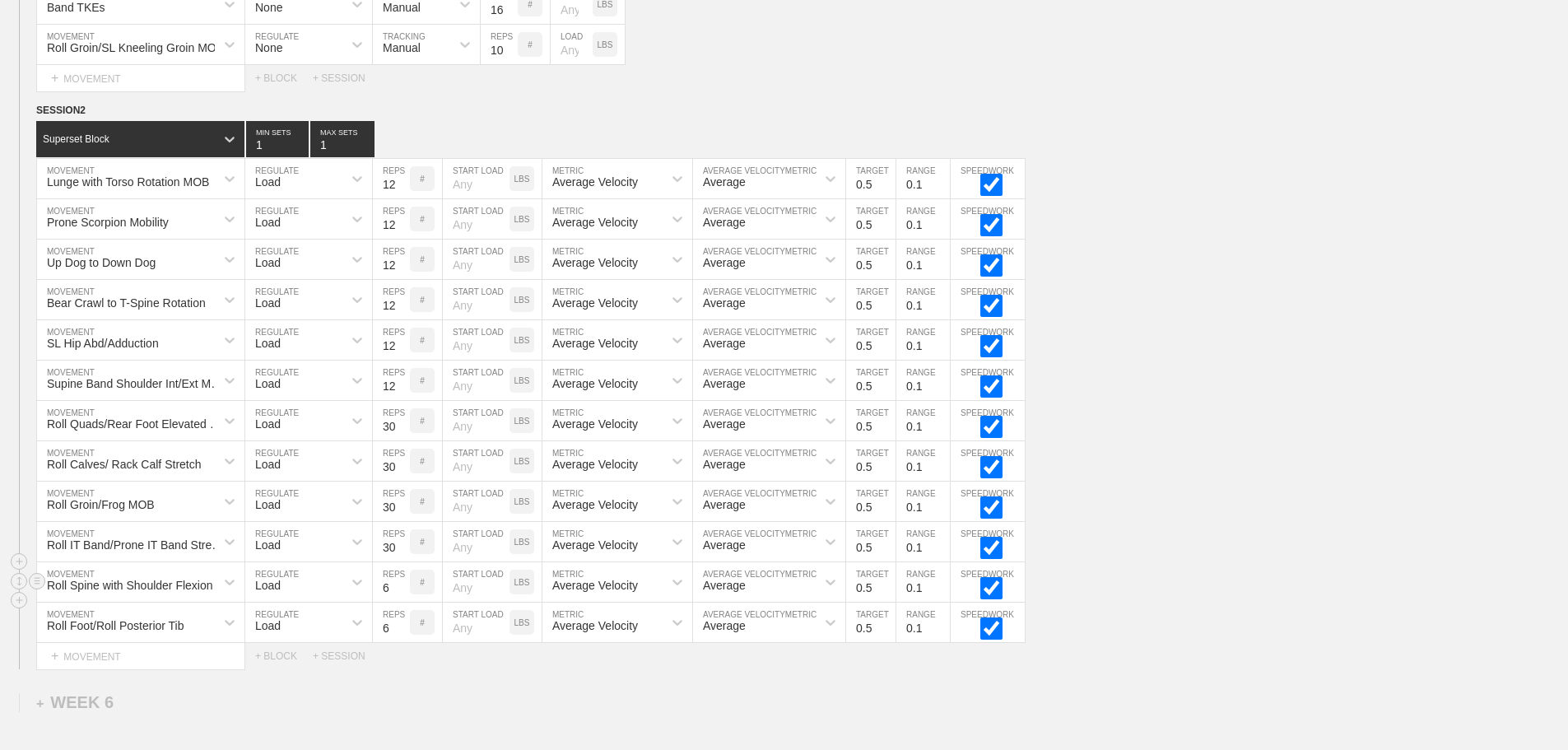
type input "30"
click at [382, 602] on input "6" at bounding box center [391, 582] width 37 height 40
type input "30"
click at [383, 642] on input "6" at bounding box center [391, 622] width 37 height 40
type input "30"
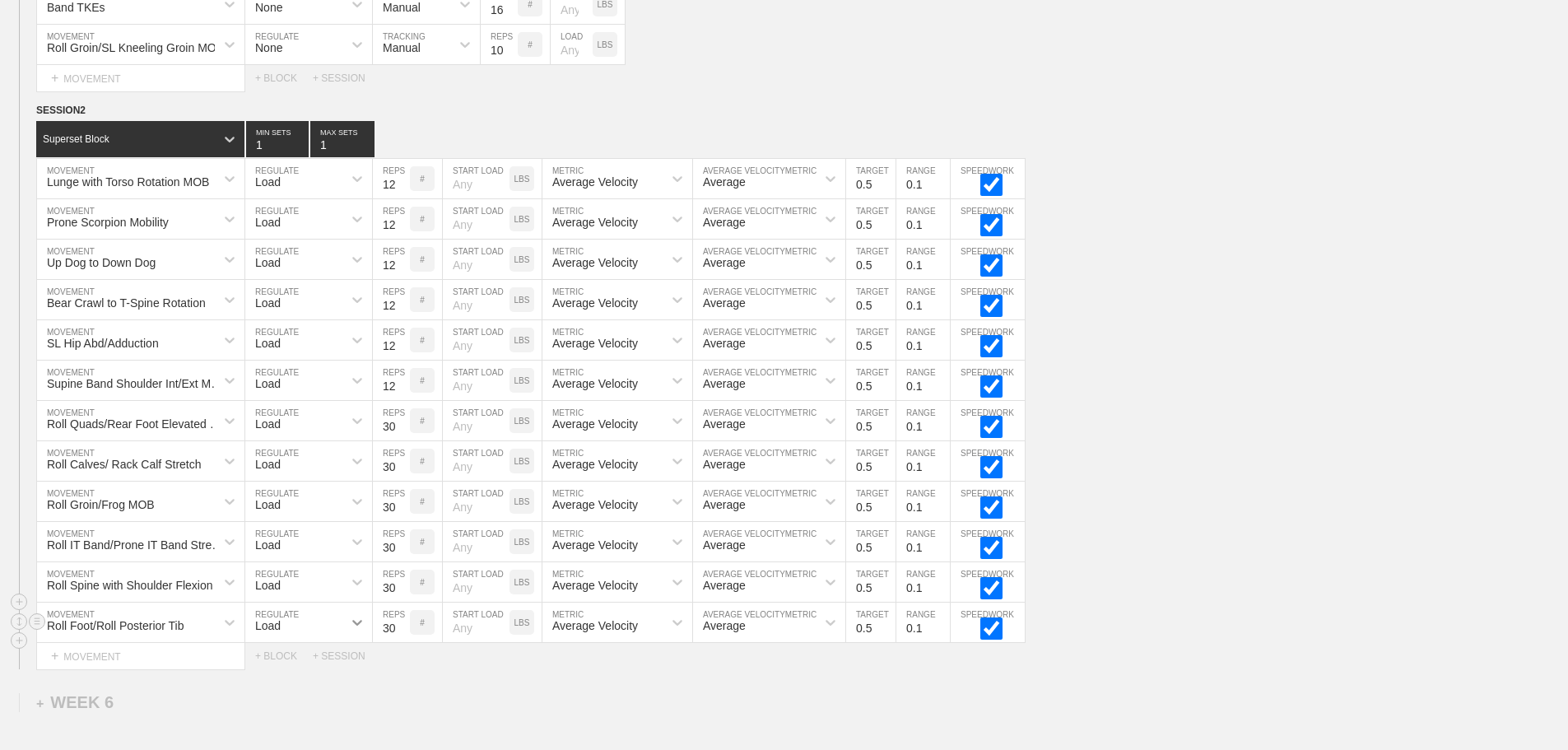
click at [347, 629] on div at bounding box center [357, 622] width 29 height 30
drag, startPoint x: 332, startPoint y: 681, endPoint x: 334, endPoint y: 668, distance: 13.2
click at [333, 681] on div "None" at bounding box center [308, 665] width 127 height 28
click at [351, 590] on icon at bounding box center [357, 582] width 16 height 16
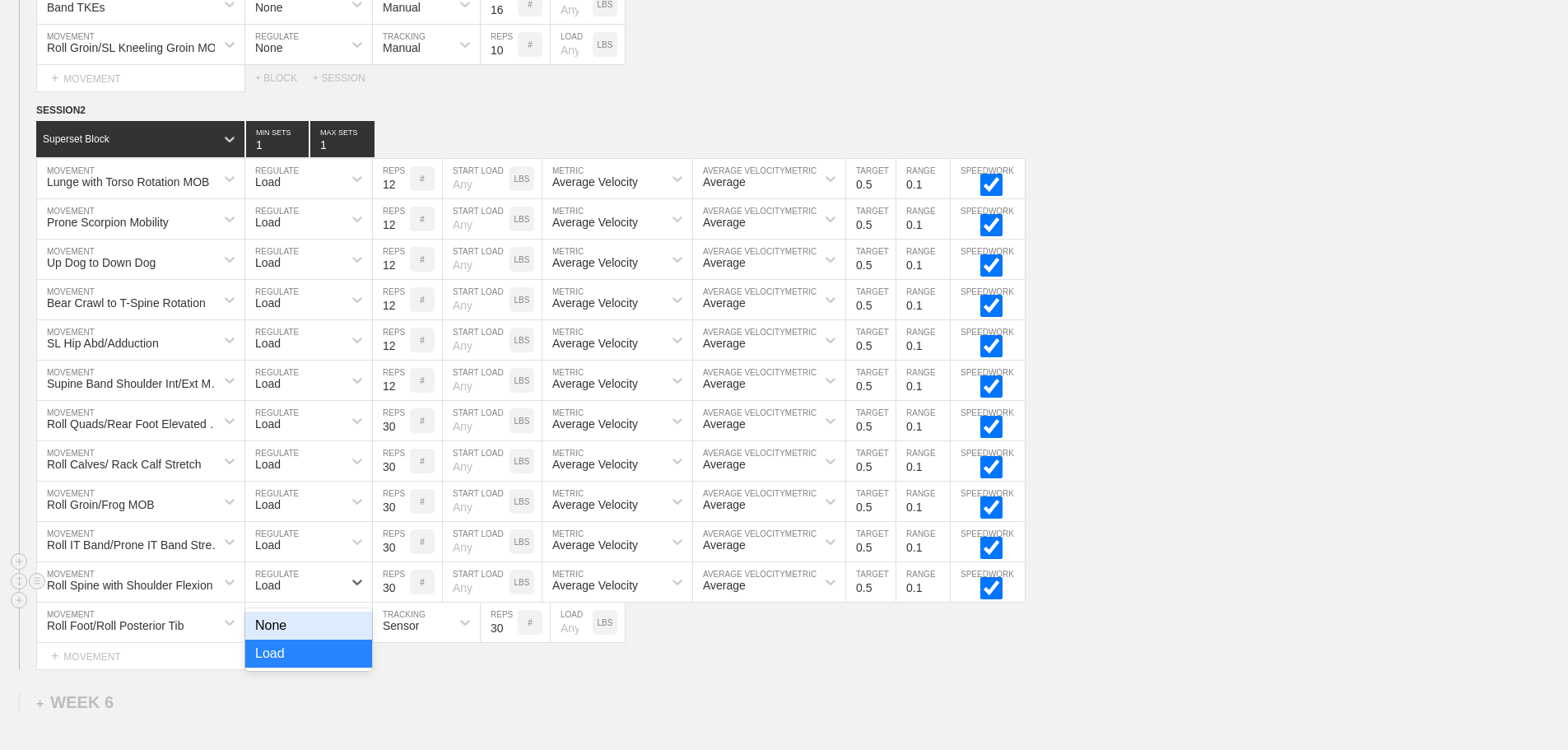
click at [343, 633] on div "None" at bounding box center [308, 625] width 127 height 28
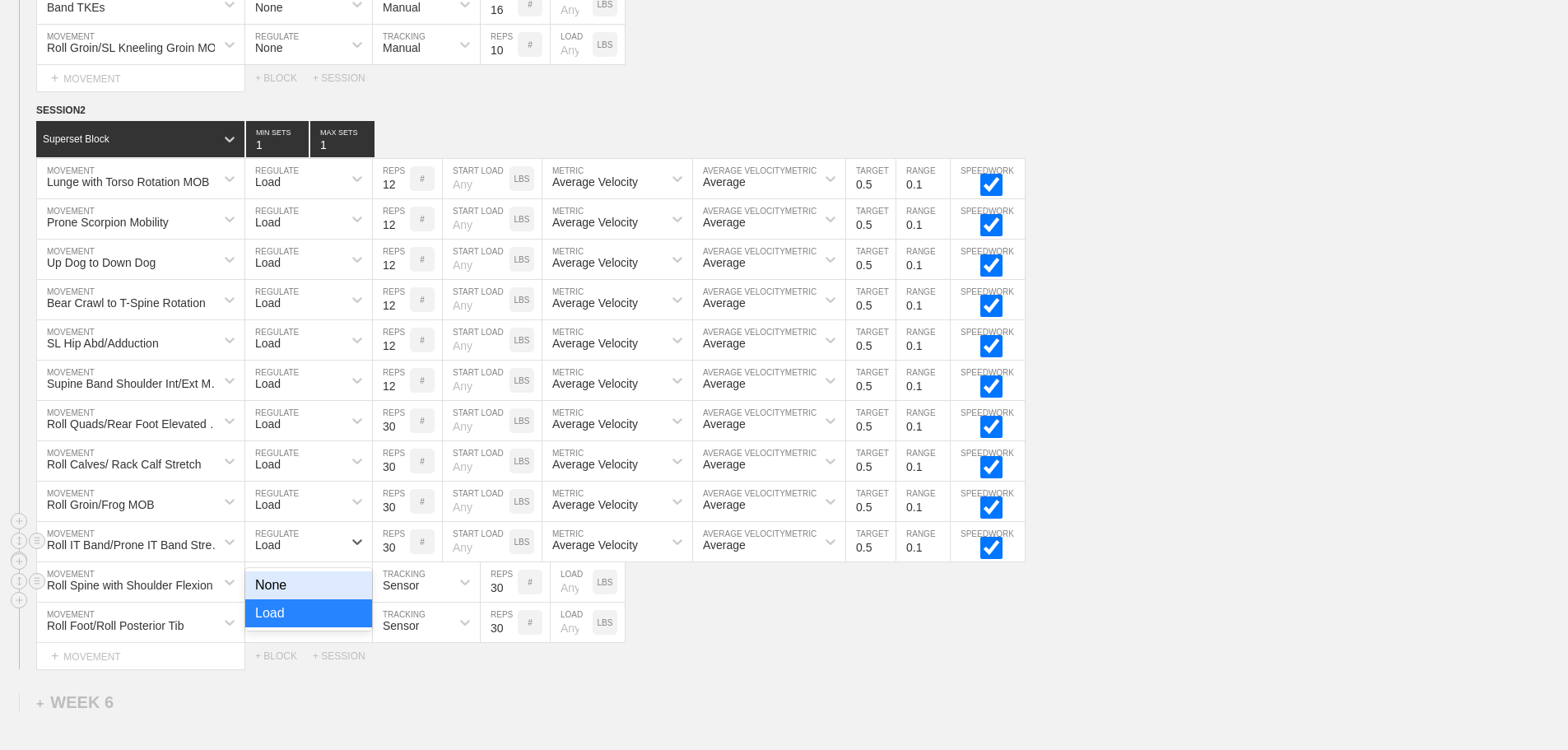
click at [339, 556] on div "Load" at bounding box center [294, 541] width 97 height 28
click at [337, 597] on div "None" at bounding box center [308, 584] width 127 height 28
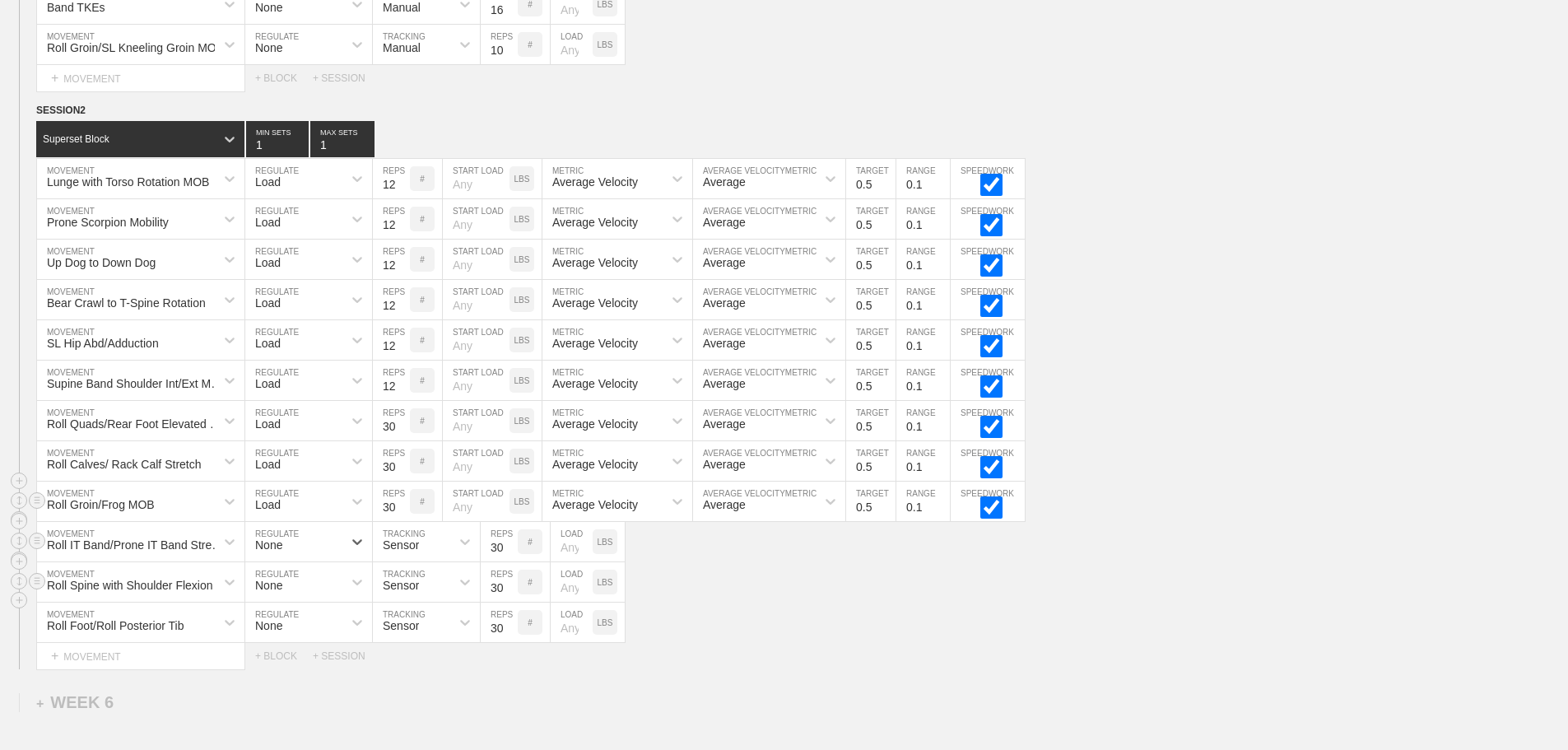
click at [332, 509] on div "Load" at bounding box center [294, 501] width 97 height 28
click at [326, 555] on div "None" at bounding box center [308, 544] width 127 height 28
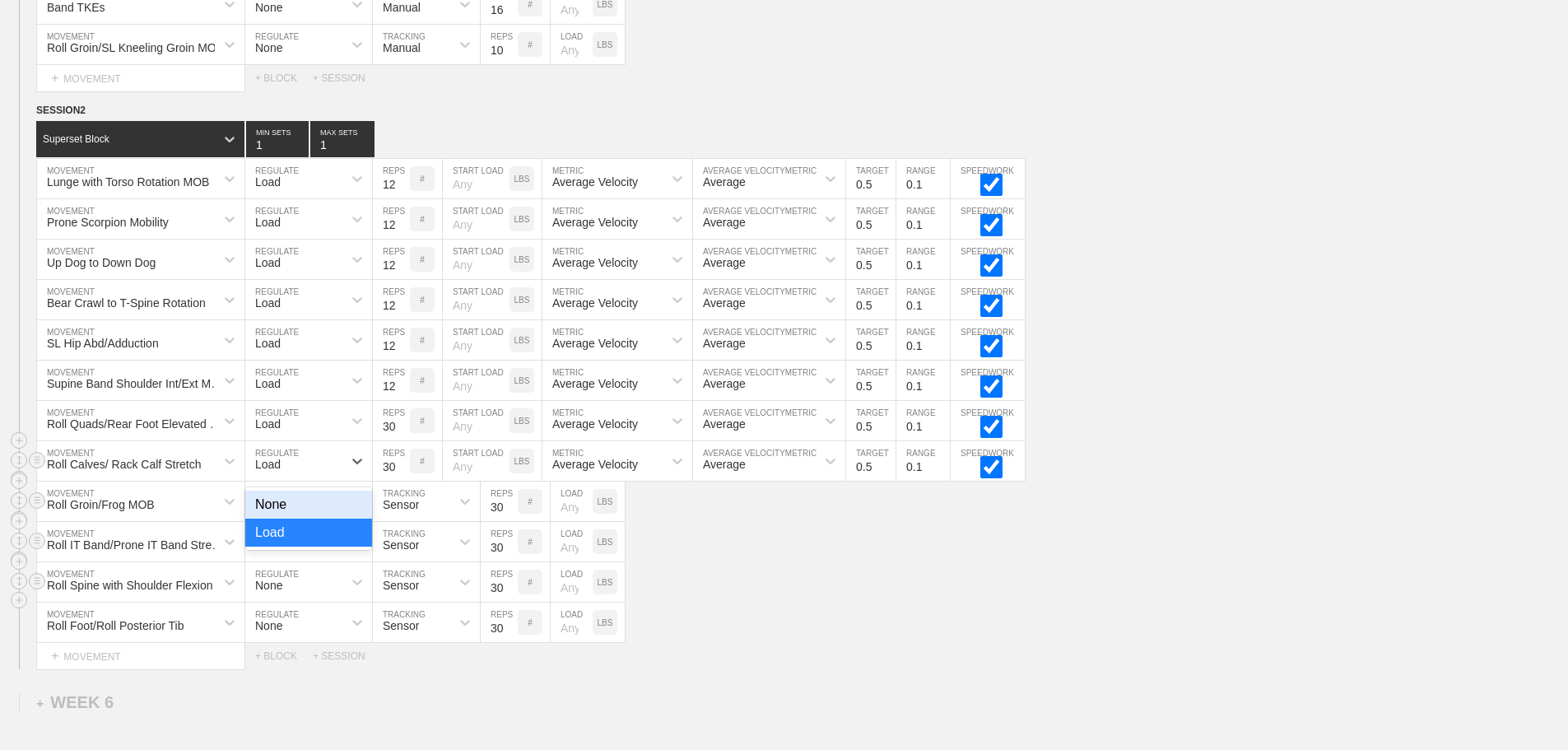
click at [327, 475] on div "Load" at bounding box center [294, 461] width 97 height 28
click at [329, 511] on div "None" at bounding box center [308, 504] width 127 height 28
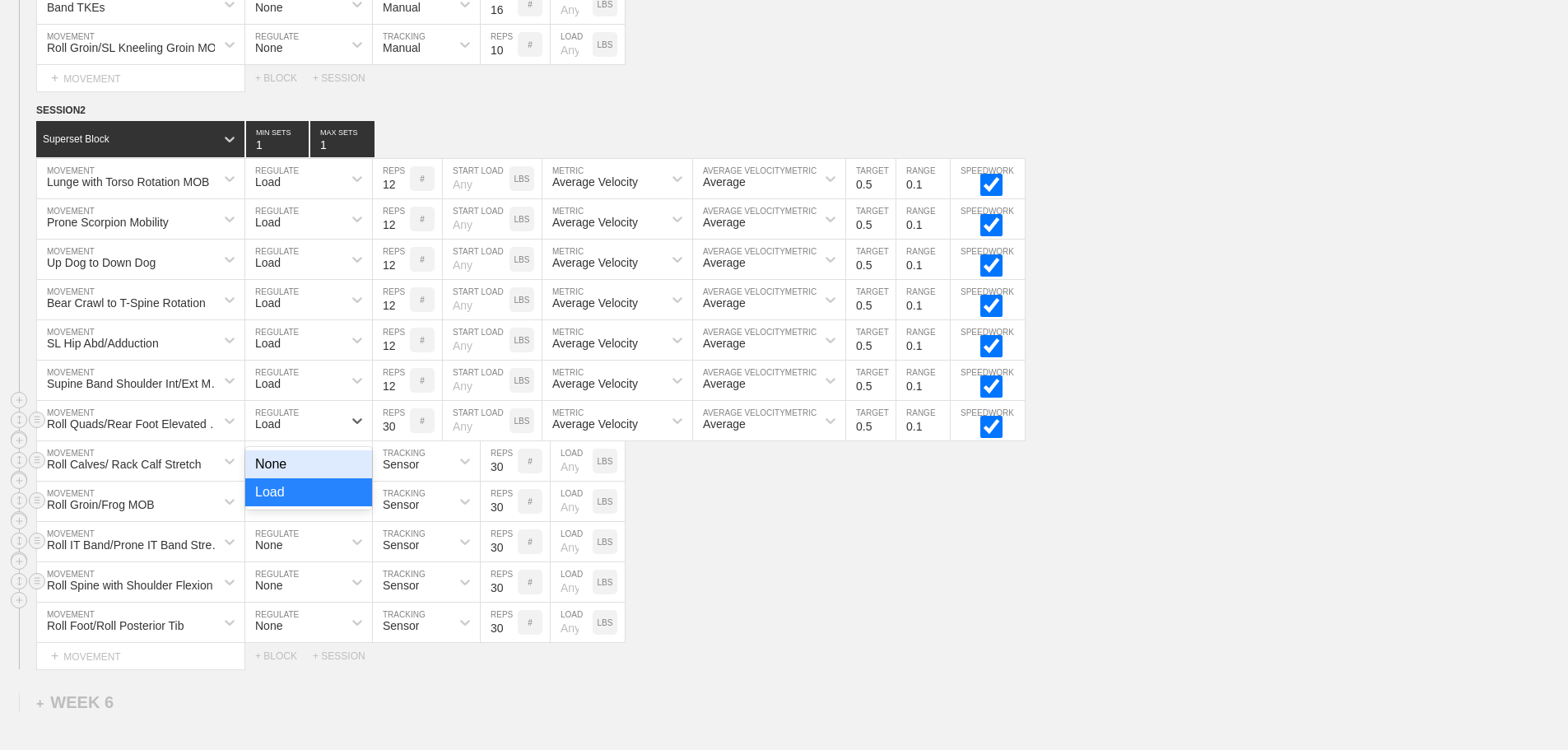
drag, startPoint x: 318, startPoint y: 426, endPoint x: 321, endPoint y: 451, distance: 25.2
click at [318, 427] on div "Load" at bounding box center [294, 420] width 97 height 28
click at [323, 479] on div "None" at bounding box center [308, 464] width 127 height 28
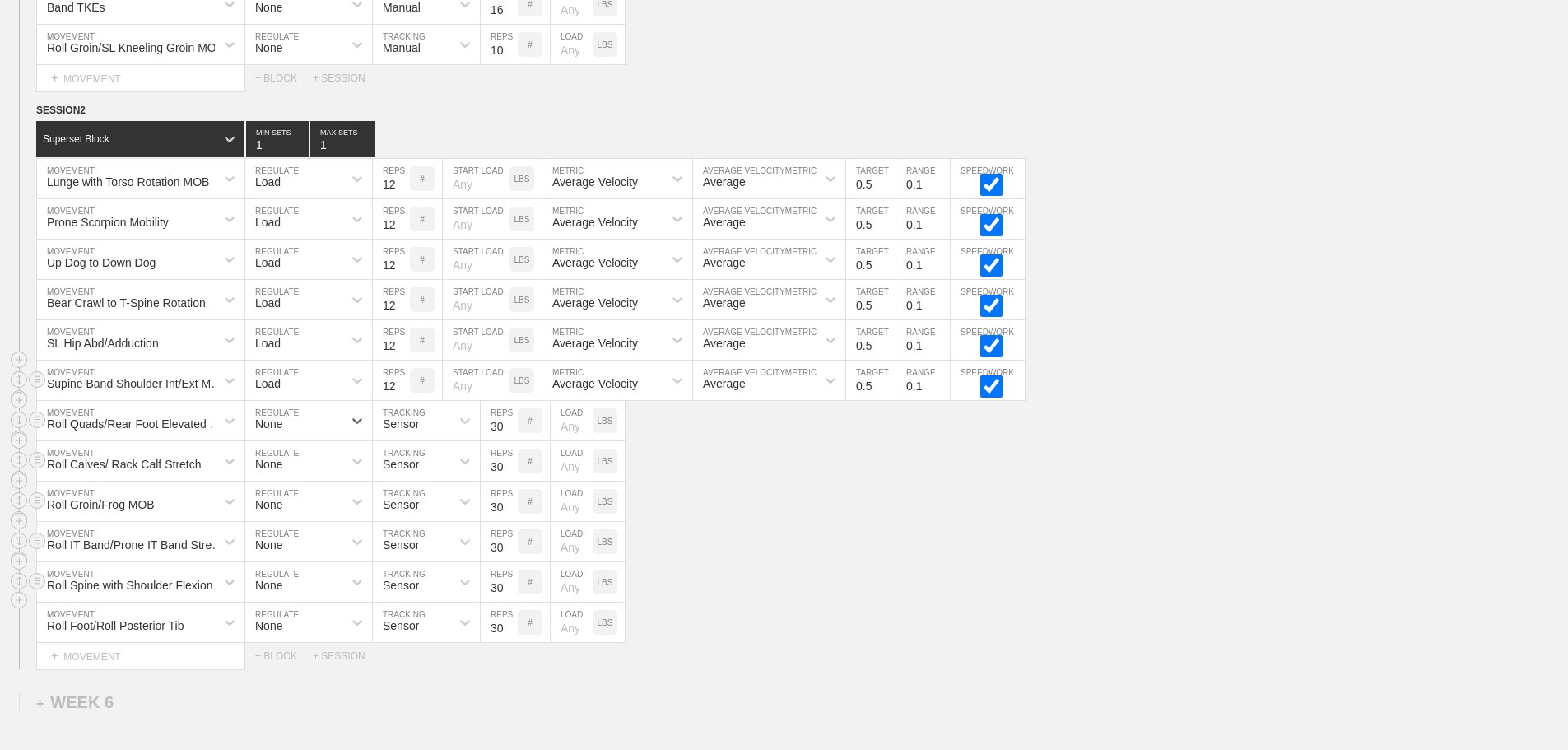
click at [322, 394] on div "Load" at bounding box center [294, 380] width 97 height 28
click at [324, 438] on div "None" at bounding box center [308, 424] width 127 height 28
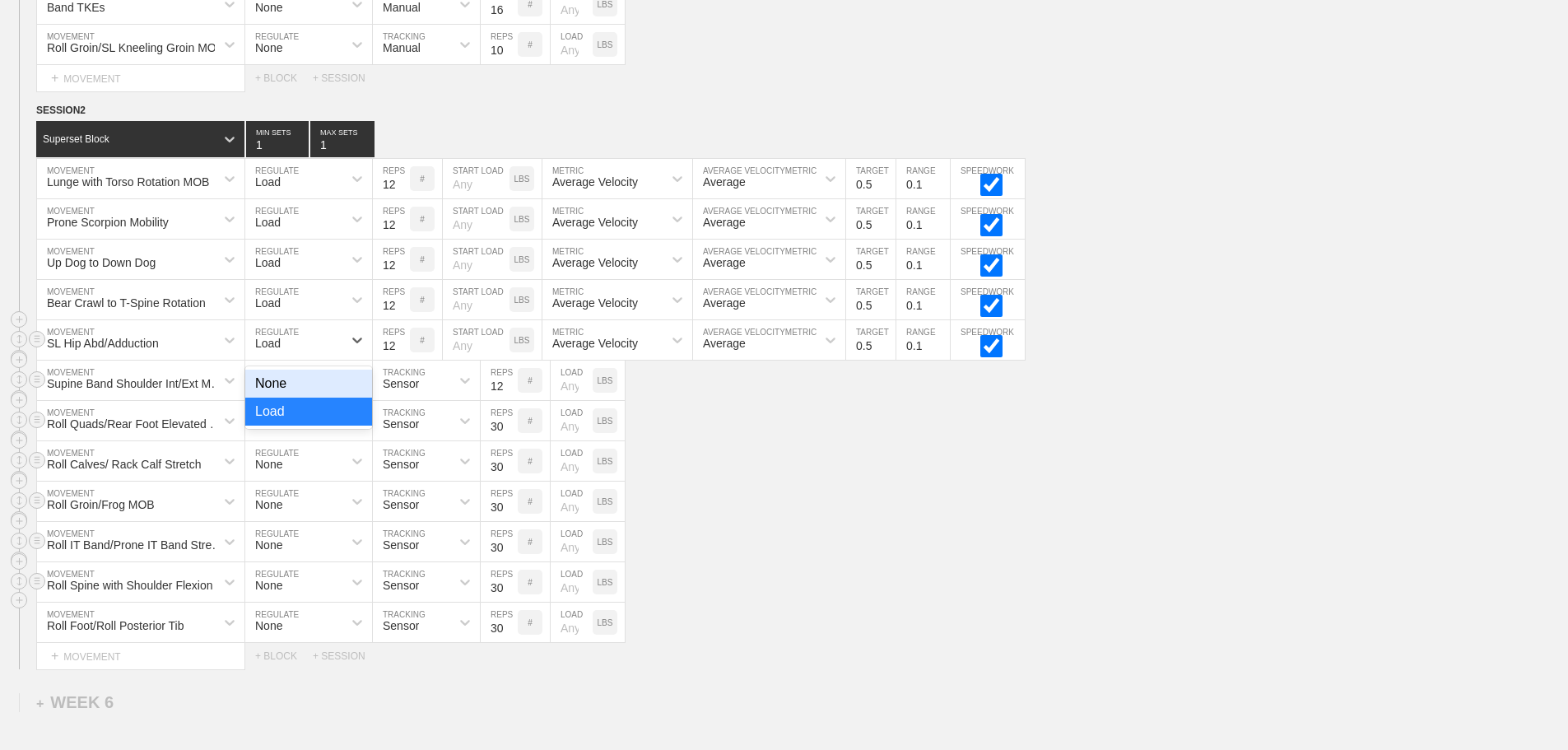
click at [323, 354] on div "Load" at bounding box center [294, 340] width 97 height 28
click at [325, 398] on div "None" at bounding box center [308, 383] width 127 height 28
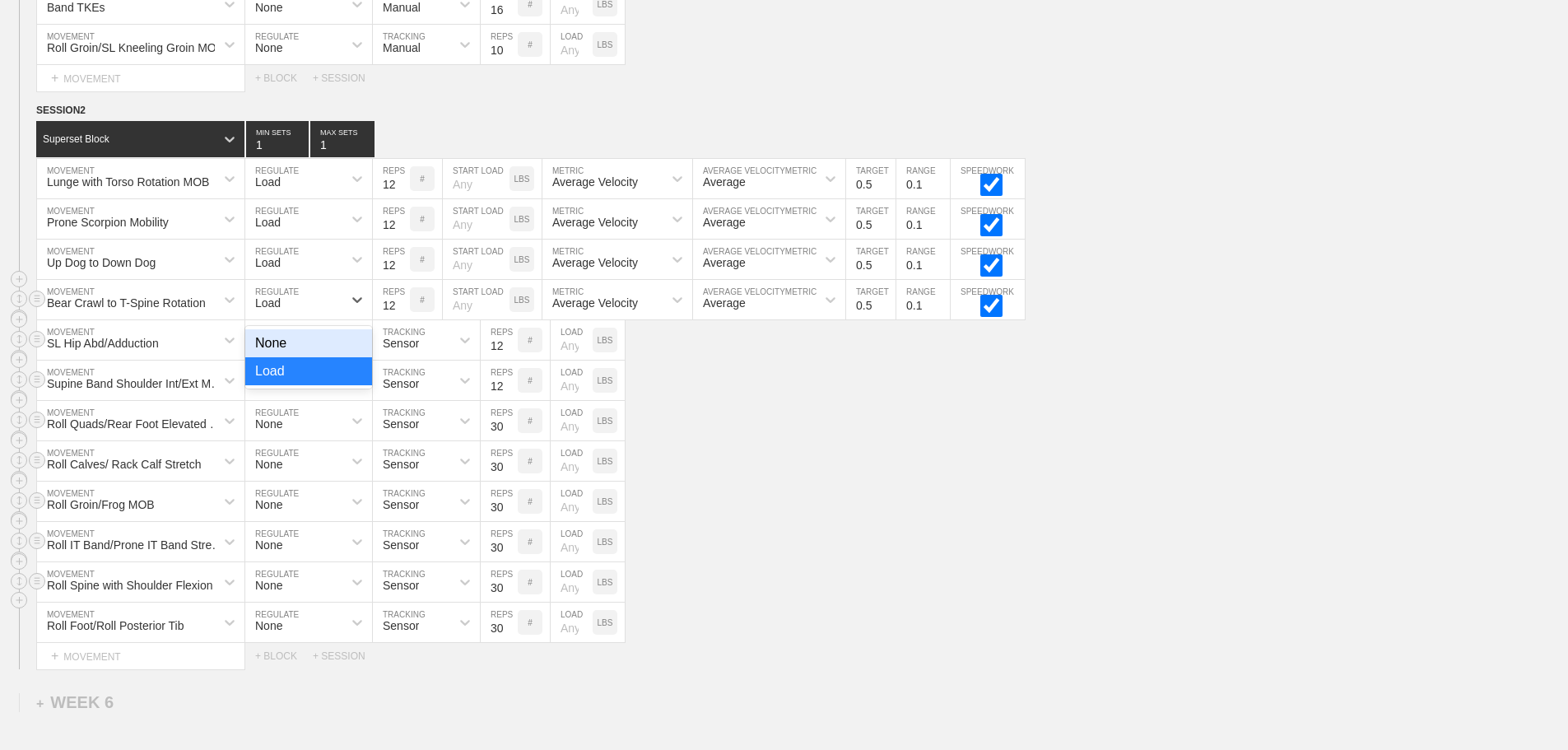
click at [315, 314] on div "Load" at bounding box center [294, 299] width 97 height 28
click at [316, 351] on div "None" at bounding box center [308, 343] width 127 height 28
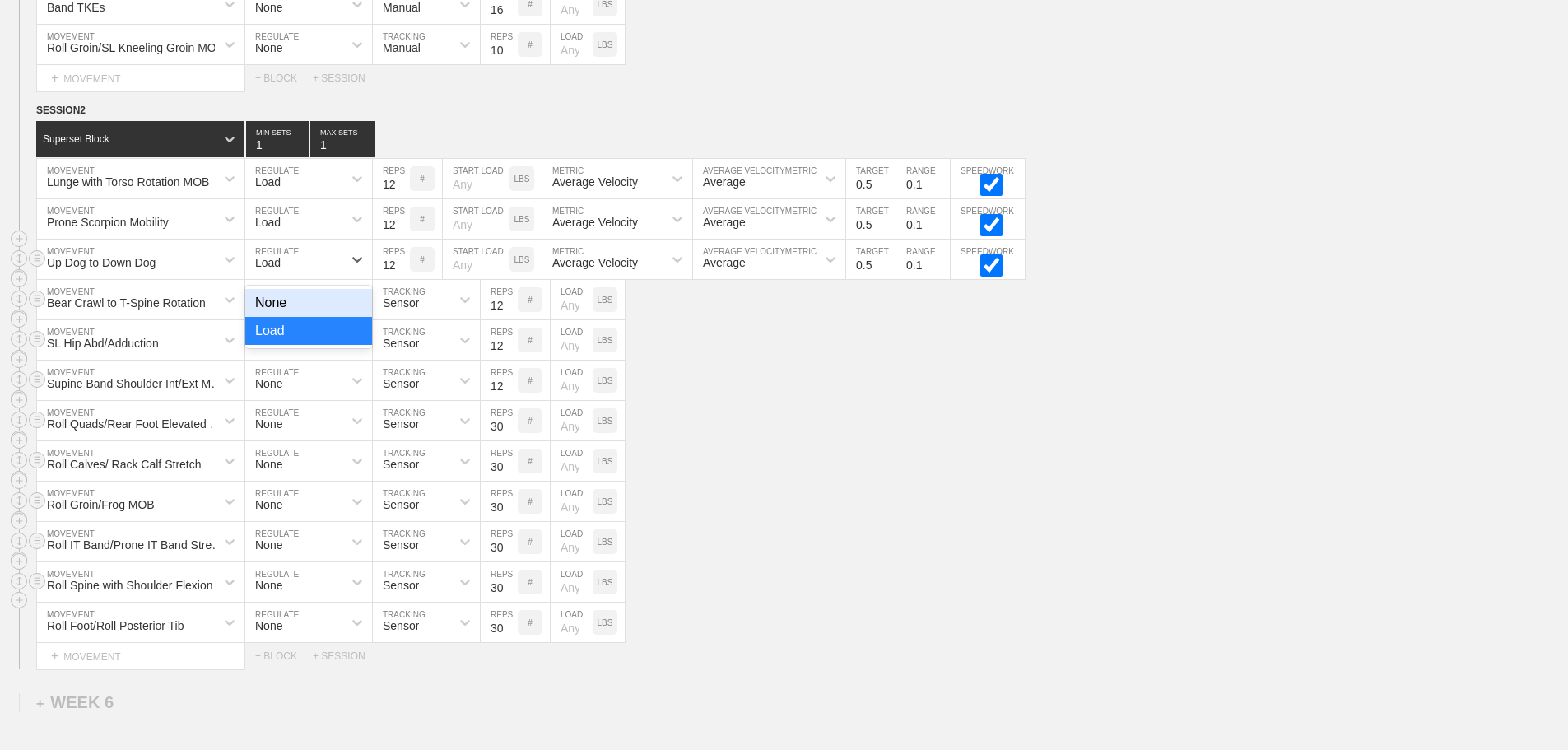
click at [319, 266] on div "Load" at bounding box center [294, 259] width 97 height 28
click at [324, 309] on div "None" at bounding box center [308, 303] width 127 height 28
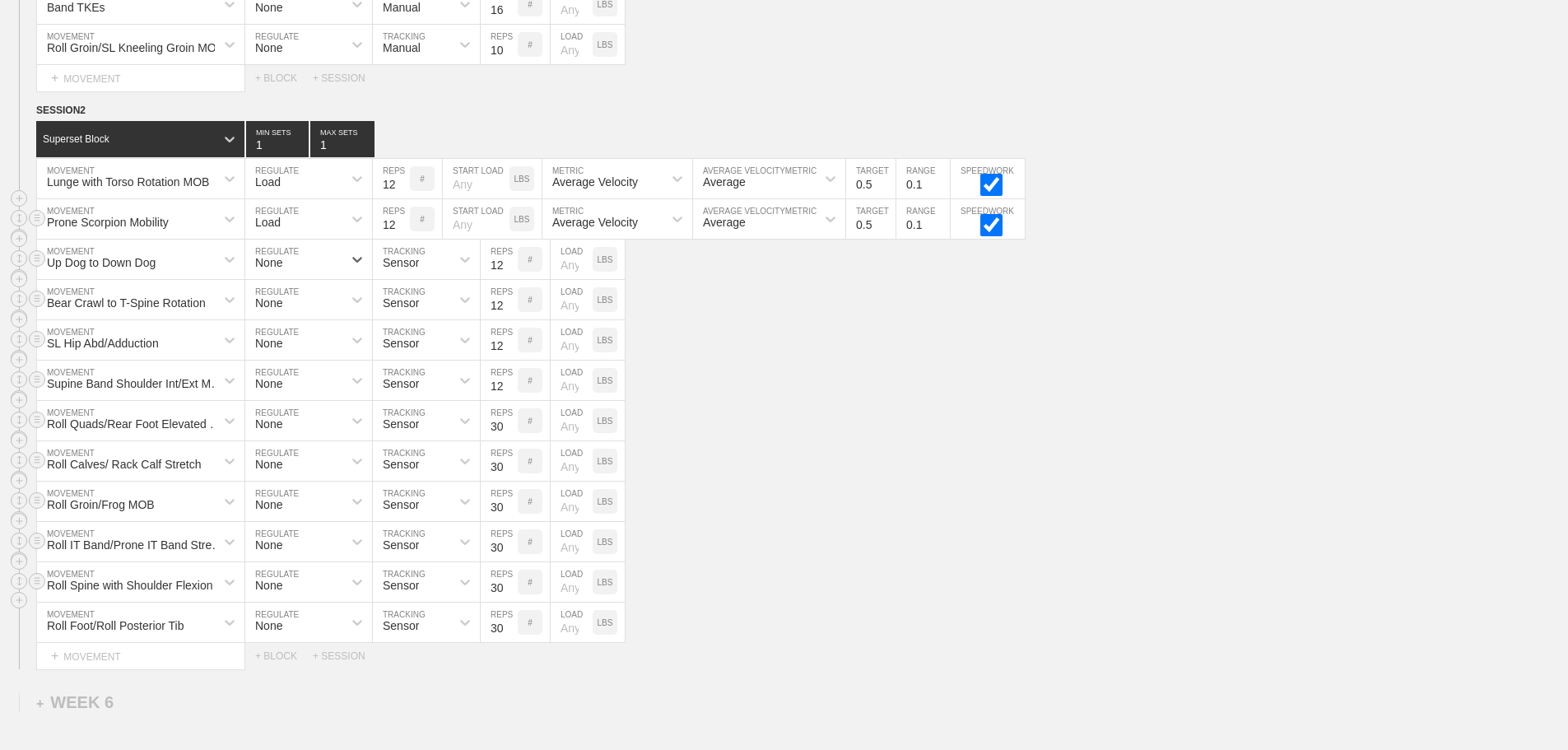
click at [330, 233] on div "Load" at bounding box center [294, 218] width 97 height 28
drag, startPoint x: 335, startPoint y: 278, endPoint x: 332, endPoint y: 219, distance: 59.1
click at [335, 277] on div "None" at bounding box center [308, 262] width 127 height 28
click at [330, 190] on div "Load" at bounding box center [294, 178] width 97 height 28
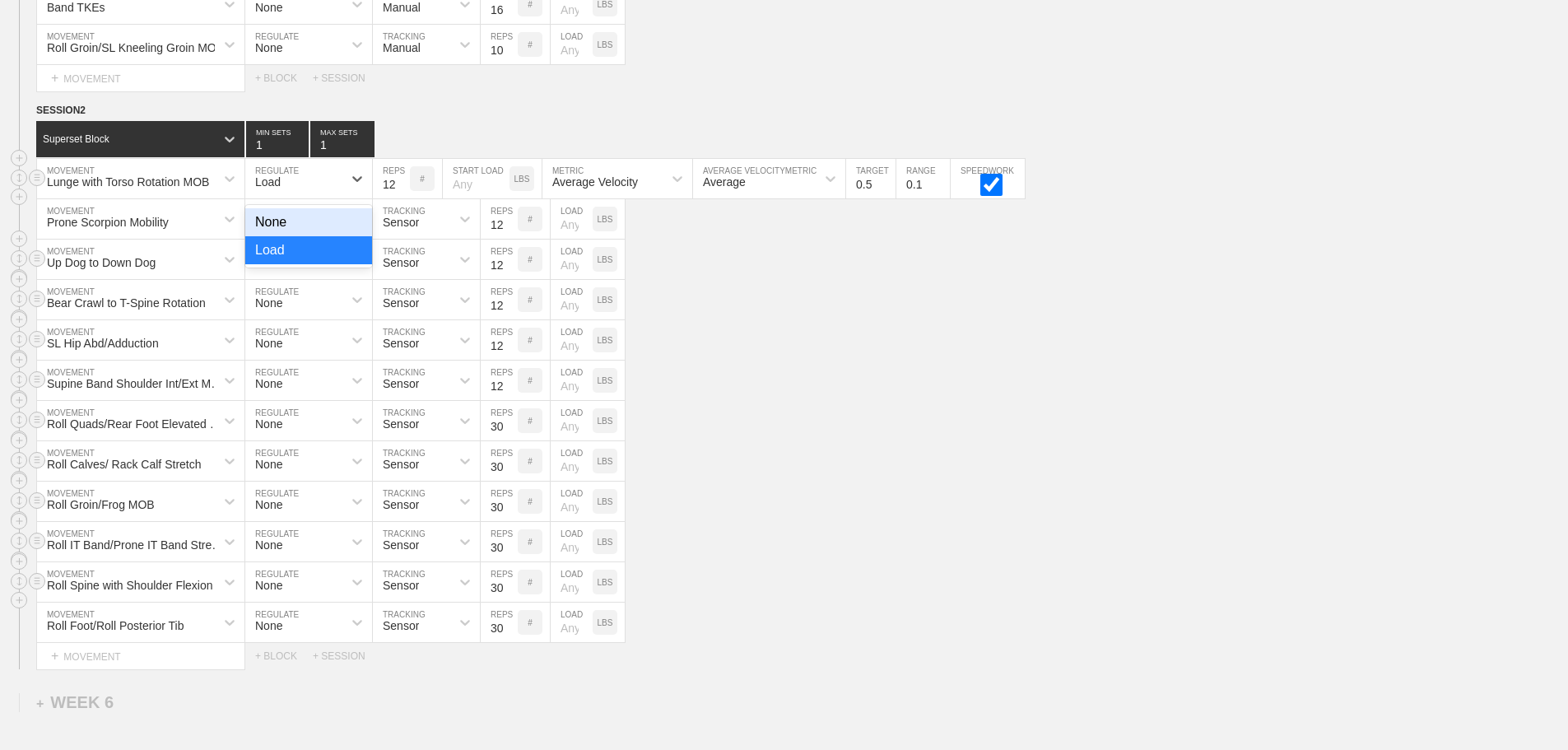
click at [341, 228] on div "None" at bounding box center [308, 222] width 127 height 28
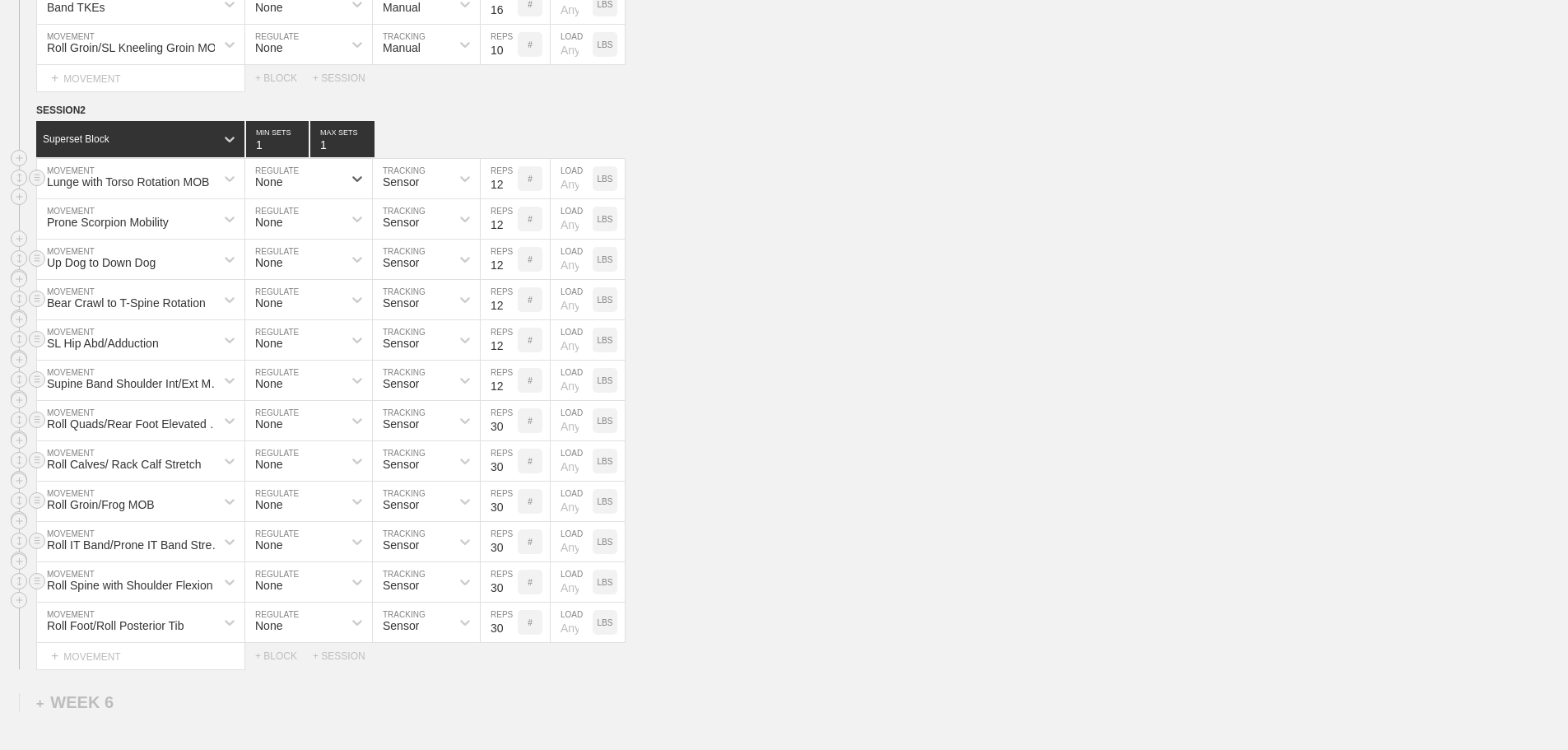
click at [414, 188] on div "Sensor" at bounding box center [401, 182] width 36 height 13
click at [411, 253] on div "Manual" at bounding box center [426, 249] width 107 height 28
click at [423, 229] on div "Sensor" at bounding box center [411, 218] width 77 height 28
click at [408, 305] on div "Manual" at bounding box center [426, 290] width 107 height 28
click at [428, 272] on div "Sensor" at bounding box center [411, 259] width 77 height 28
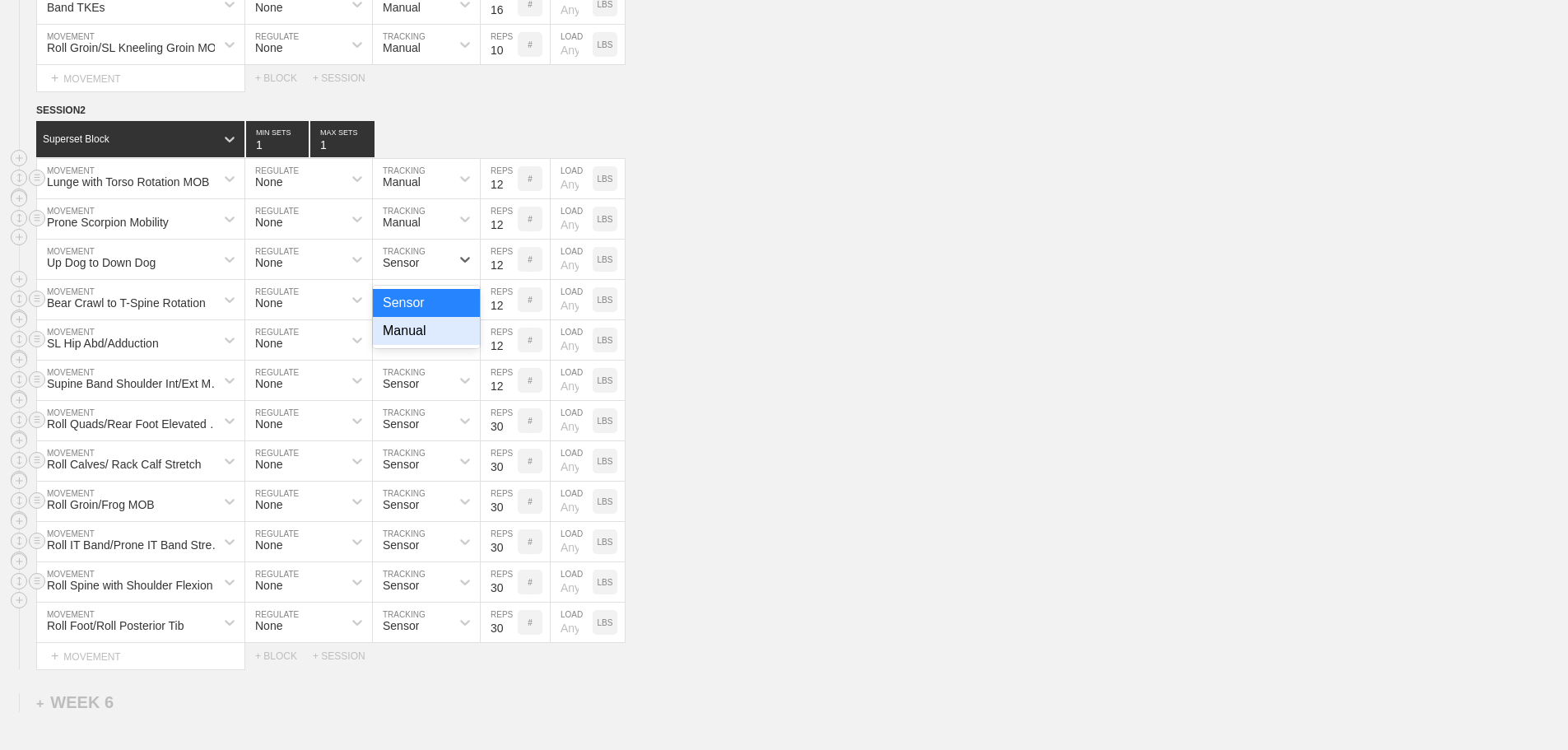
click at [422, 339] on div "Manual" at bounding box center [426, 330] width 107 height 28
click at [424, 313] on div "Sensor" at bounding box center [411, 299] width 77 height 28
click at [423, 385] on div "Manual" at bounding box center [426, 370] width 107 height 28
click at [397, 632] on div "Sensor" at bounding box center [401, 626] width 36 height 13
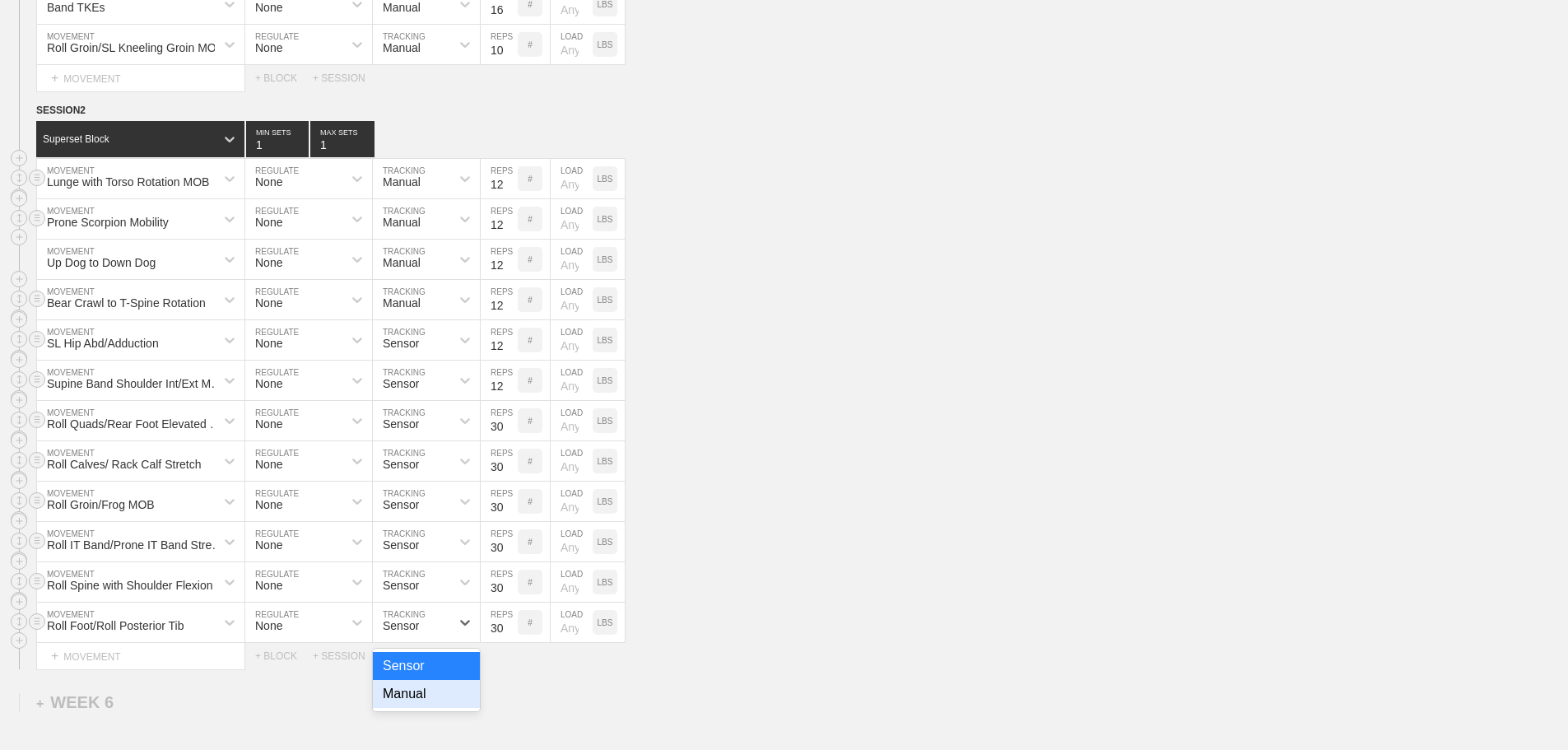
click at [412, 708] on div "Manual" at bounding box center [426, 694] width 107 height 28
click at [419, 592] on div "Sensor" at bounding box center [401, 585] width 36 height 13
click at [417, 668] on div "Manual" at bounding box center [426, 653] width 107 height 28
click at [421, 556] on div "Sensor" at bounding box center [411, 541] width 77 height 28
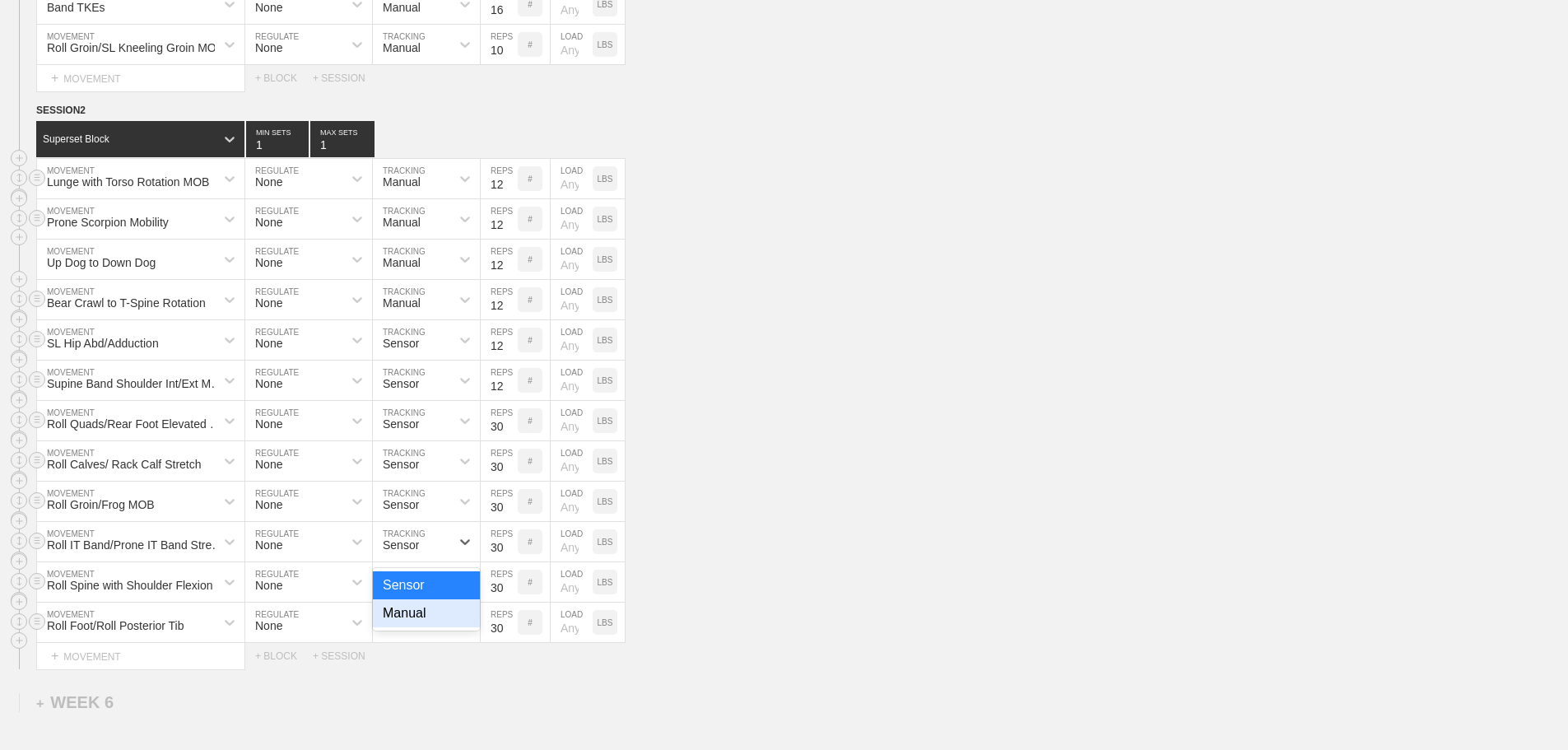
click at [423, 627] on div "Manual" at bounding box center [426, 613] width 107 height 28
click at [426, 516] on div "Sensor" at bounding box center [411, 501] width 77 height 28
drag, startPoint x: 430, startPoint y: 586, endPoint x: 430, endPoint y: 525, distance: 61.0
click at [430, 585] on div "Manual" at bounding box center [426, 572] width 107 height 28
click at [425, 474] on div "Sensor" at bounding box center [411, 461] width 77 height 28
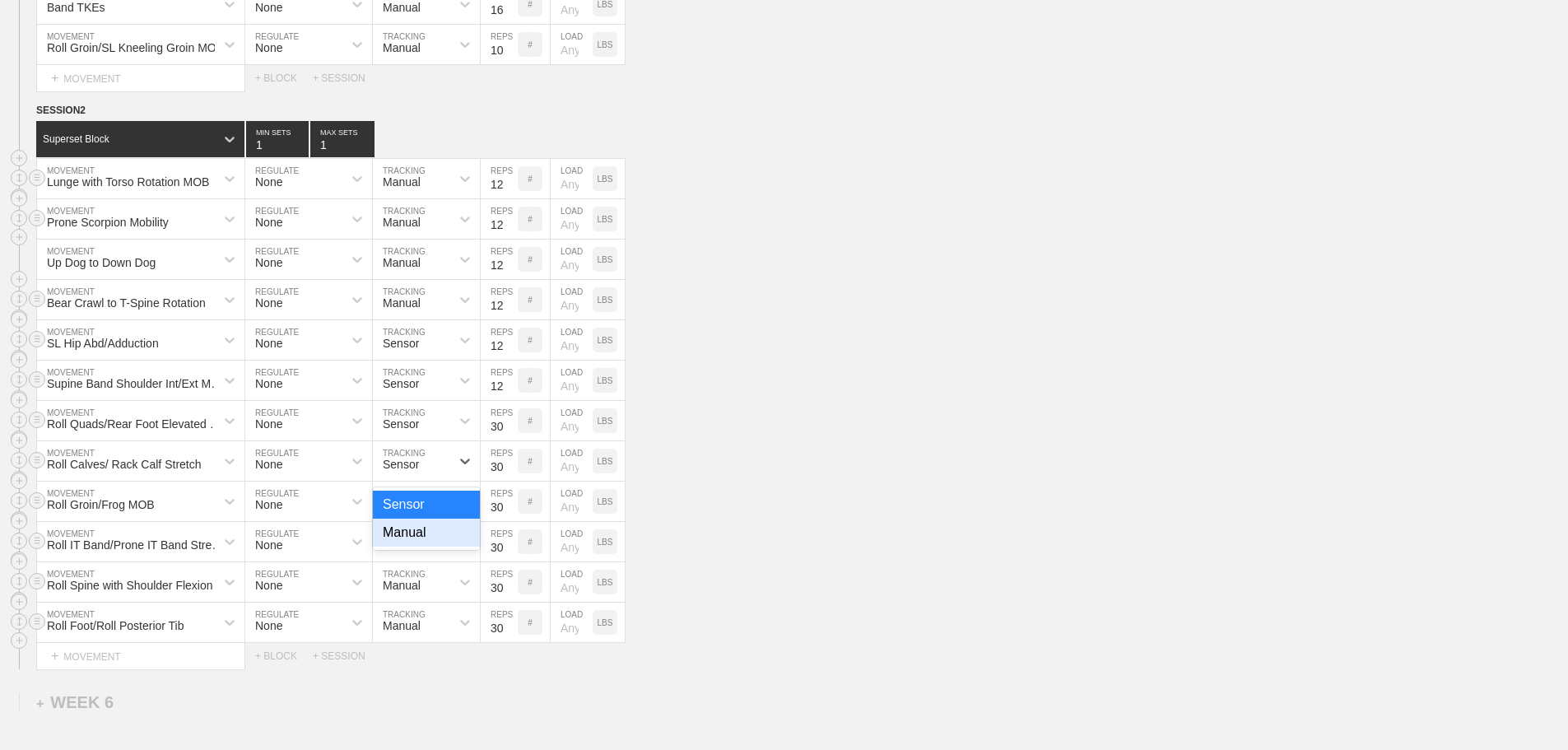
click at [420, 541] on div "Manual" at bounding box center [426, 532] width 107 height 28
click at [408, 426] on div "Sensor" at bounding box center [411, 420] width 77 height 28
click at [415, 506] on div "Manual" at bounding box center [426, 492] width 107 height 28
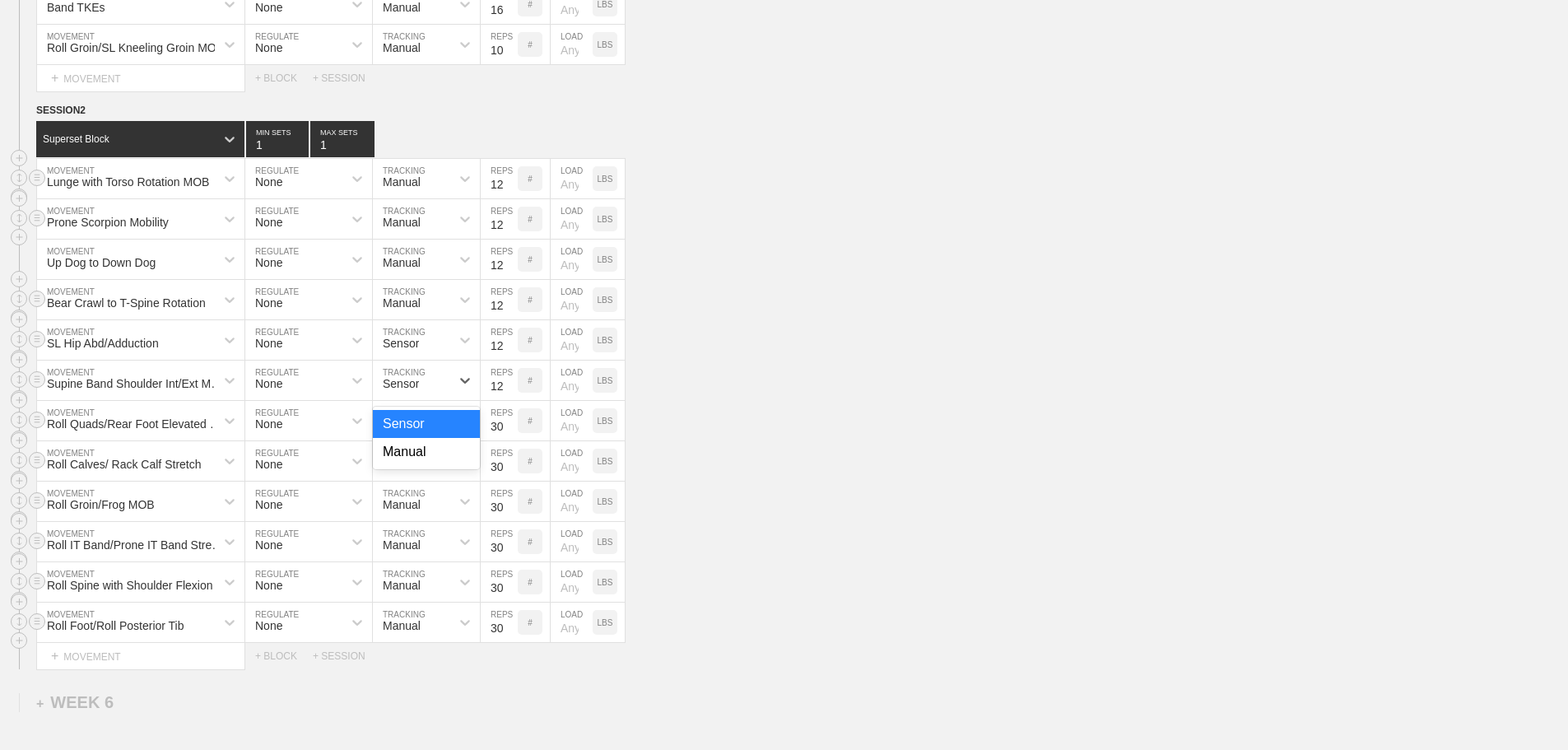
click at [408, 394] on div "Sensor" at bounding box center [411, 380] width 77 height 28
click at [417, 461] on div "Manual" at bounding box center [426, 451] width 107 height 28
click at [405, 350] on div "Sensor" at bounding box center [401, 344] width 36 height 13
click at [413, 420] on div "Manual" at bounding box center [426, 411] width 107 height 28
